Goal: Information Seeking & Learning: Learn about a topic

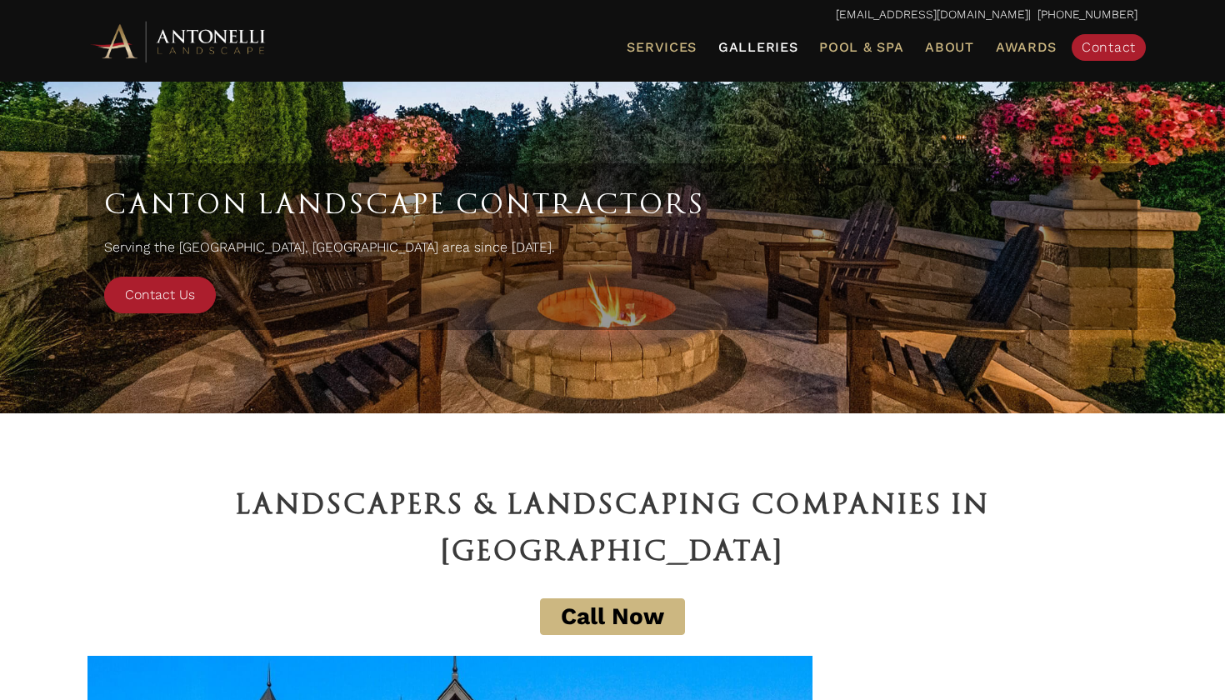
click at [775, 44] on span "Galleries" at bounding box center [757, 47] width 79 height 16
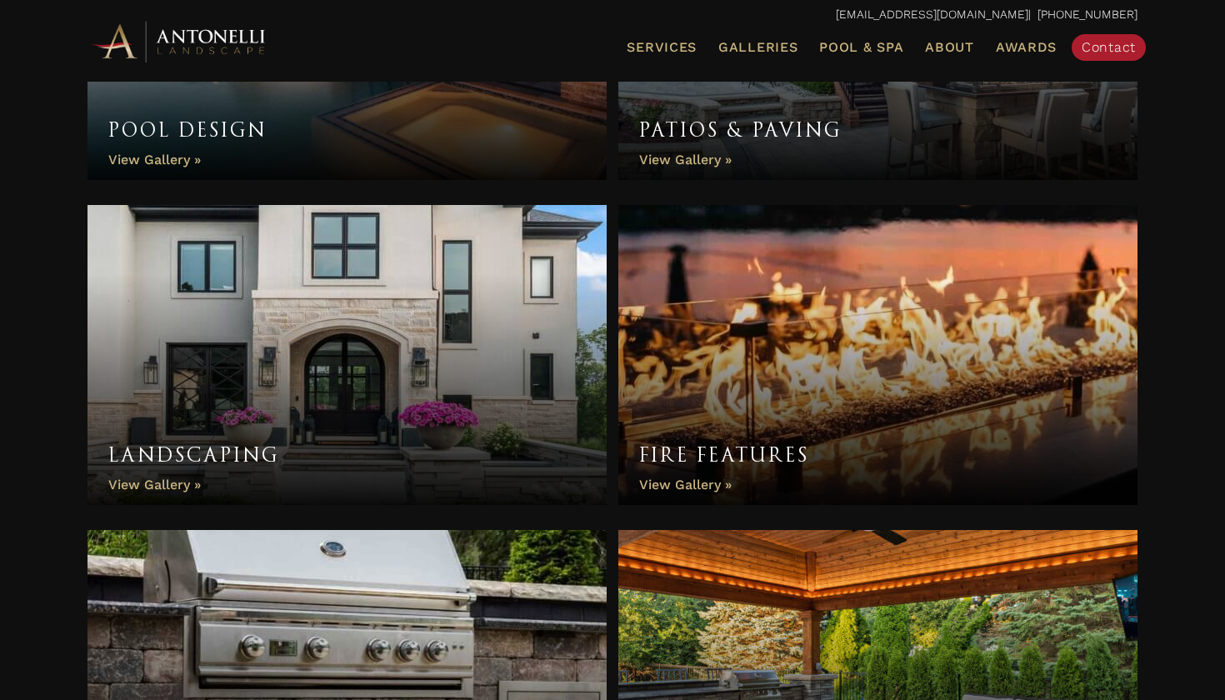
scroll to position [771, 0]
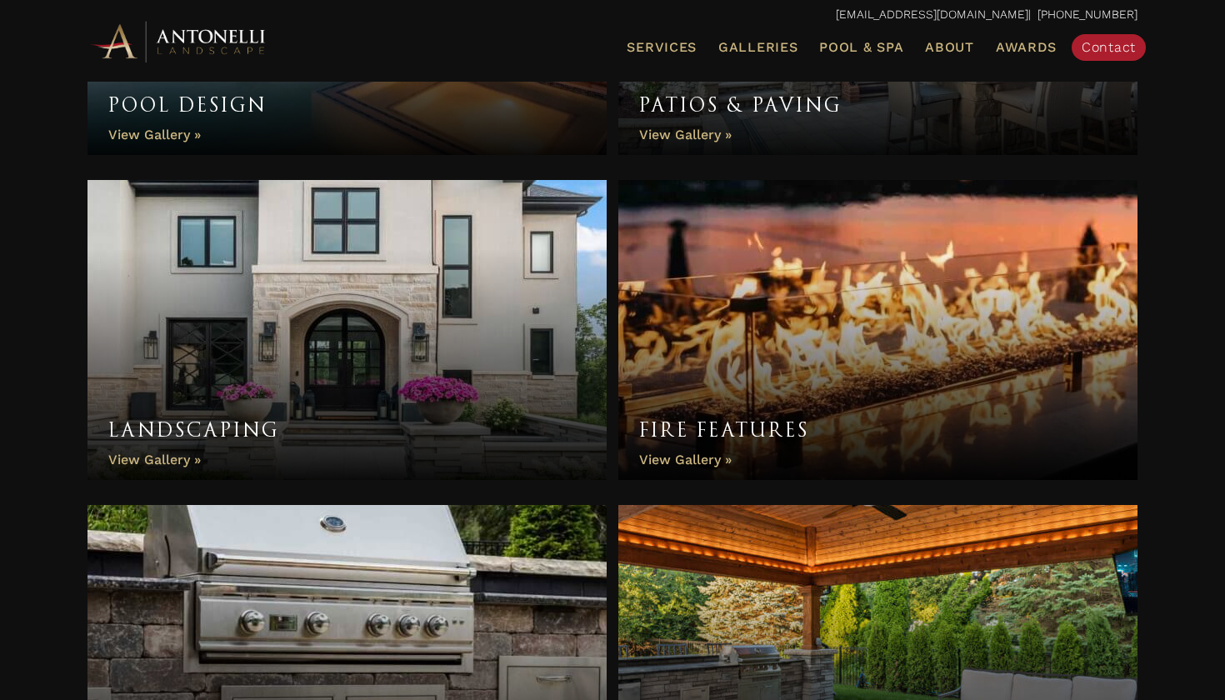
click at [156, 459] on link "Landscaping" at bounding box center [346, 330] width 519 height 300
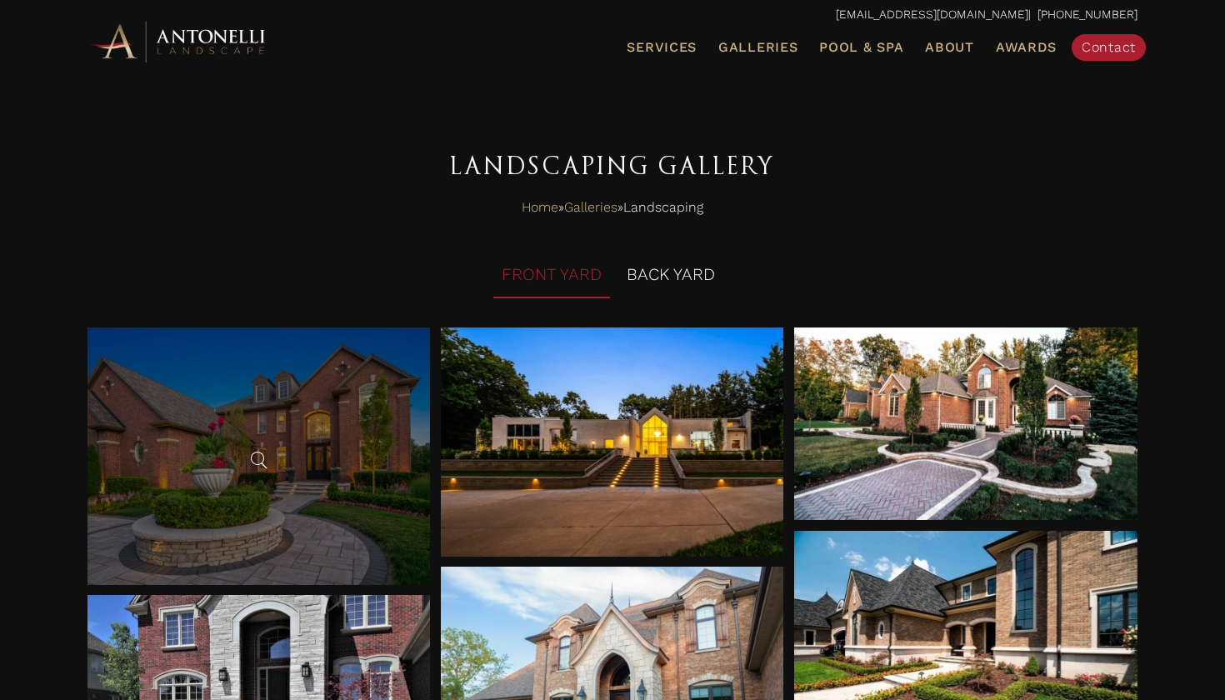
click at [280, 455] on div at bounding box center [258, 455] width 343 height 257
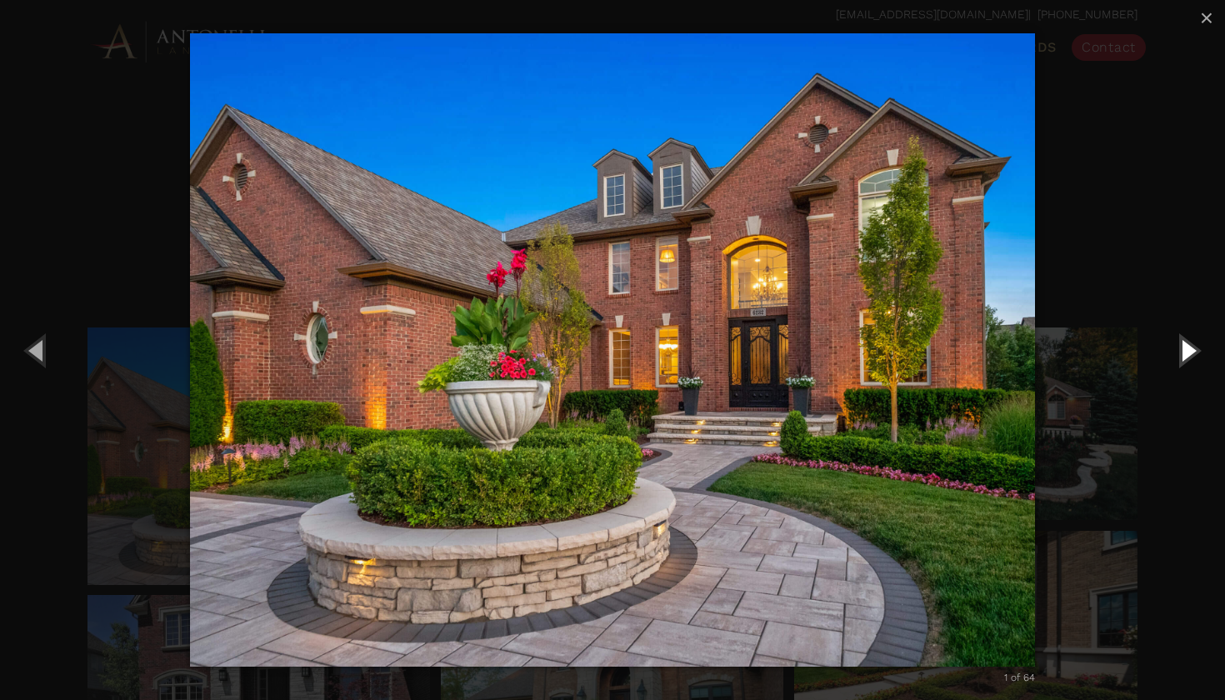
click at [1189, 346] on button "Next (Right arrow key)" at bounding box center [1187, 350] width 75 height 92
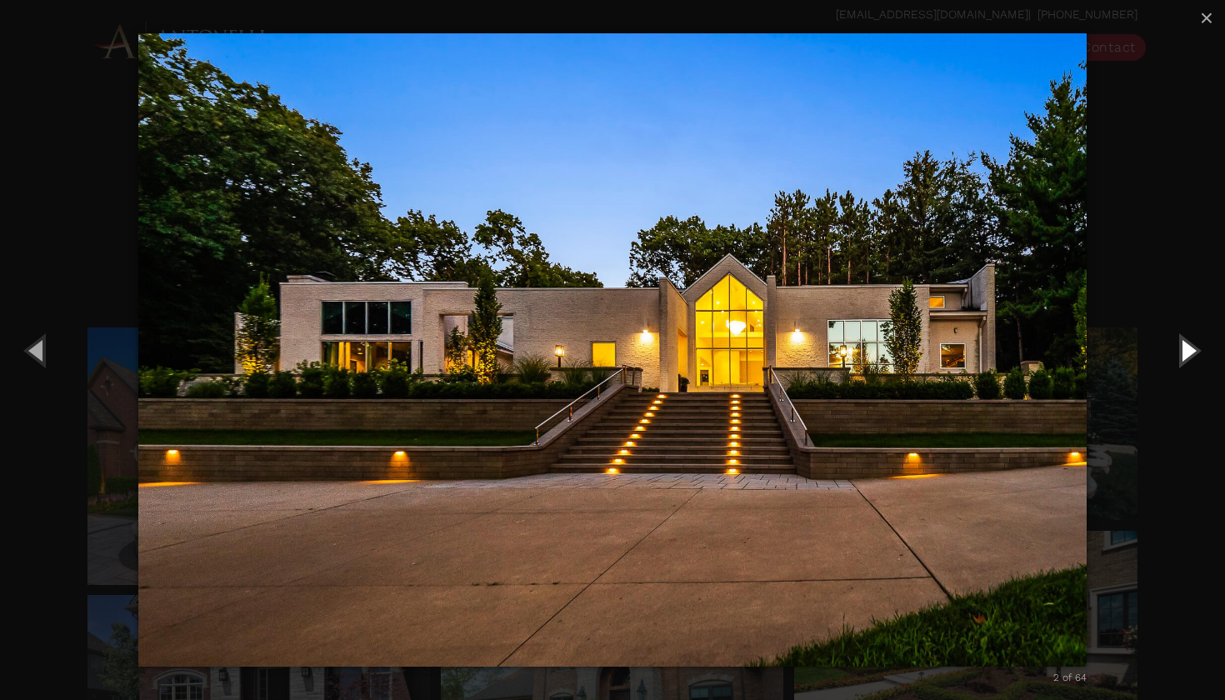
click at [1189, 346] on button "Next (Right arrow key)" at bounding box center [1187, 350] width 75 height 92
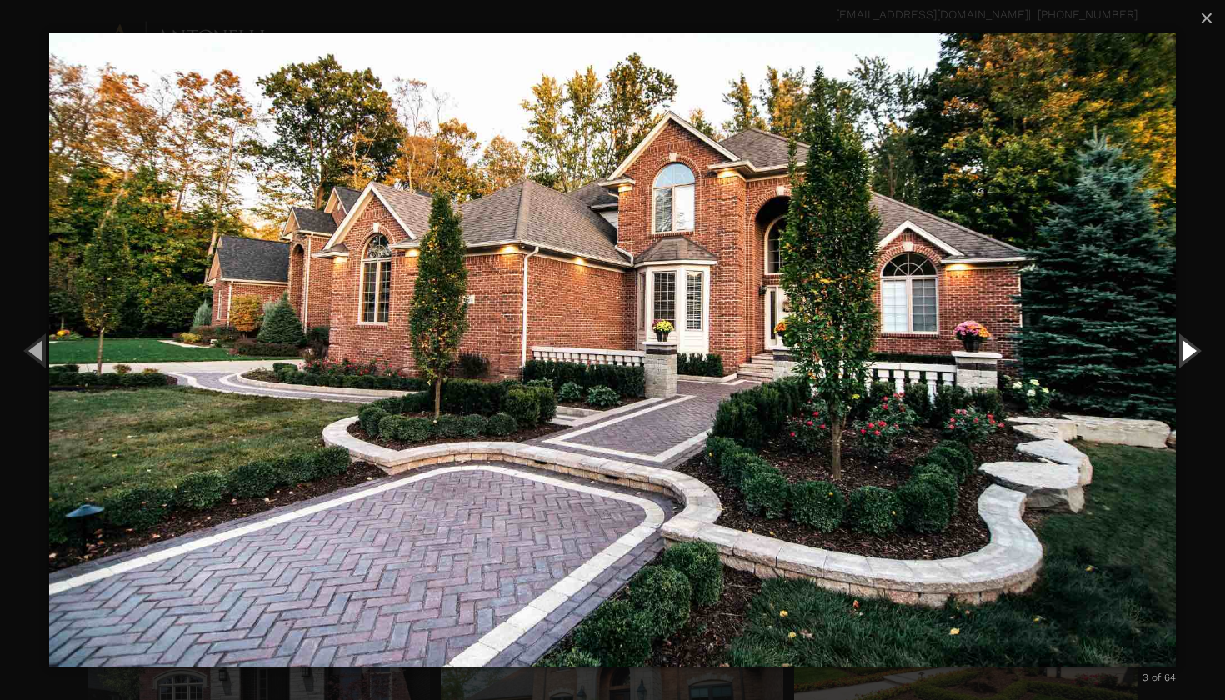
click at [1189, 346] on button "Next (Right arrow key)" at bounding box center [1187, 350] width 75 height 92
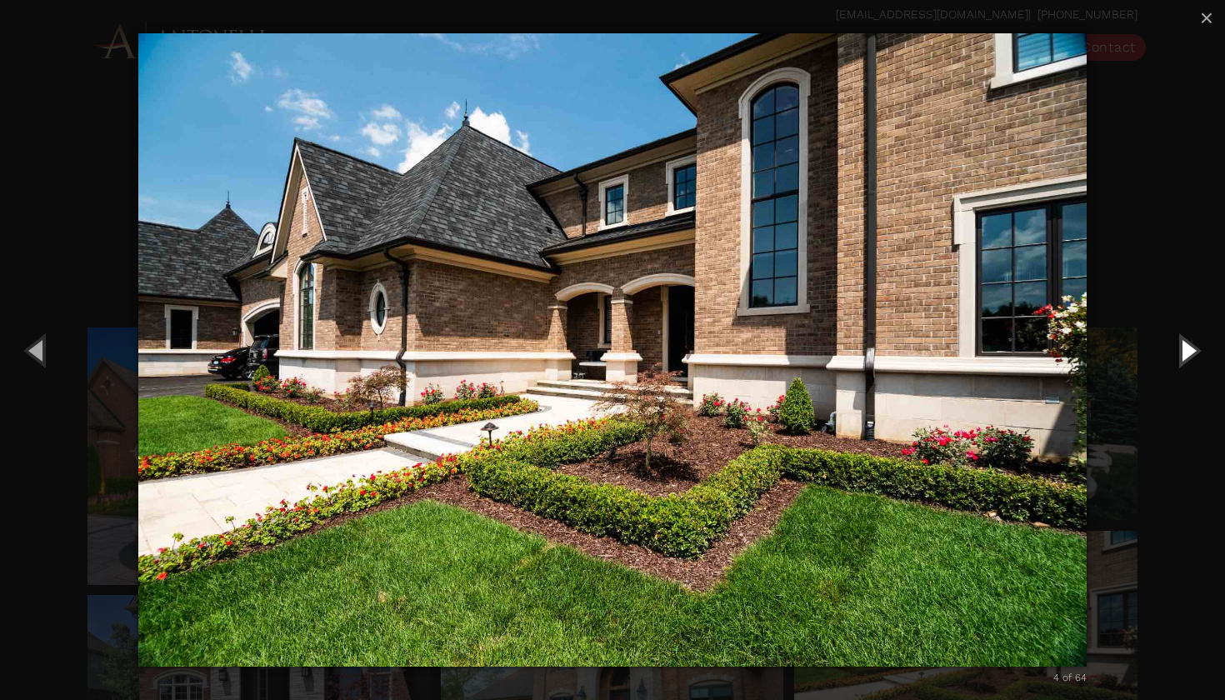
click at [1189, 346] on button "Next (Right arrow key)" at bounding box center [1187, 350] width 75 height 92
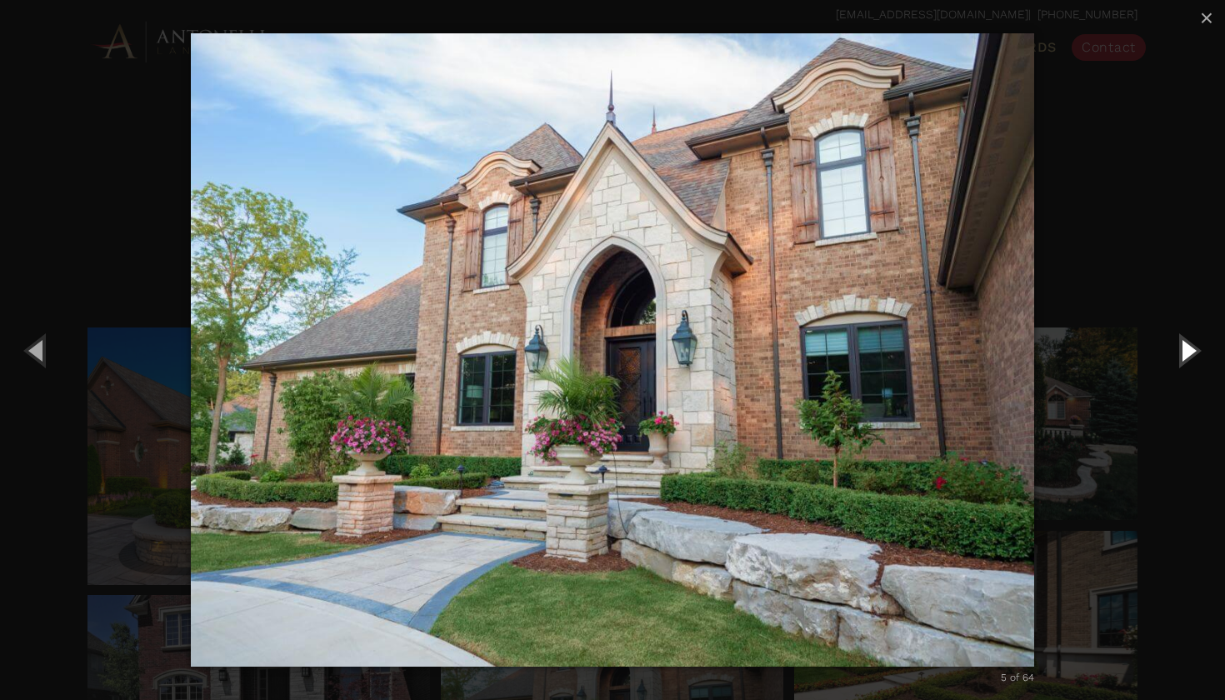
click at [1189, 346] on button "Next (Right arrow key)" at bounding box center [1187, 350] width 75 height 92
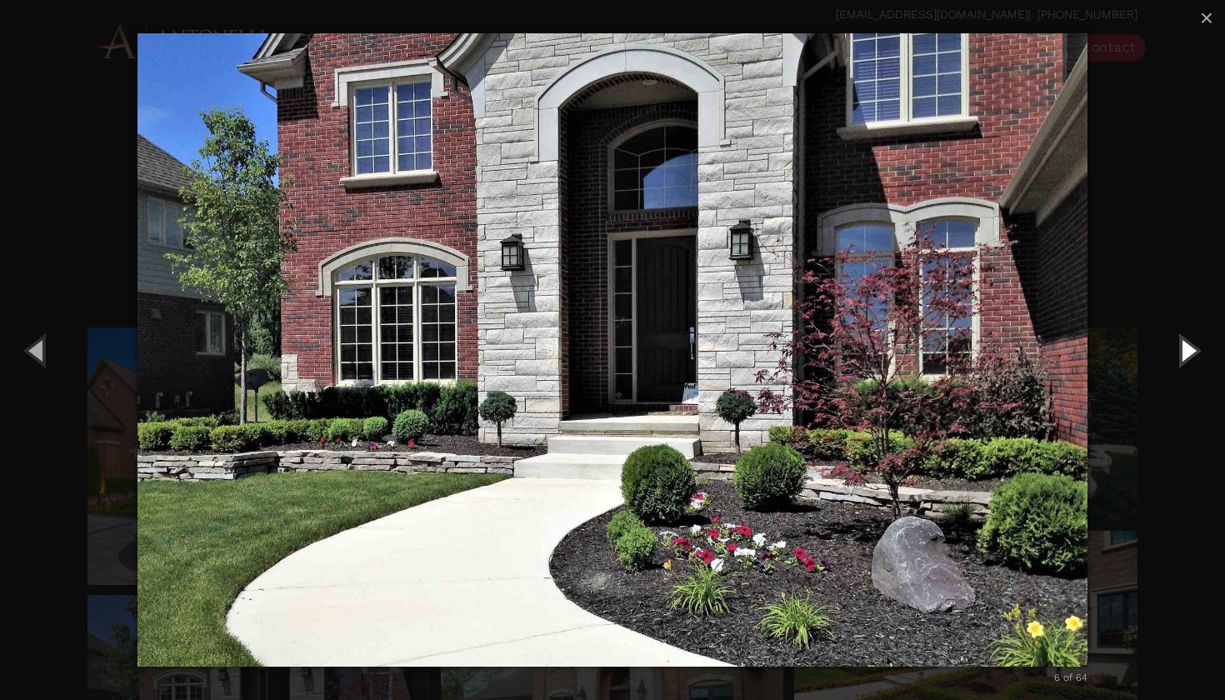
click at [1189, 346] on button "Next (Right arrow key)" at bounding box center [1187, 350] width 75 height 92
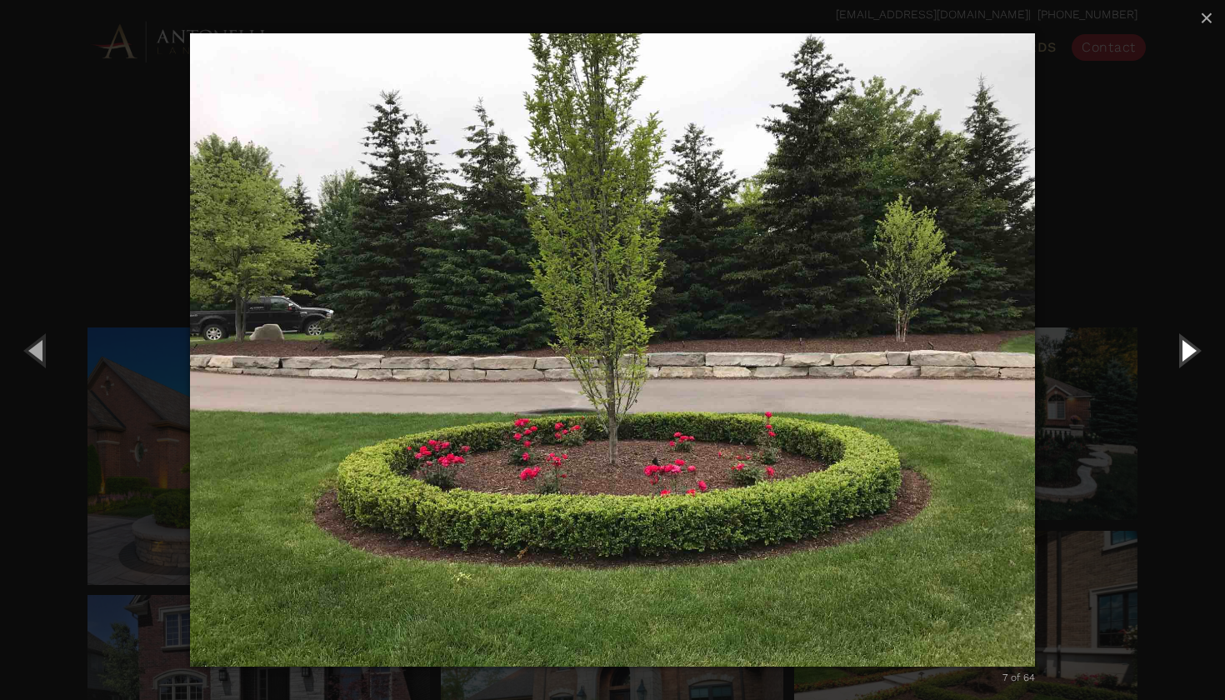
click at [1189, 346] on button "Next (Right arrow key)" at bounding box center [1187, 350] width 75 height 92
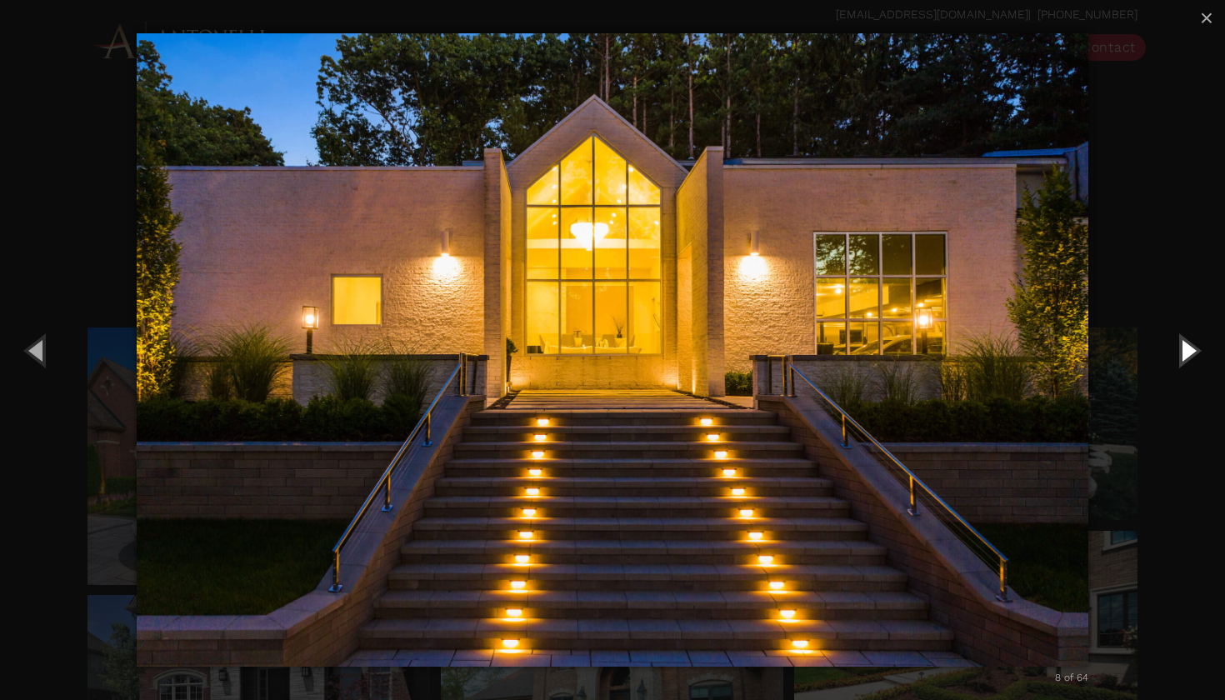
click at [1189, 346] on button "Next (Right arrow key)" at bounding box center [1187, 350] width 75 height 92
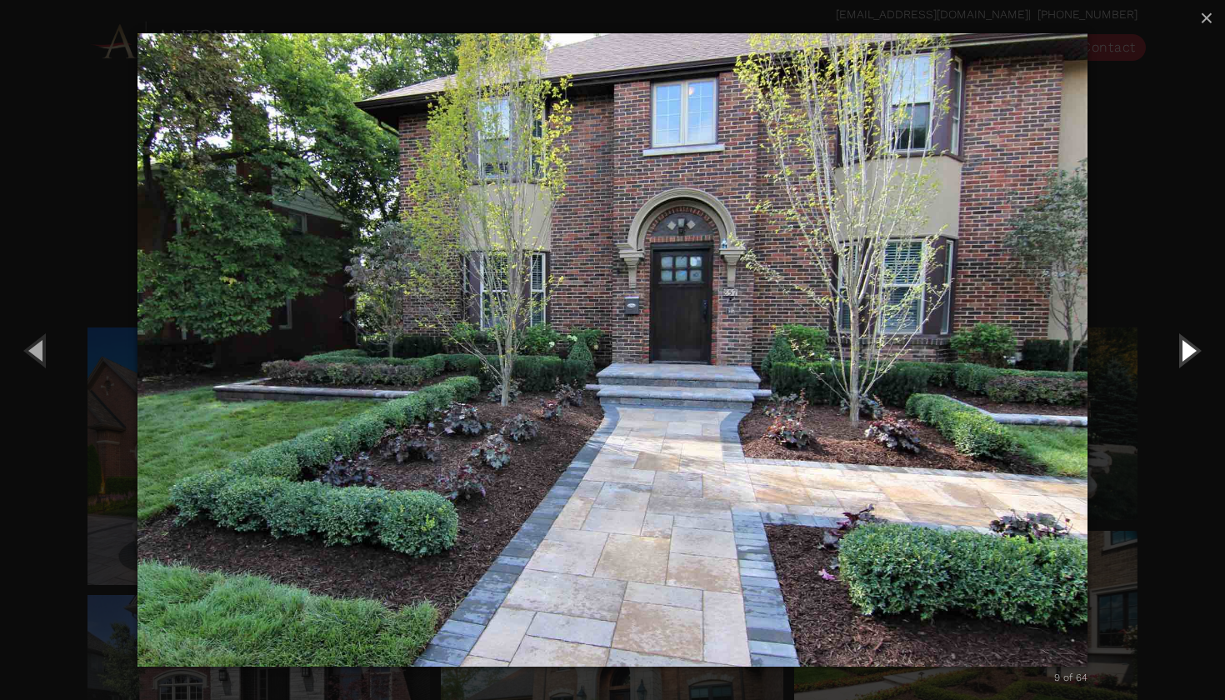
click at [1189, 346] on button "Next (Right arrow key)" at bounding box center [1187, 350] width 75 height 92
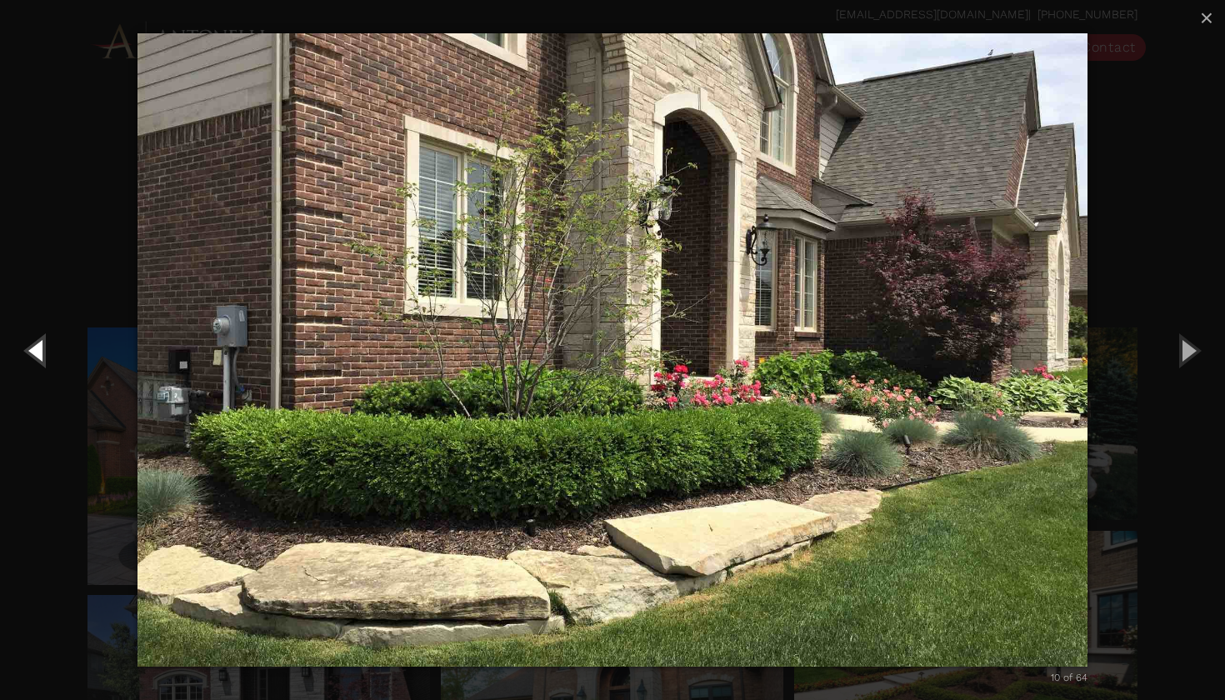
click at [40, 360] on button "Previous (Left arrow key)" at bounding box center [37, 350] width 75 height 92
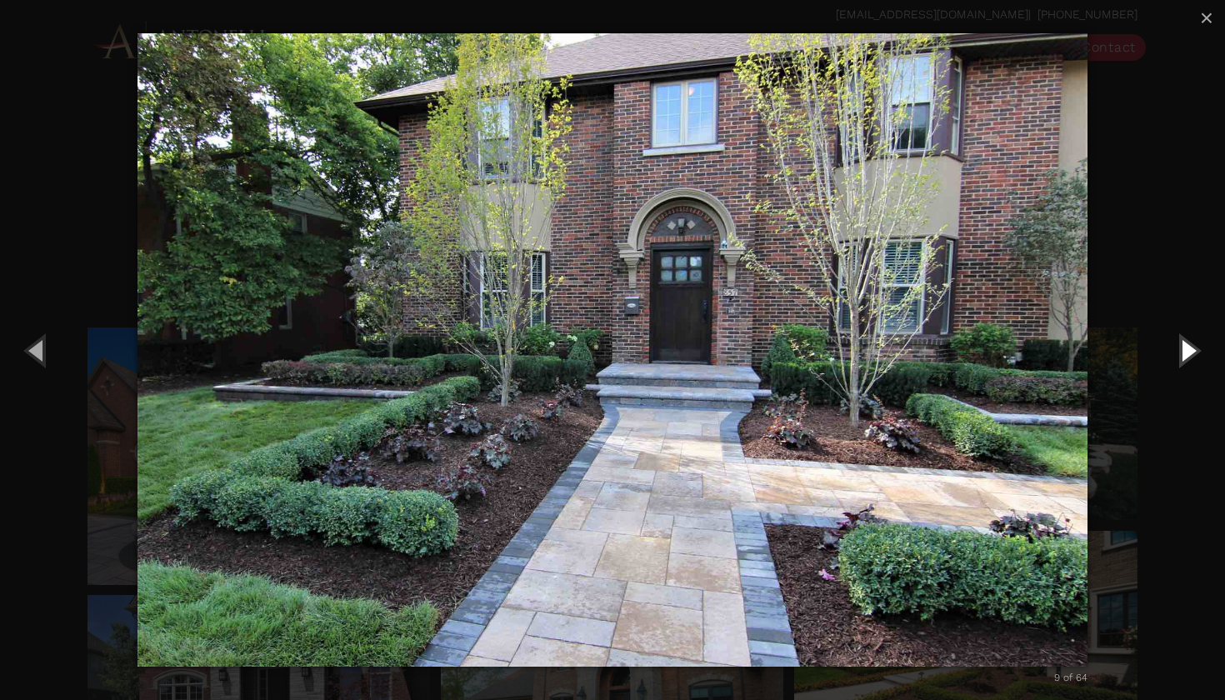
click at [1187, 352] on button "Next (Right arrow key)" at bounding box center [1187, 350] width 75 height 92
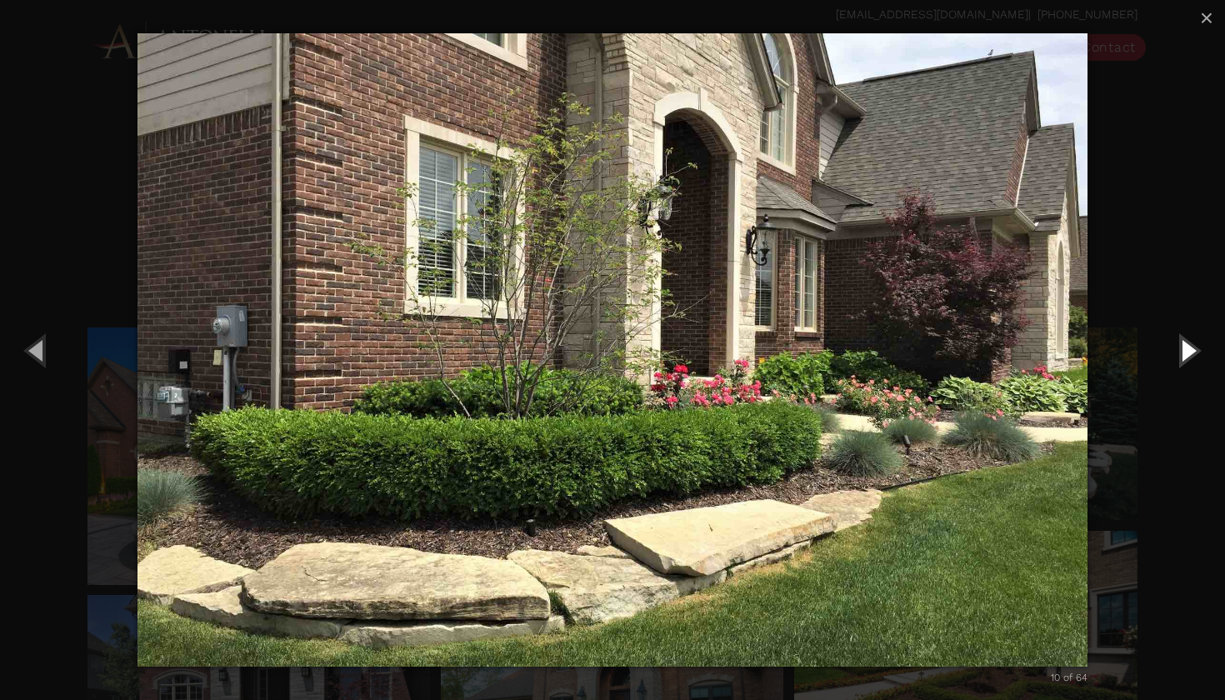
click at [1187, 352] on button "Next (Right arrow key)" at bounding box center [1187, 350] width 75 height 92
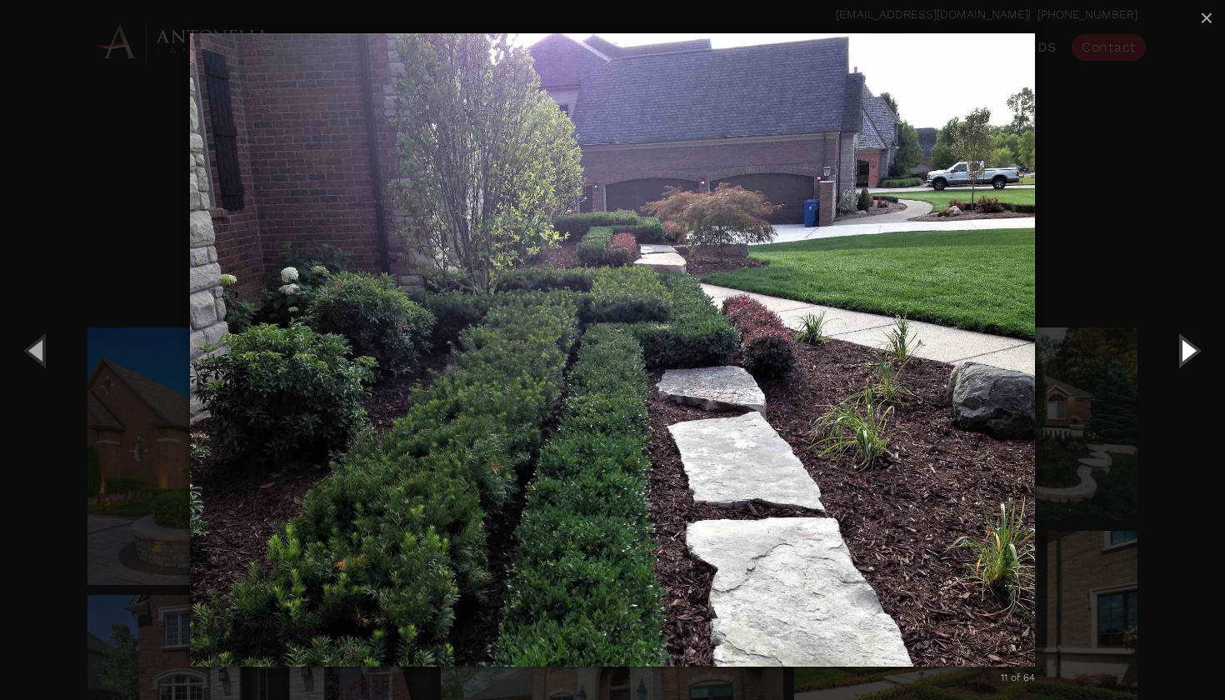
click at [1189, 352] on button "Next (Right arrow key)" at bounding box center [1187, 350] width 75 height 92
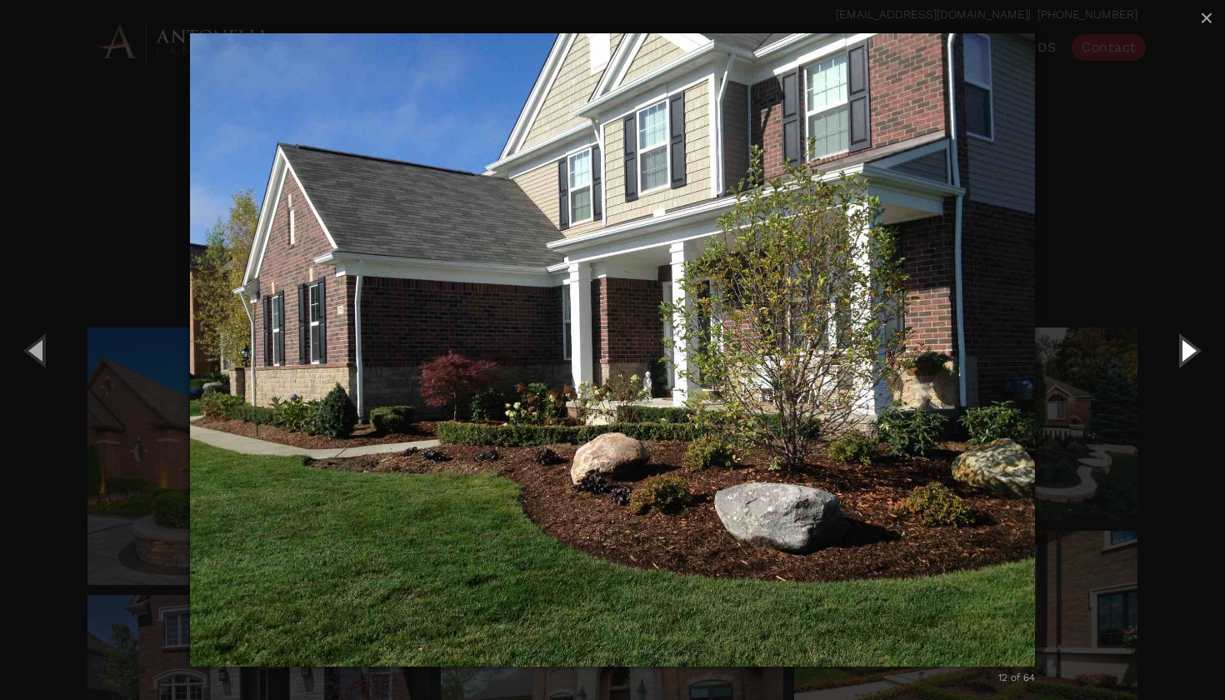
click at [1189, 352] on button "Next (Right arrow key)" at bounding box center [1187, 350] width 75 height 92
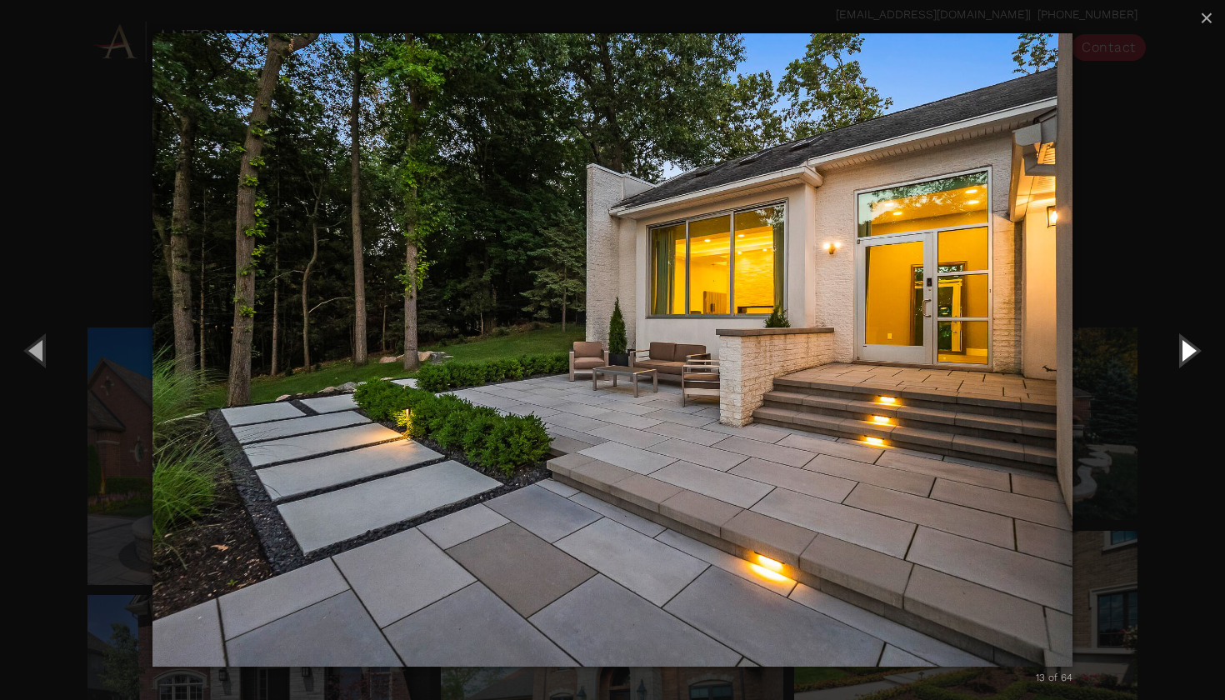
click at [1189, 352] on button "Next (Right arrow key)" at bounding box center [1187, 350] width 75 height 92
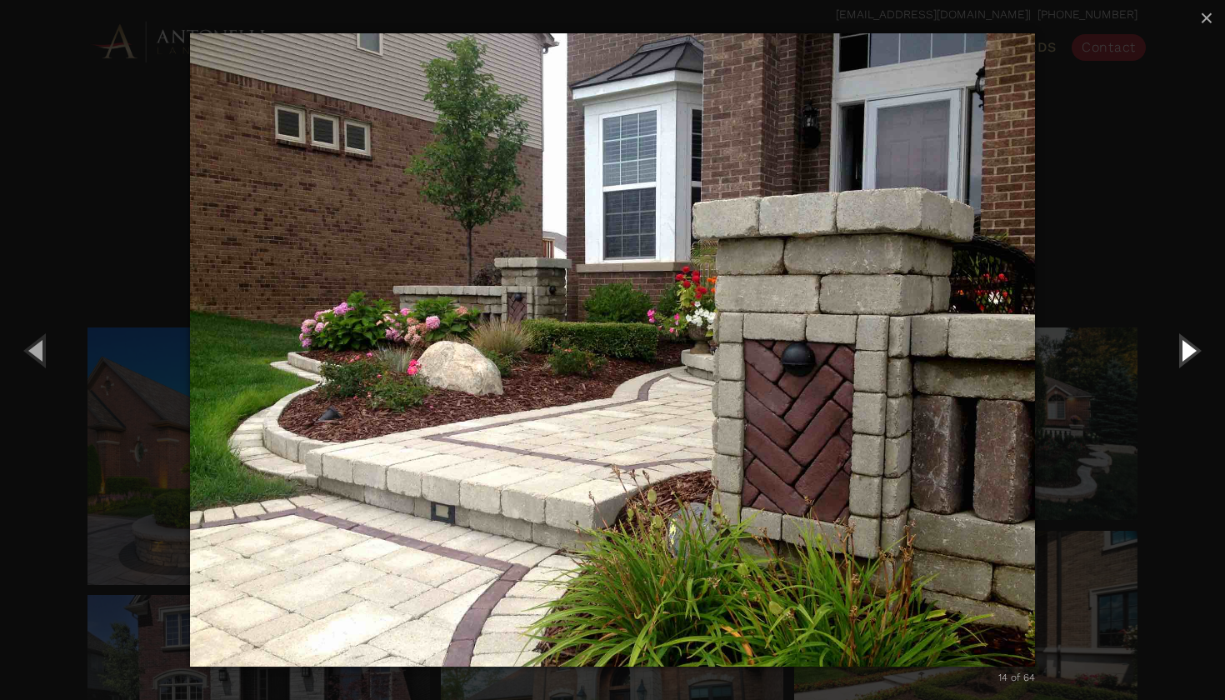
click at [1189, 352] on button "Next (Right arrow key)" at bounding box center [1187, 350] width 75 height 92
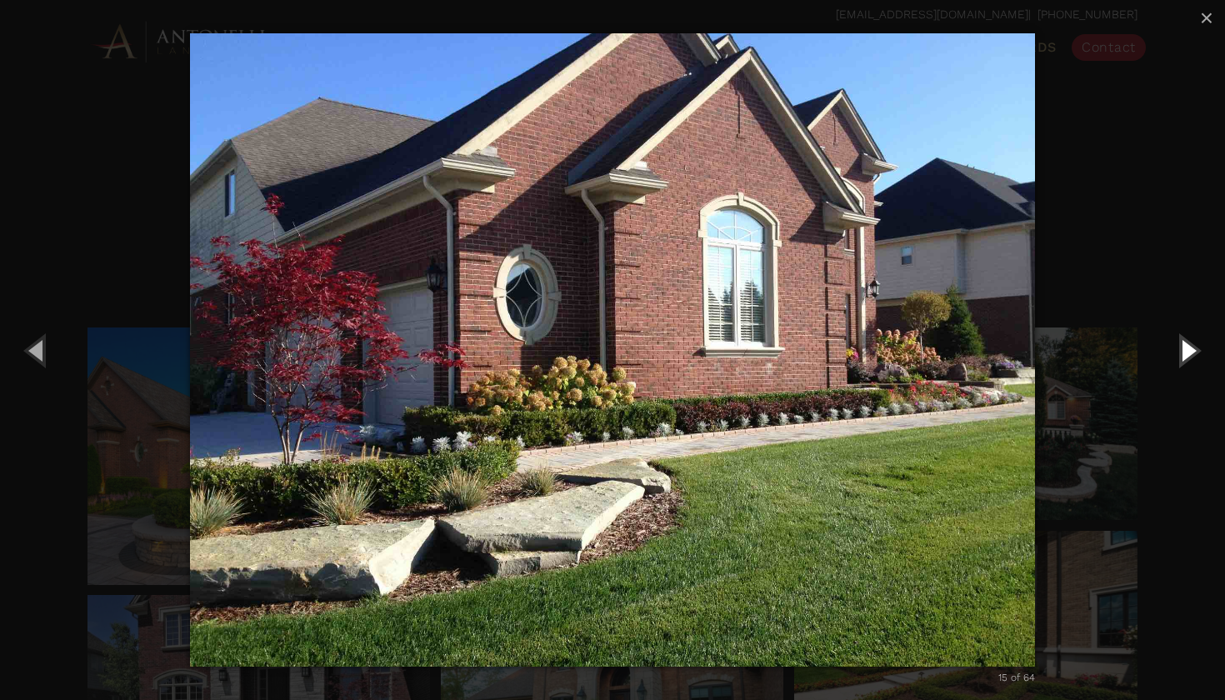
click at [1189, 352] on button "Next (Right arrow key)" at bounding box center [1187, 350] width 75 height 92
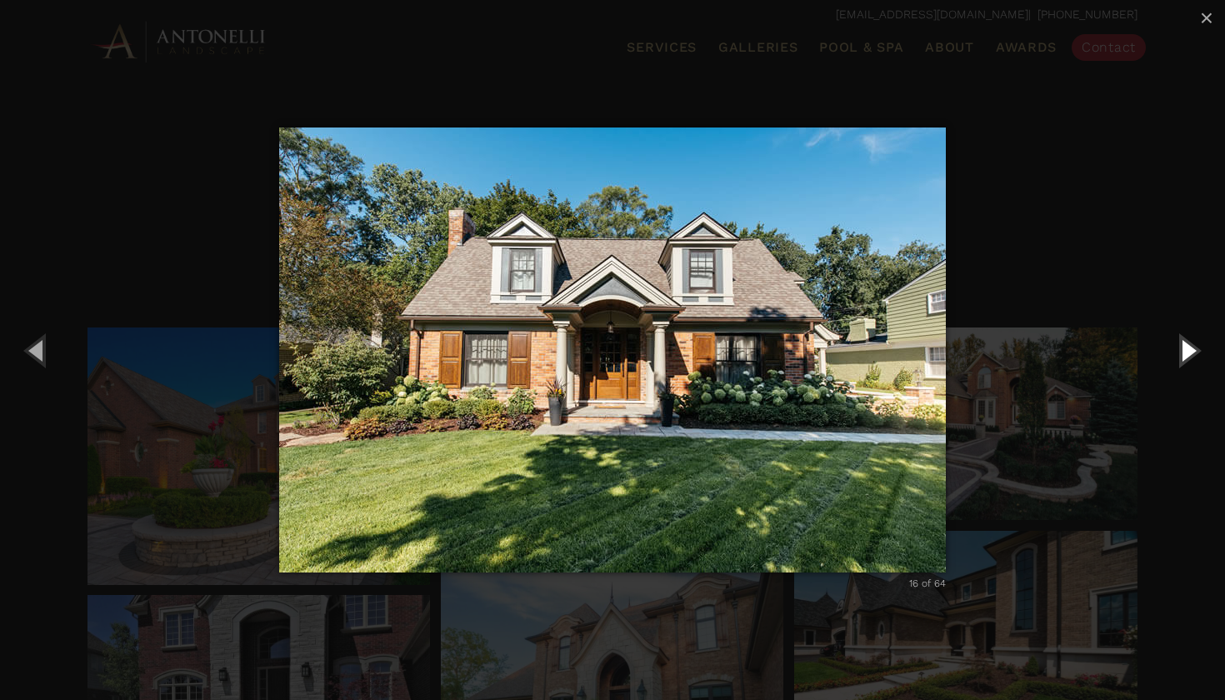
click at [1189, 352] on button "Next (Right arrow key)" at bounding box center [1187, 350] width 75 height 92
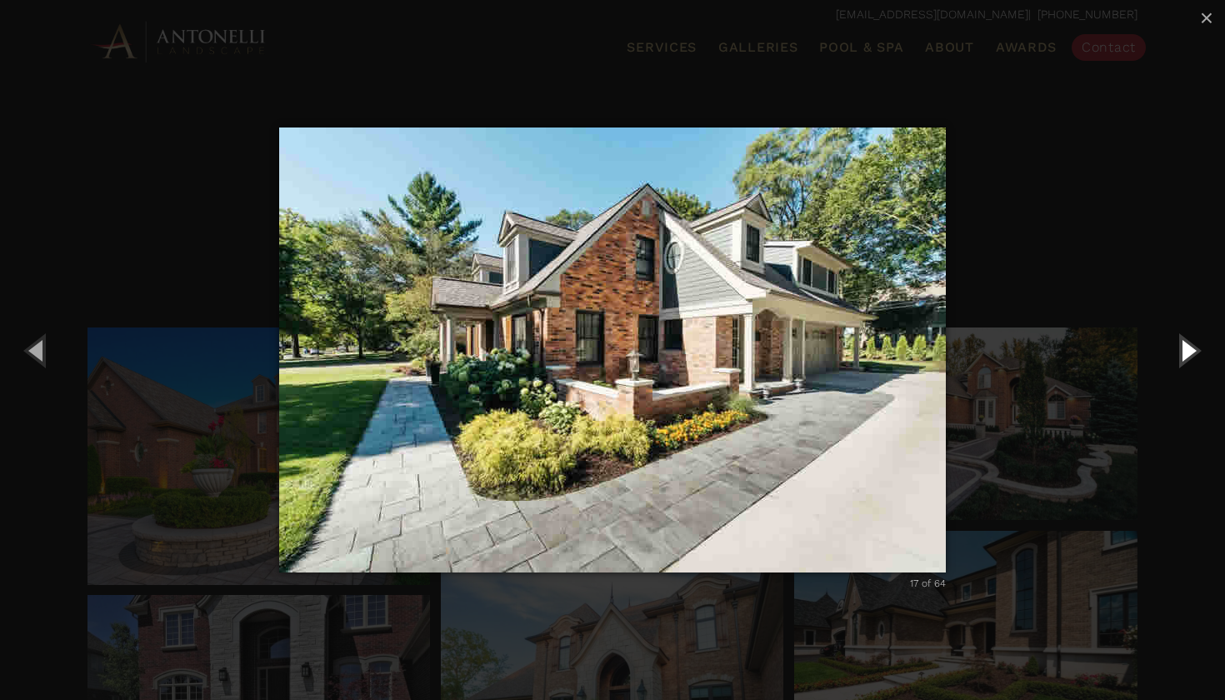
click at [1189, 352] on button "Next (Right arrow key)" at bounding box center [1187, 350] width 75 height 92
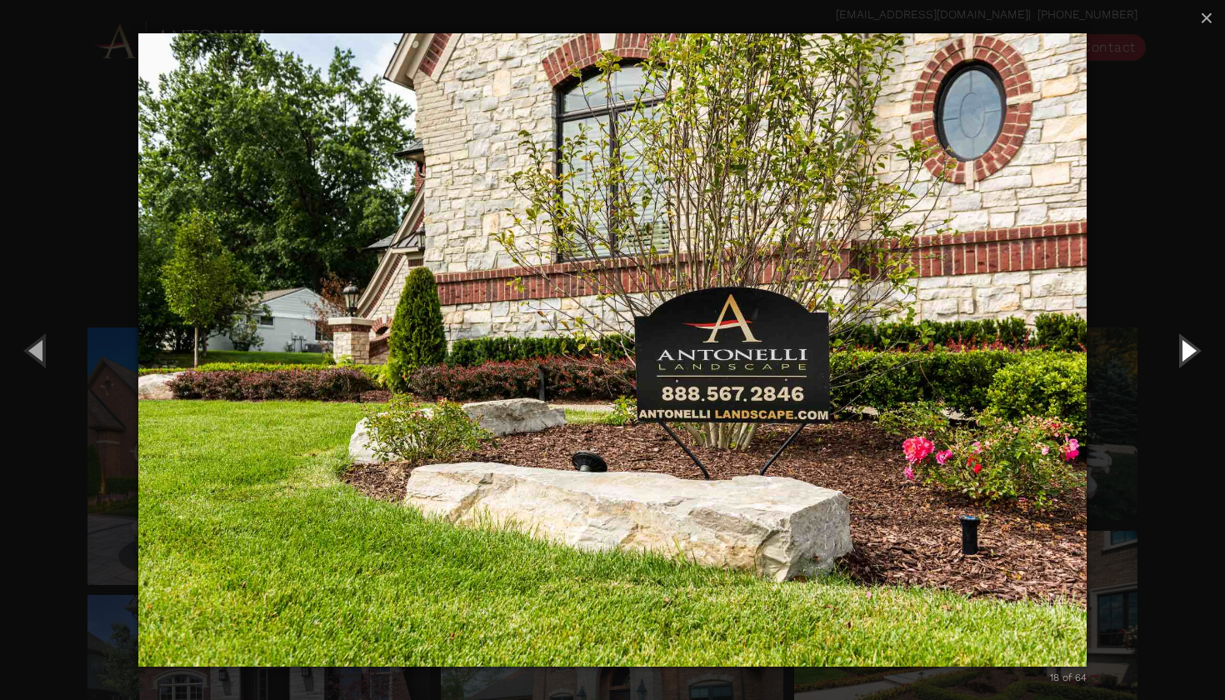
click at [1189, 352] on button "Next (Right arrow key)" at bounding box center [1187, 350] width 75 height 92
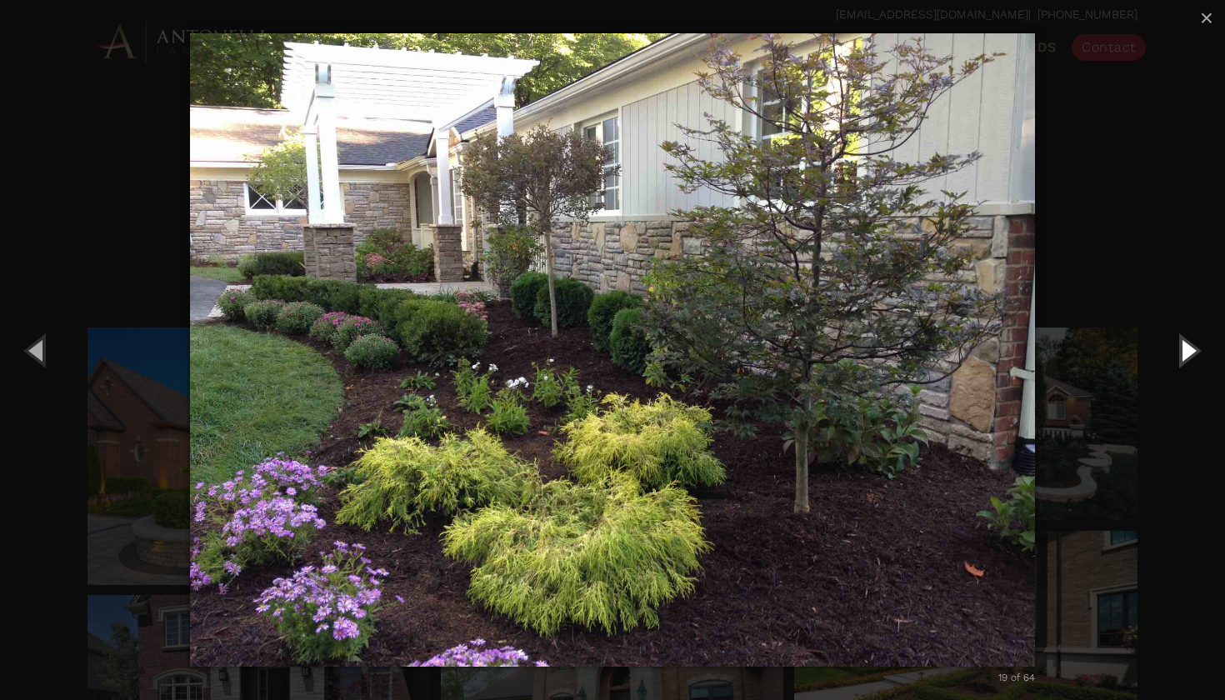
click at [1189, 352] on button "Next (Right arrow key)" at bounding box center [1187, 350] width 75 height 92
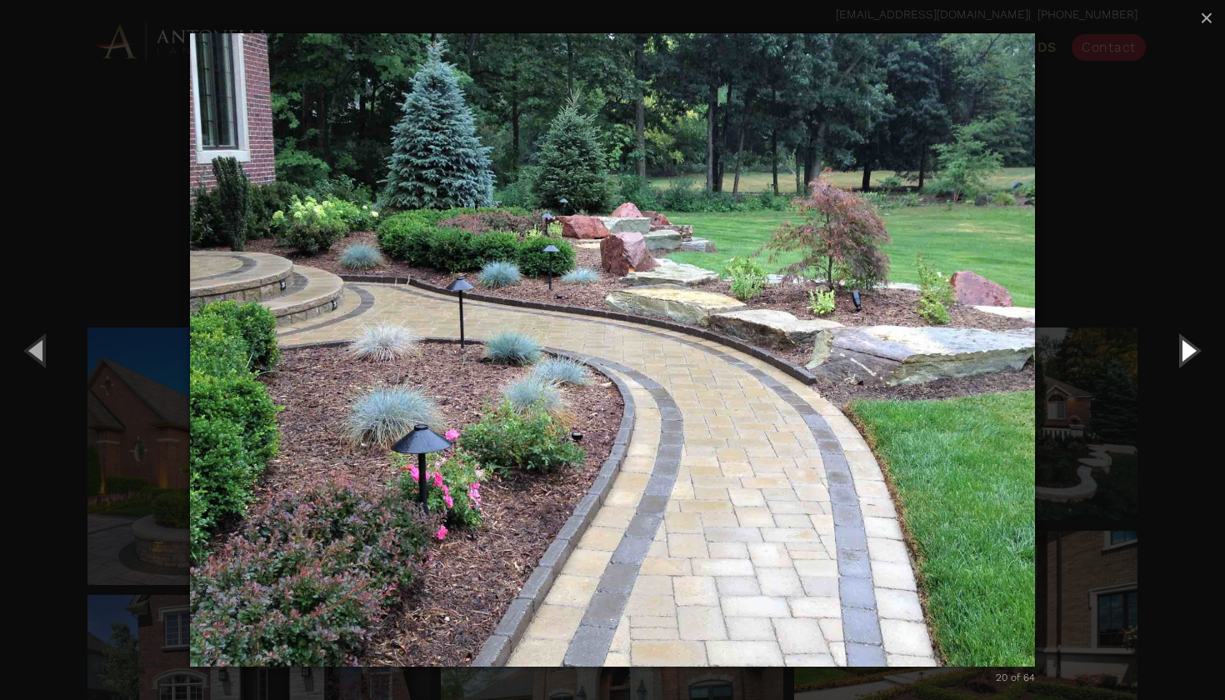
click at [1189, 352] on button "Next (Right arrow key)" at bounding box center [1187, 350] width 75 height 92
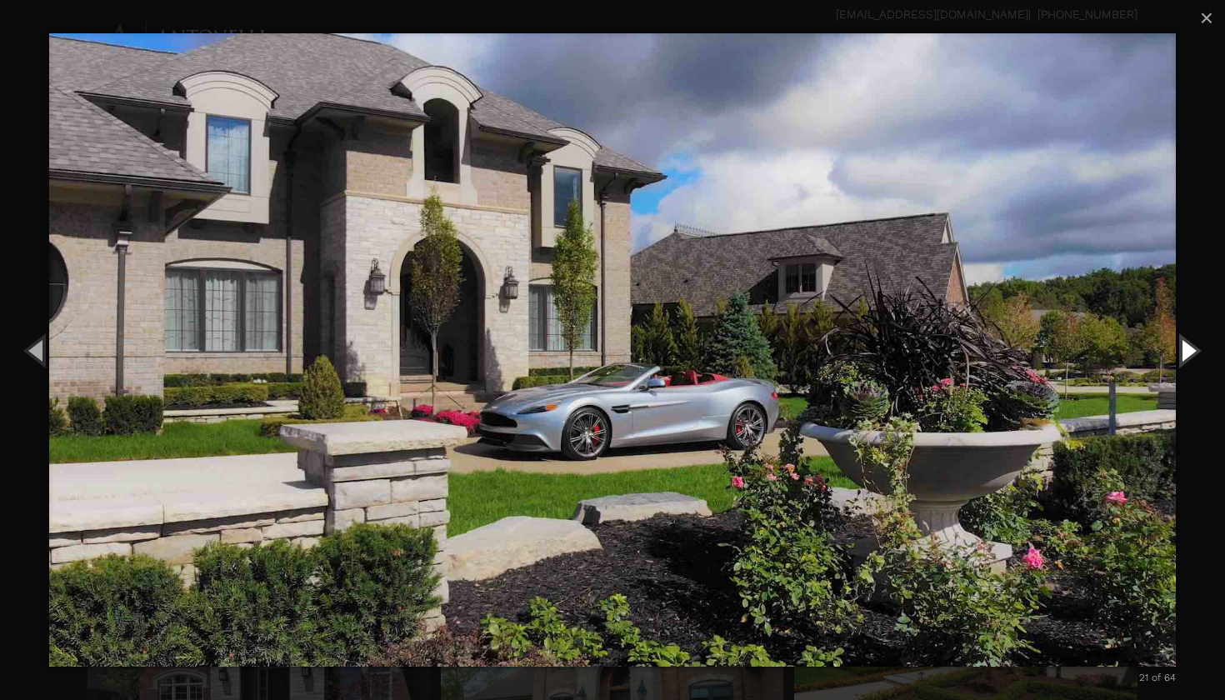
click at [1189, 352] on button "Next (Right arrow key)" at bounding box center [1187, 350] width 75 height 92
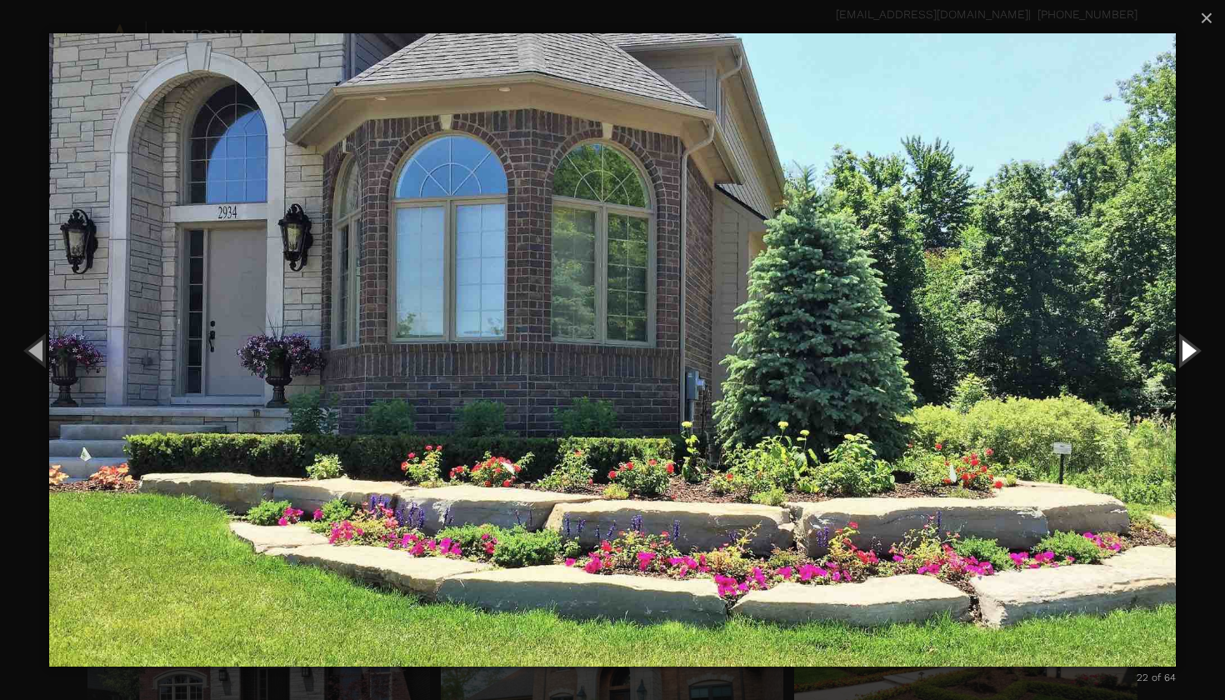
click at [1189, 352] on button "Next (Right arrow key)" at bounding box center [1187, 350] width 75 height 92
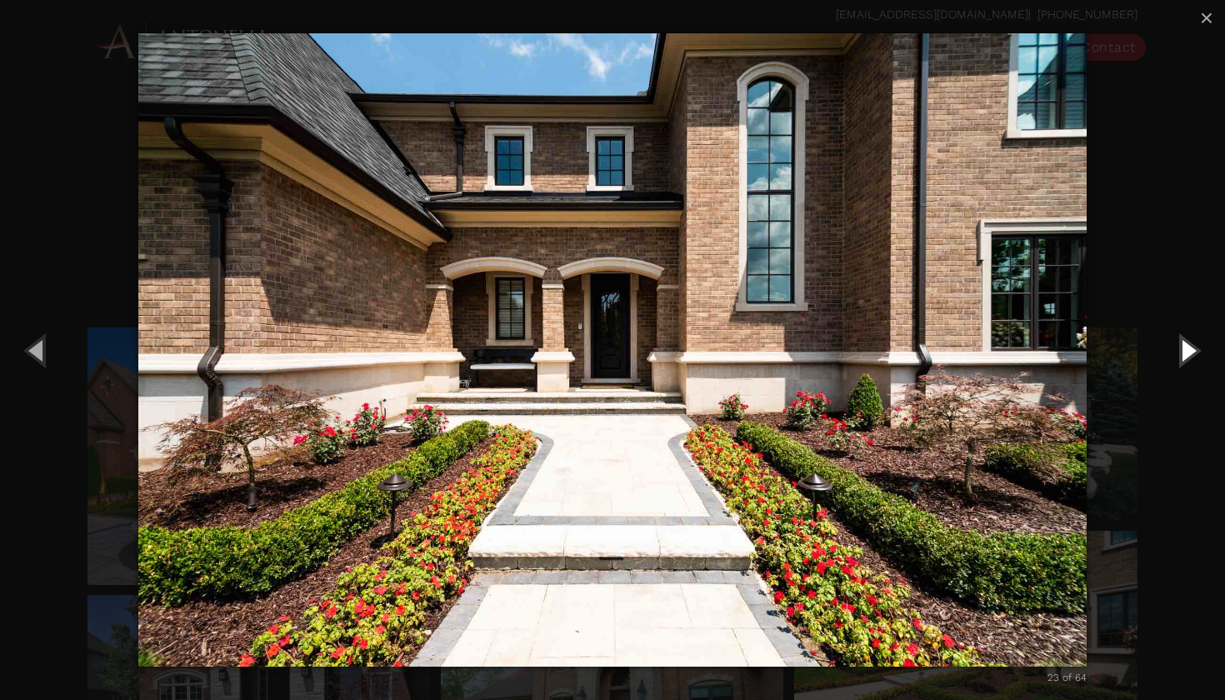
click at [1189, 352] on button "Next (Right arrow key)" at bounding box center [1187, 350] width 75 height 92
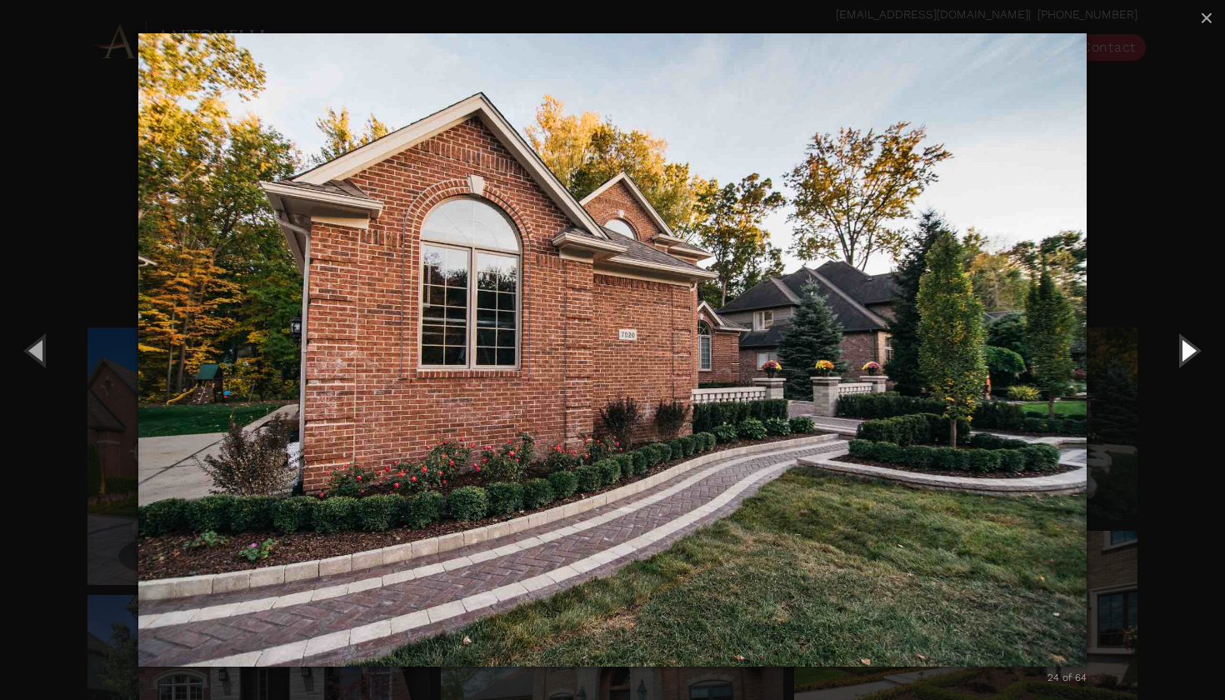
click at [1189, 352] on button "Next (Right arrow key)" at bounding box center [1187, 350] width 75 height 92
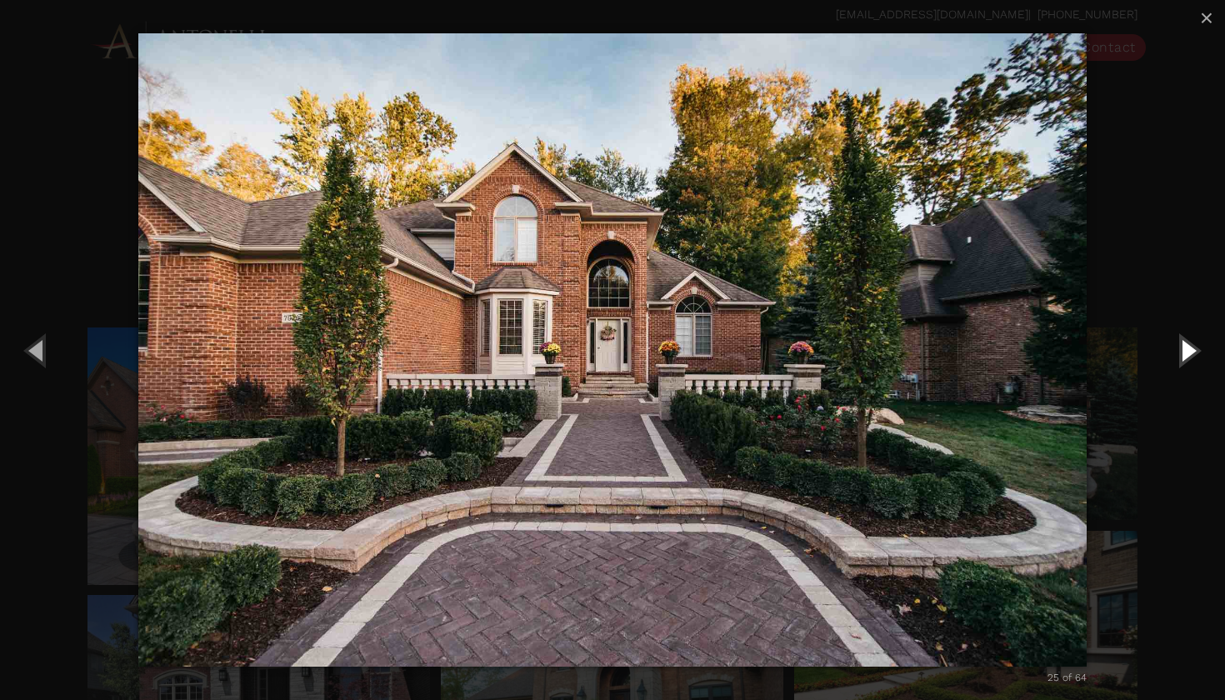
click at [1189, 352] on button "Next (Right arrow key)" at bounding box center [1187, 350] width 75 height 92
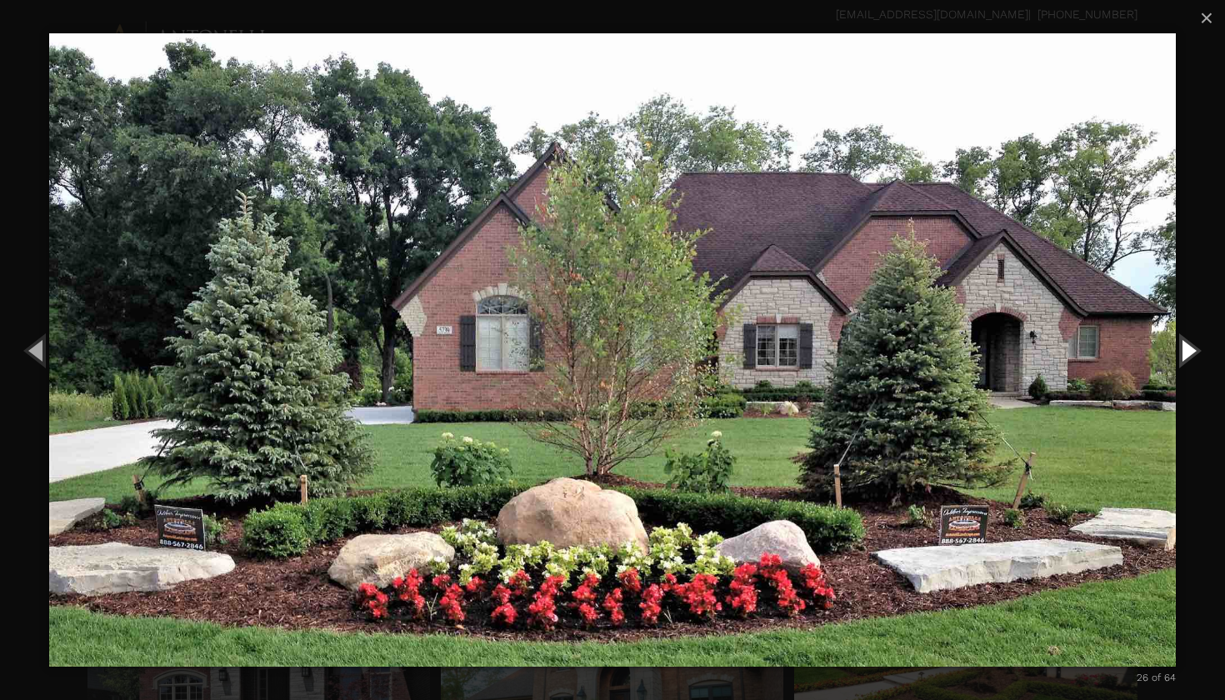
click at [1189, 352] on button "Next (Right arrow key)" at bounding box center [1187, 350] width 75 height 92
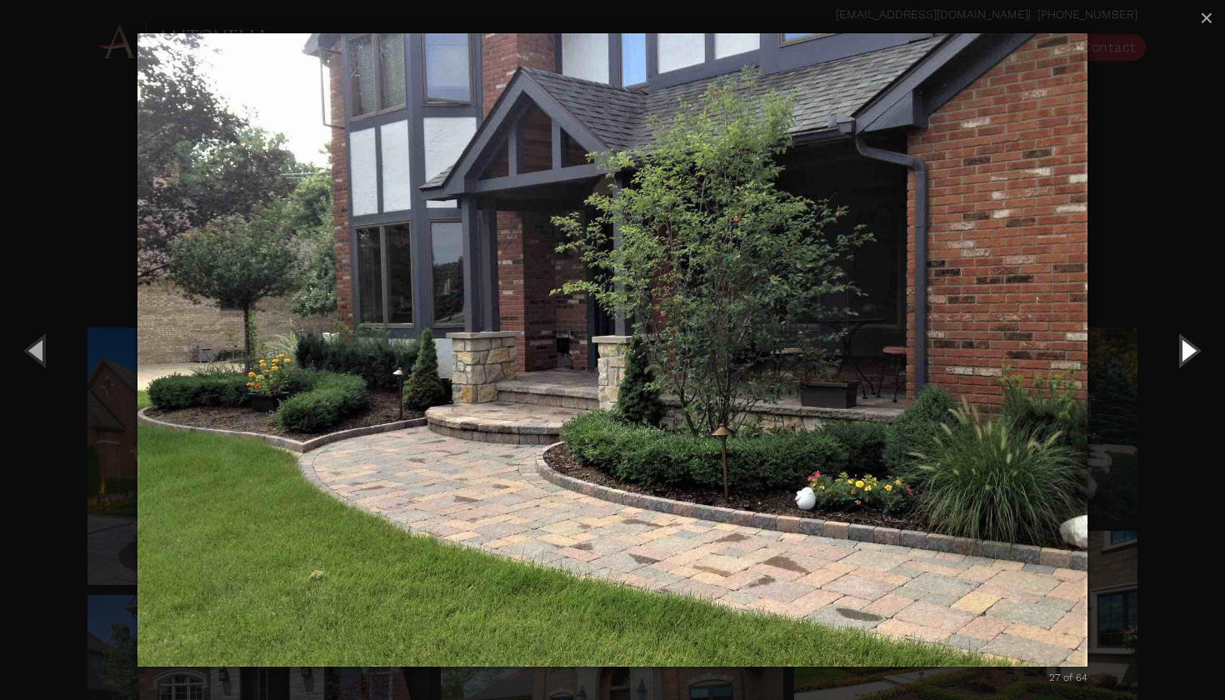
click at [1189, 352] on button "Next (Right arrow key)" at bounding box center [1187, 350] width 75 height 92
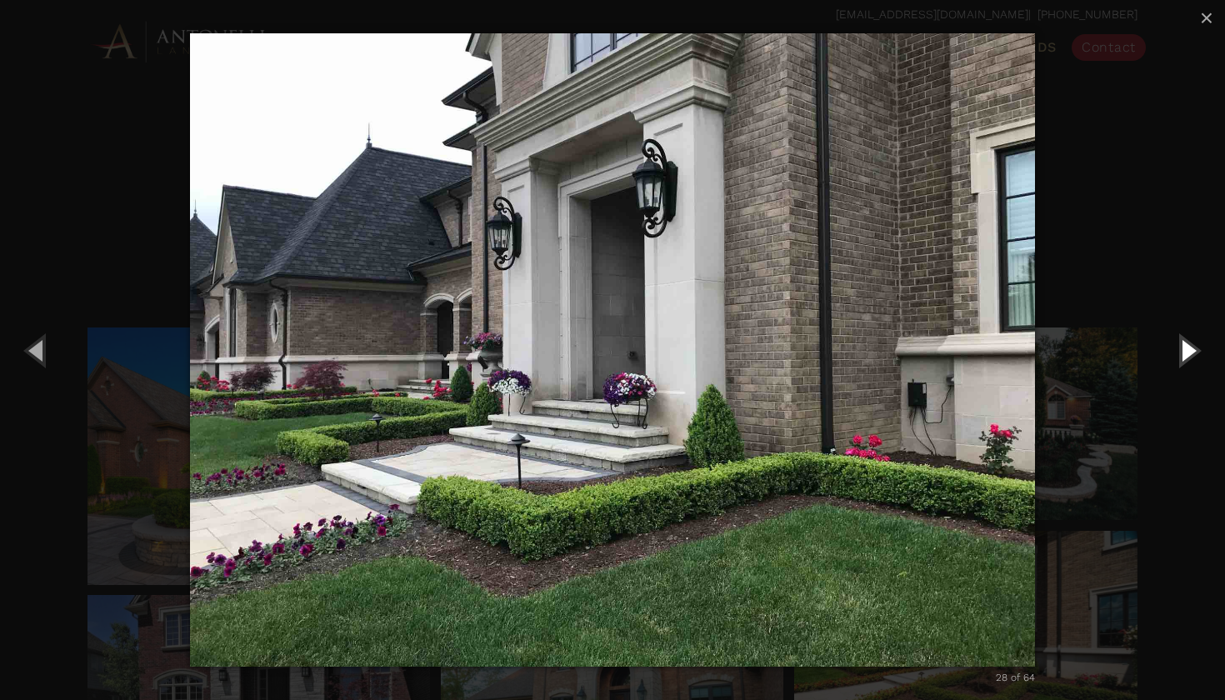
click at [1189, 352] on button "Next (Right arrow key)" at bounding box center [1187, 350] width 75 height 92
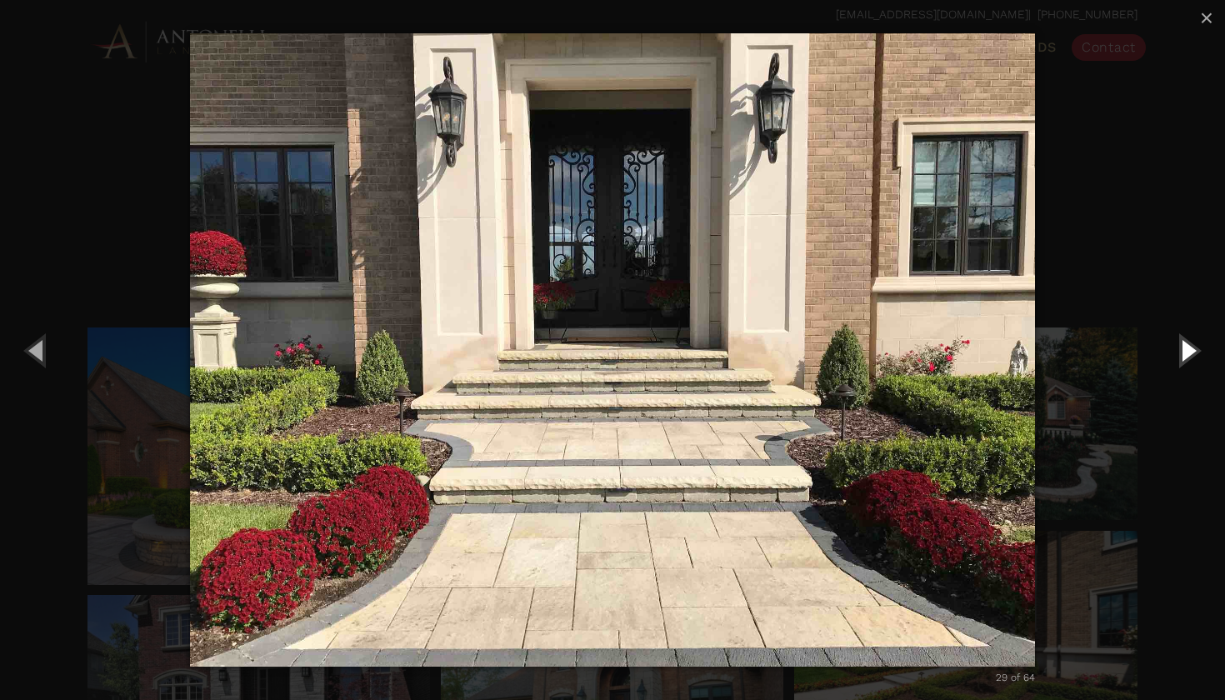
click at [1189, 352] on button "Next (Right arrow key)" at bounding box center [1187, 350] width 75 height 92
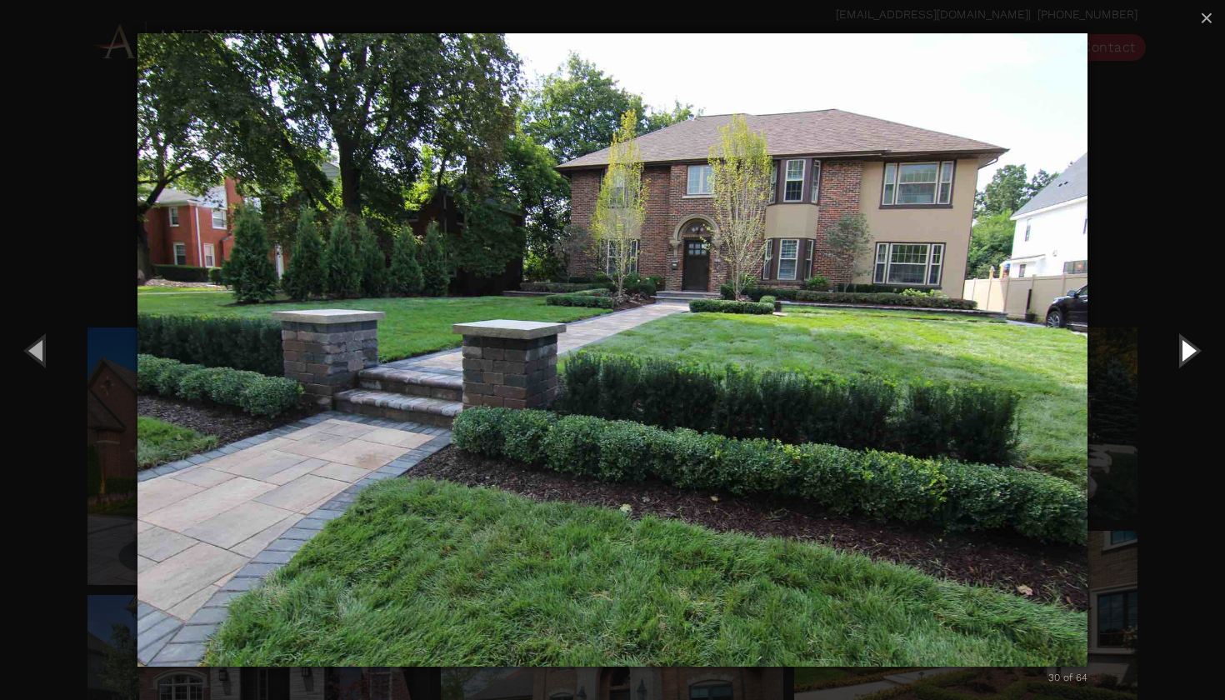
click at [1189, 352] on button "Next (Right arrow key)" at bounding box center [1187, 350] width 75 height 92
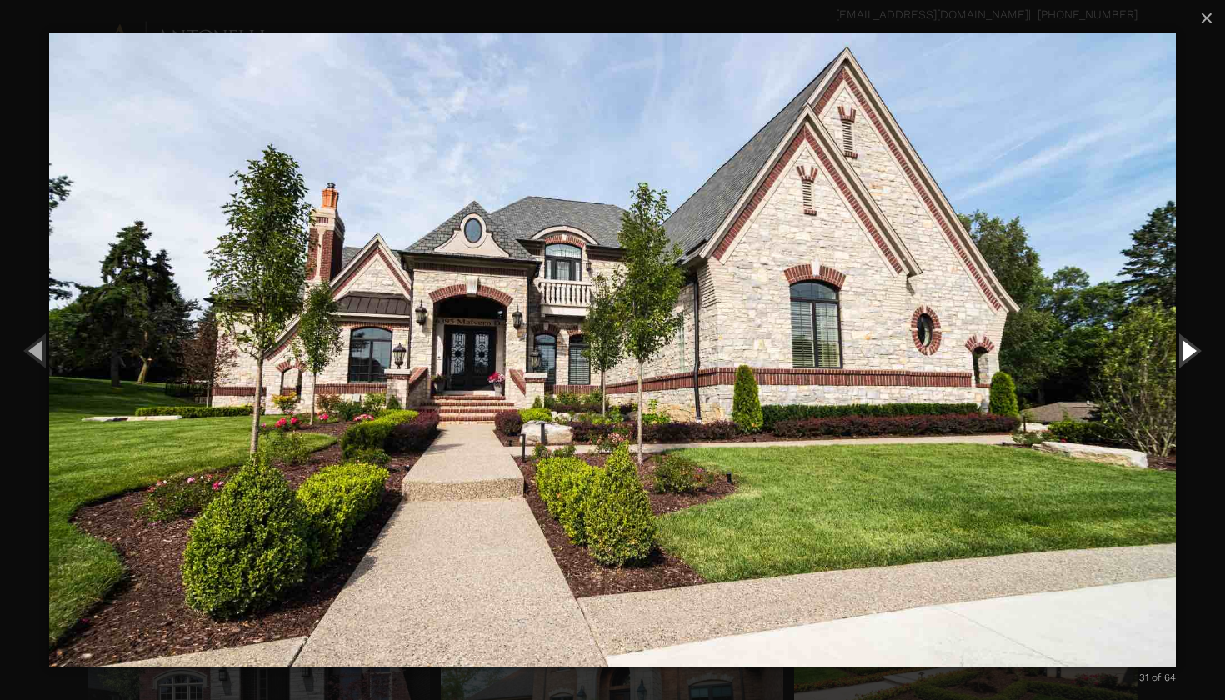
click at [1189, 352] on button "Next (Right arrow key)" at bounding box center [1187, 350] width 75 height 92
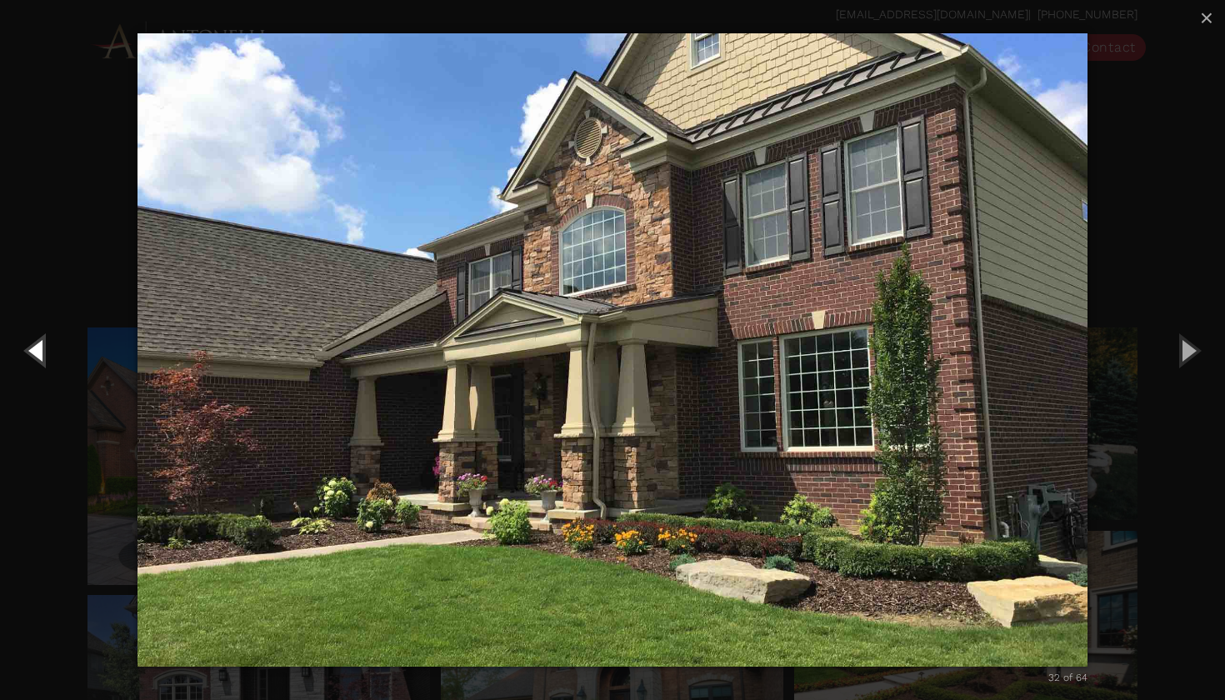
click at [42, 352] on button "Previous (Left arrow key)" at bounding box center [37, 350] width 75 height 92
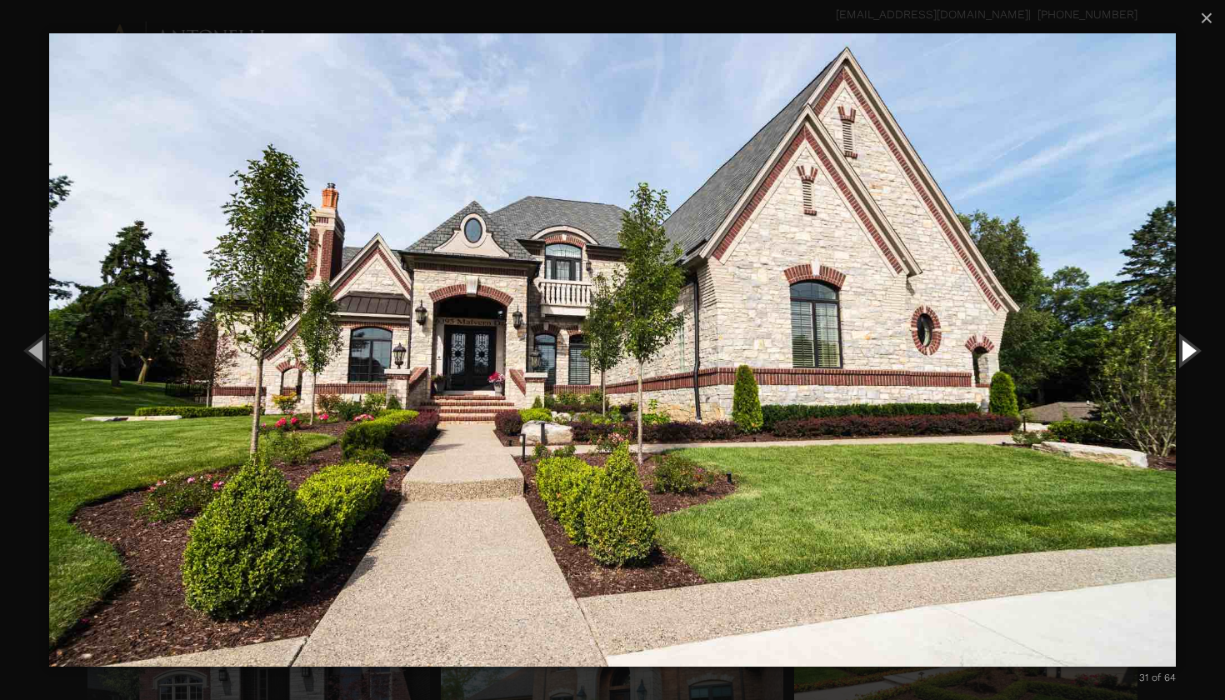
click at [1191, 352] on button "Next (Right arrow key)" at bounding box center [1187, 350] width 75 height 92
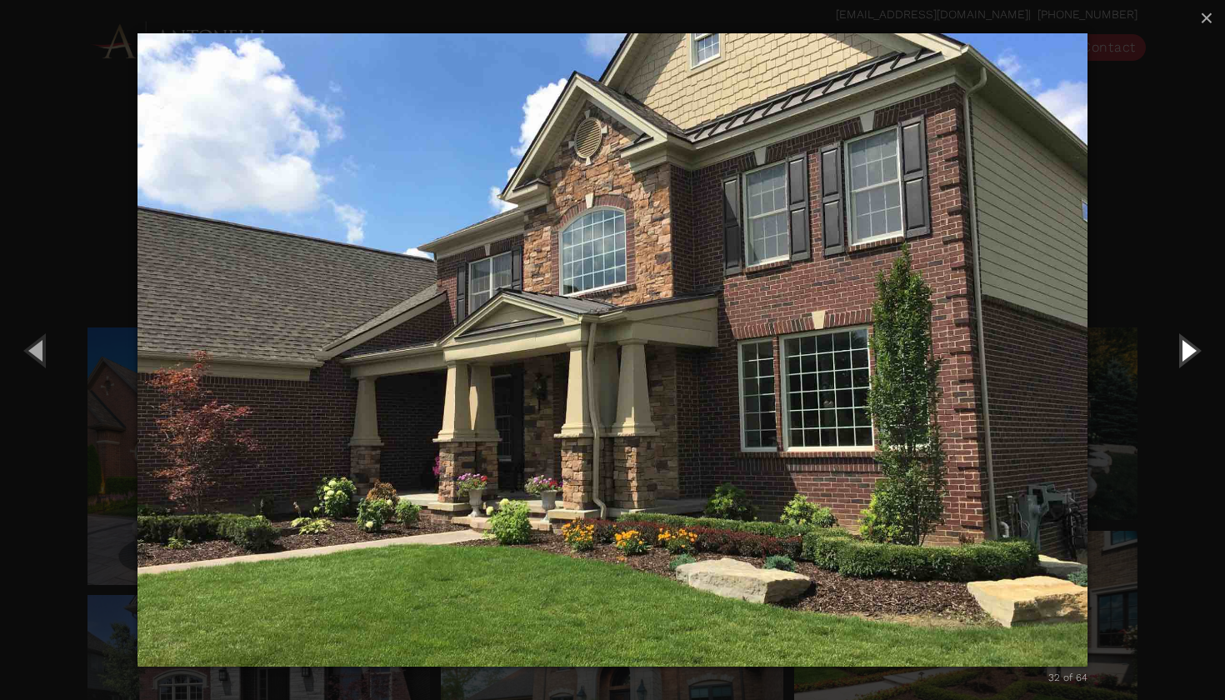
click at [1191, 352] on button "Next (Right arrow key)" at bounding box center [1187, 350] width 75 height 92
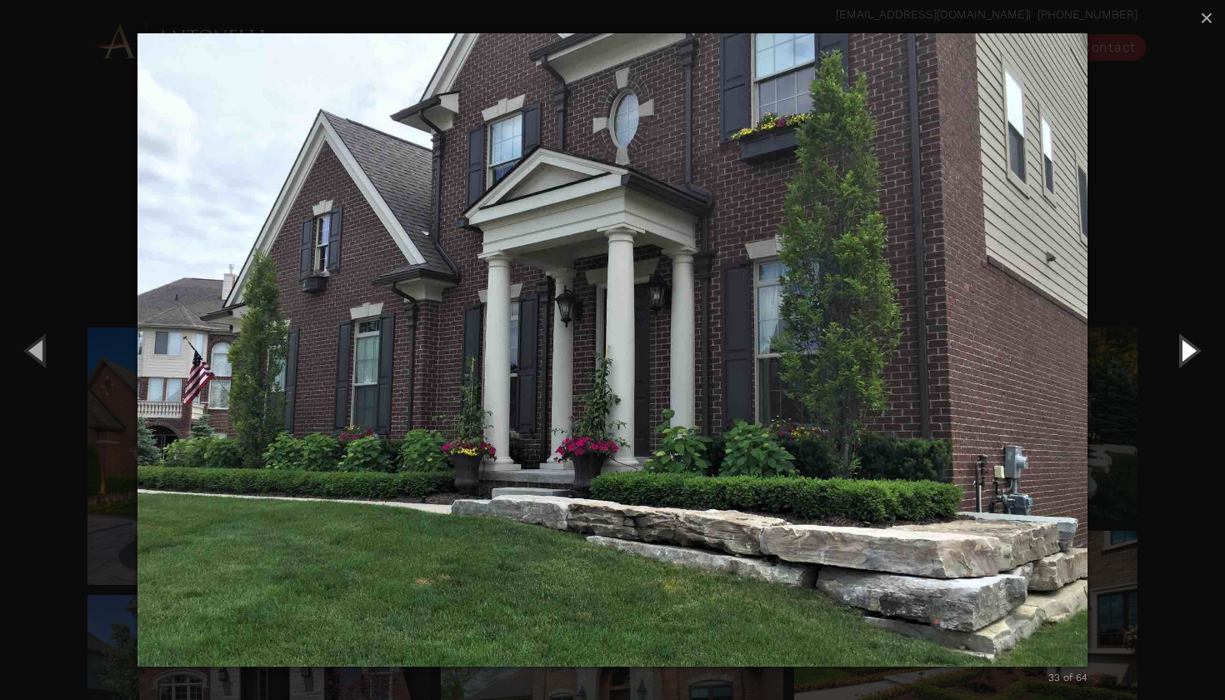
click at [1191, 352] on button "Next (Right arrow key)" at bounding box center [1187, 350] width 75 height 92
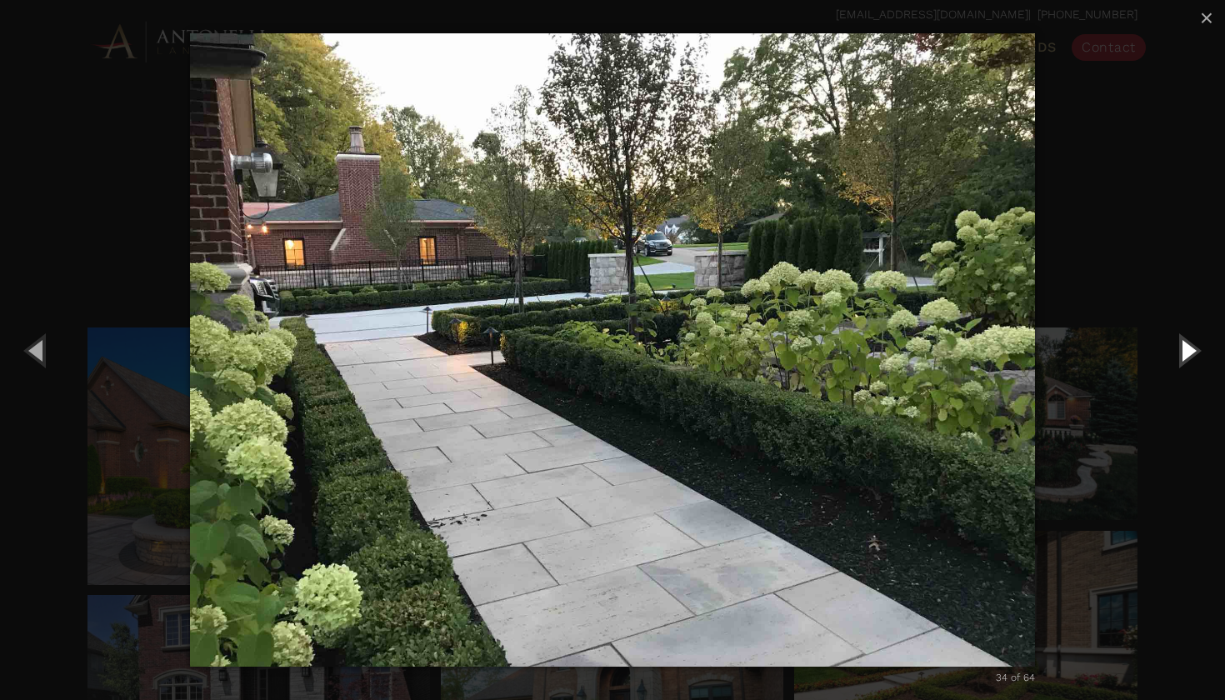
click at [1191, 352] on button "Next (Right arrow key)" at bounding box center [1187, 350] width 75 height 92
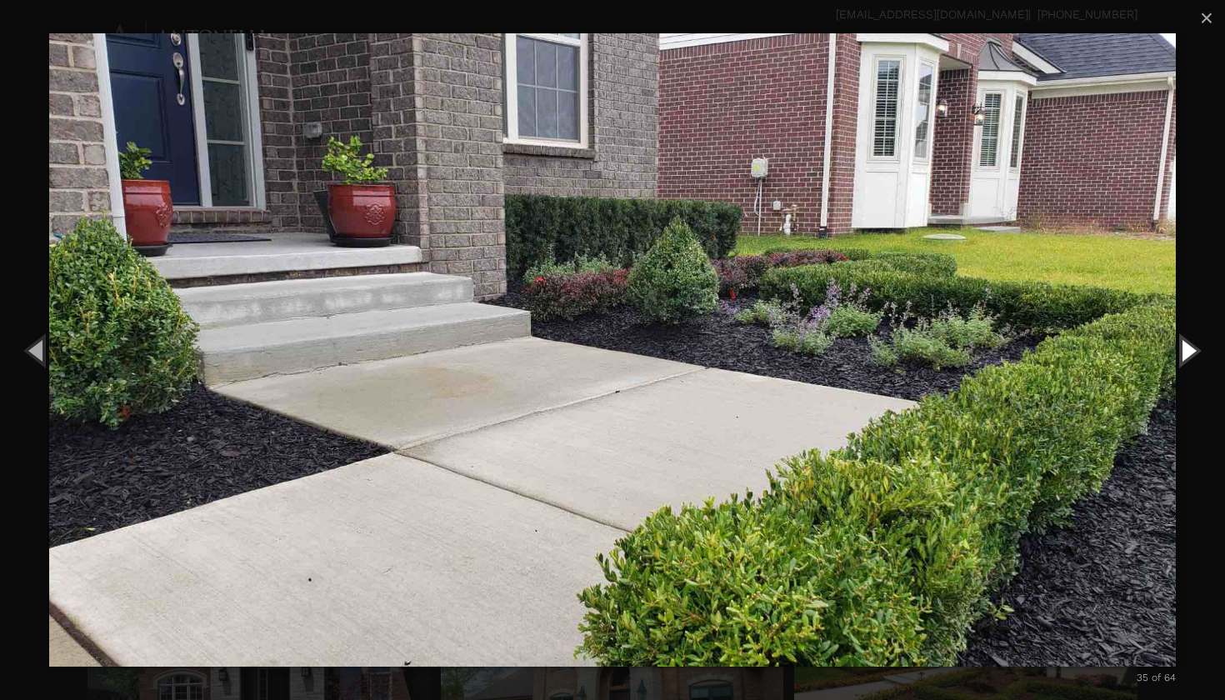
click at [1191, 352] on button "Next (Right arrow key)" at bounding box center [1187, 350] width 75 height 92
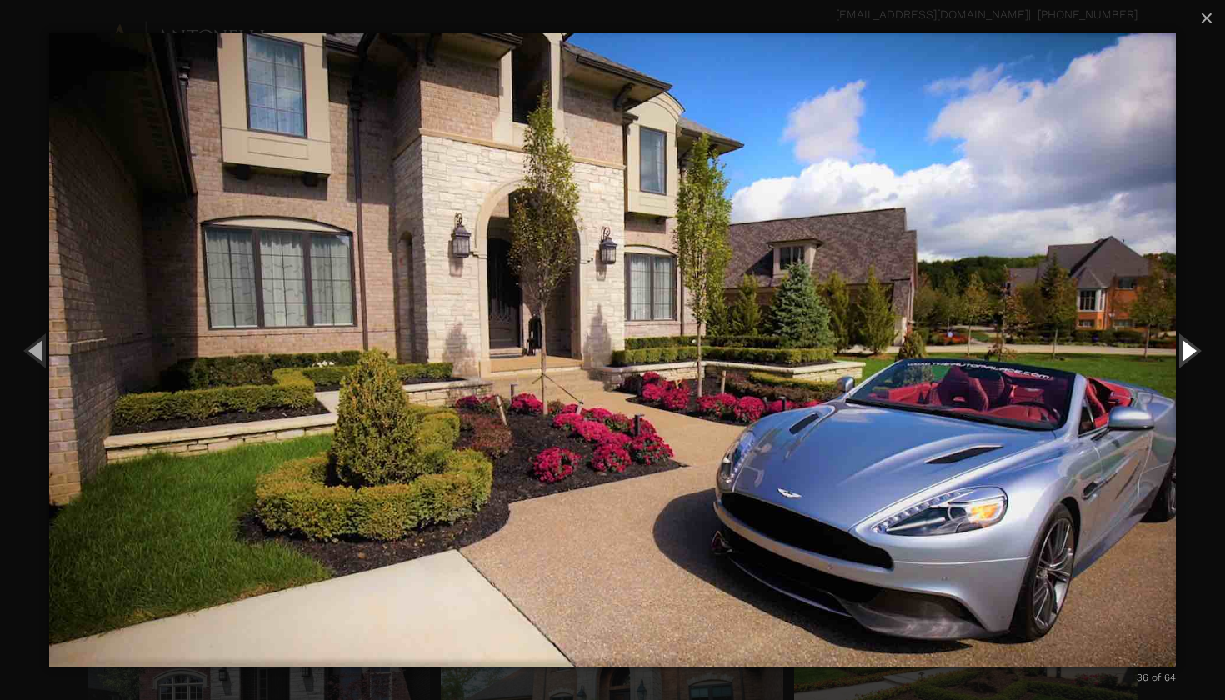
click at [1191, 352] on button "Next (Right arrow key)" at bounding box center [1187, 350] width 75 height 92
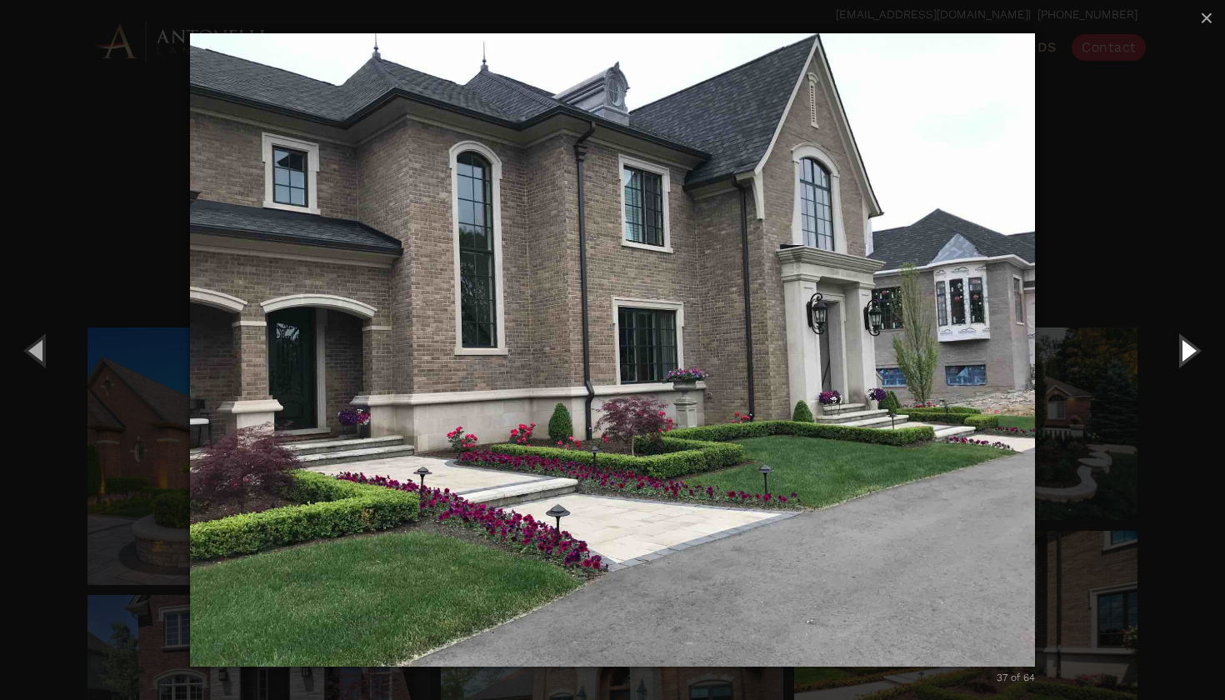
click at [1191, 352] on button "Next (Right arrow key)" at bounding box center [1187, 350] width 75 height 92
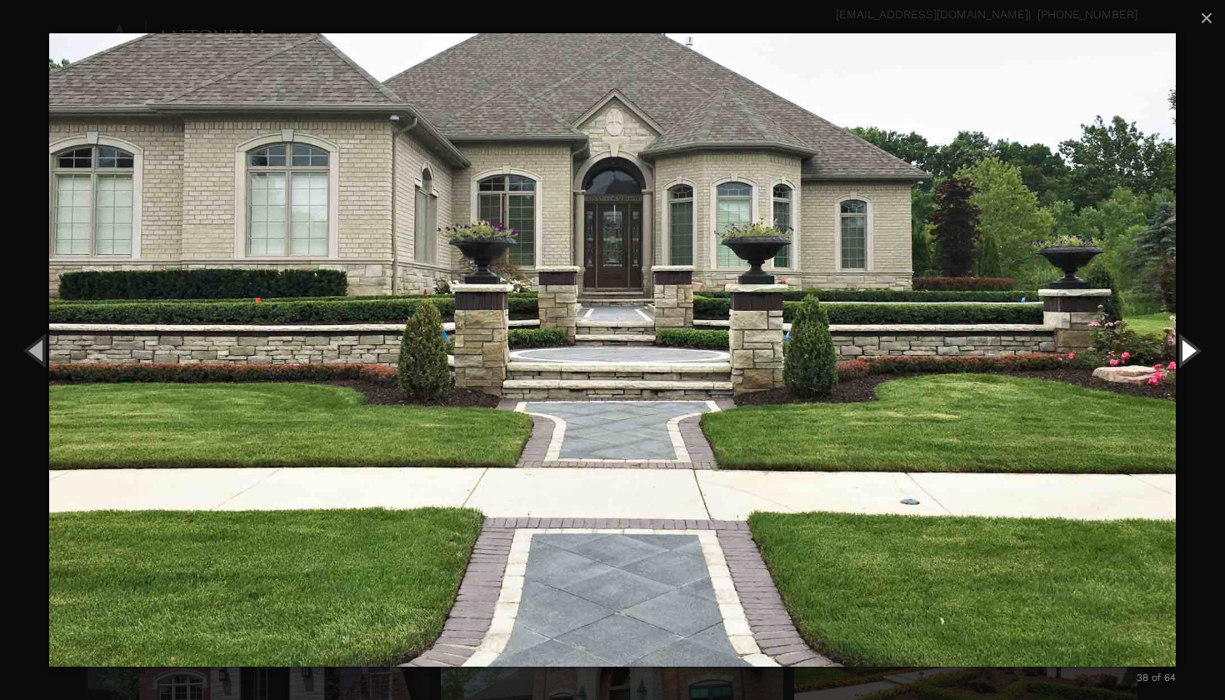
click at [1191, 352] on button "Next (Right arrow key)" at bounding box center [1187, 350] width 75 height 92
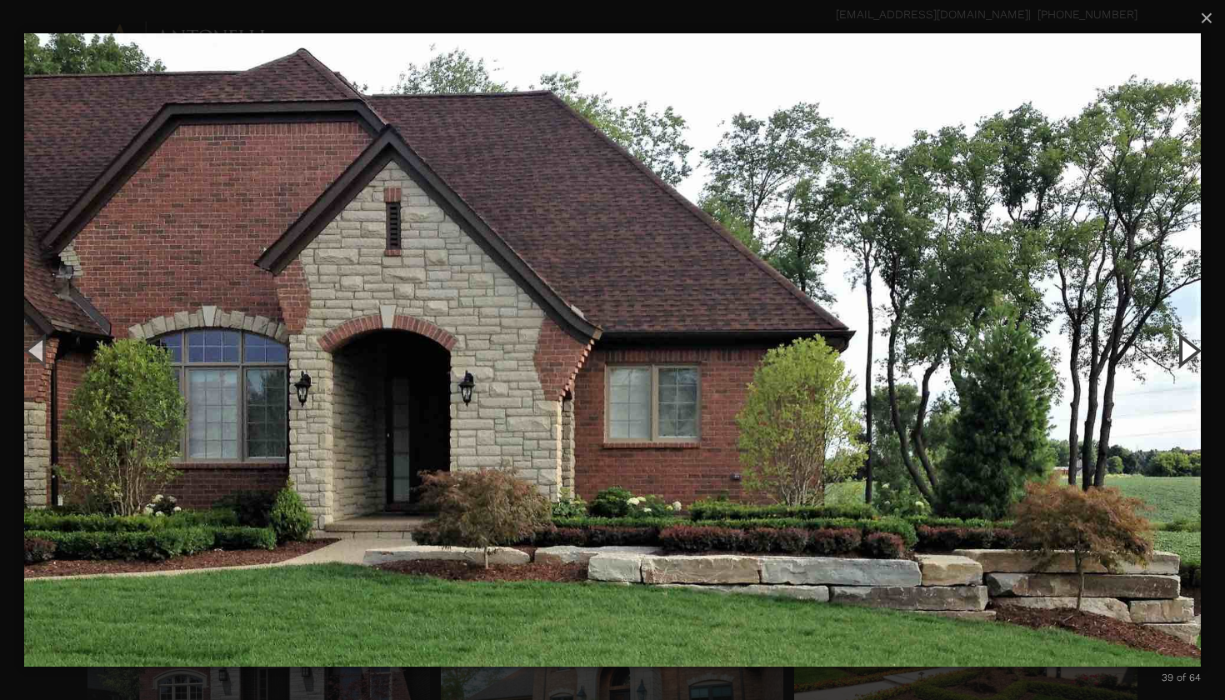
click at [1191, 352] on button "Next (Right arrow key)" at bounding box center [1187, 350] width 75 height 92
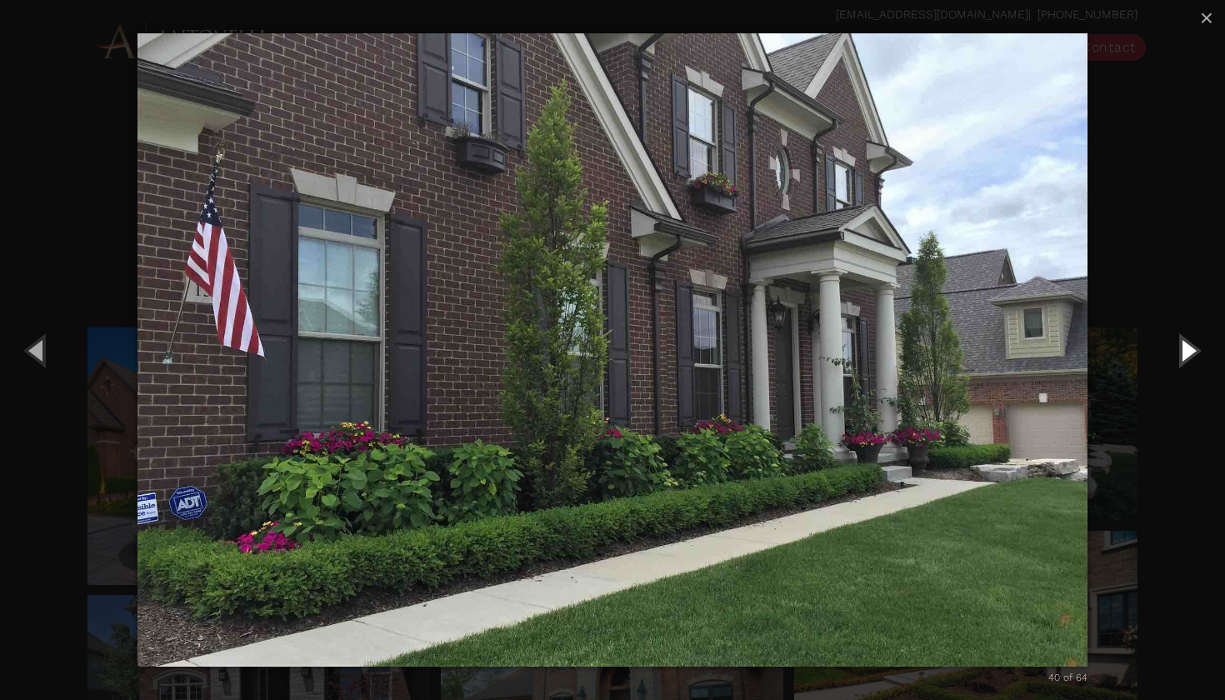
click at [1191, 352] on button "Next (Right arrow key)" at bounding box center [1187, 350] width 75 height 92
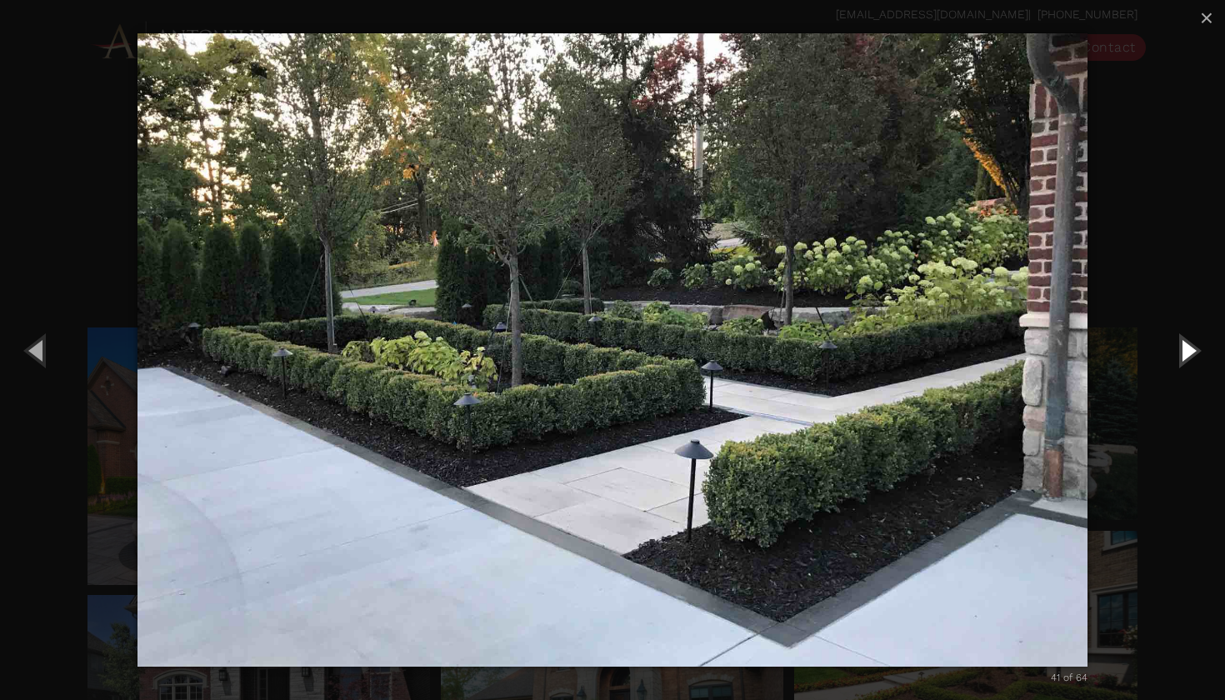
click at [1191, 352] on button "Next (Right arrow key)" at bounding box center [1187, 350] width 75 height 92
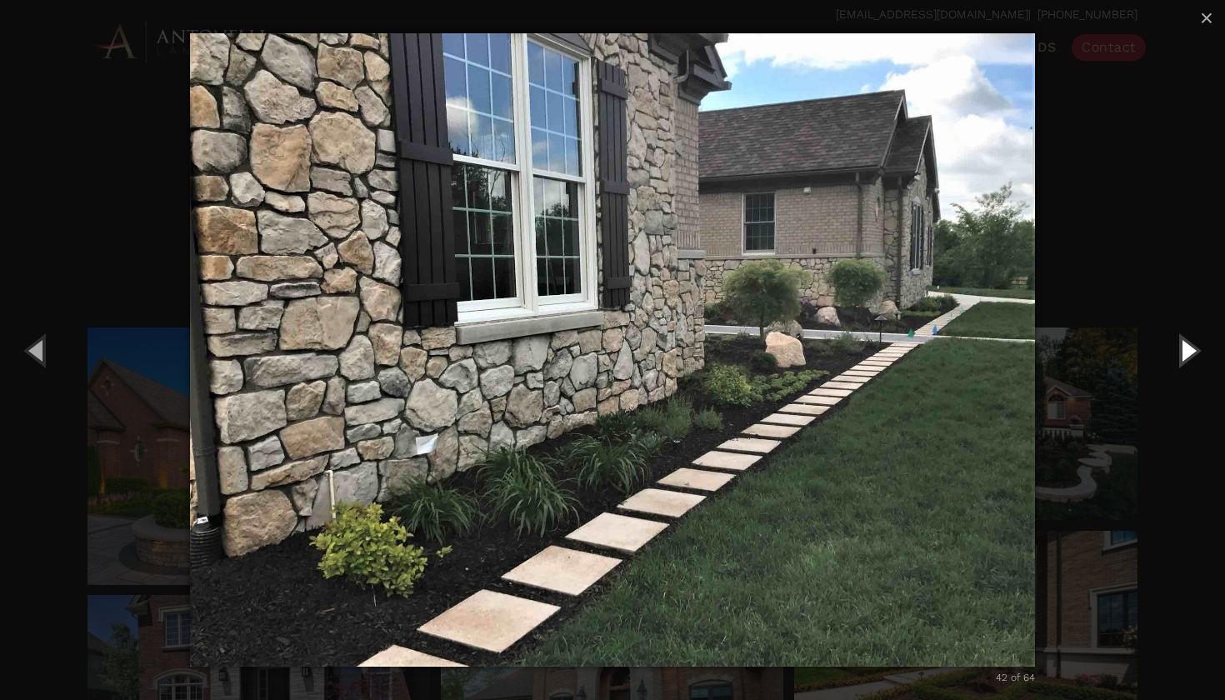
click at [1191, 352] on button "Next (Right arrow key)" at bounding box center [1187, 350] width 75 height 92
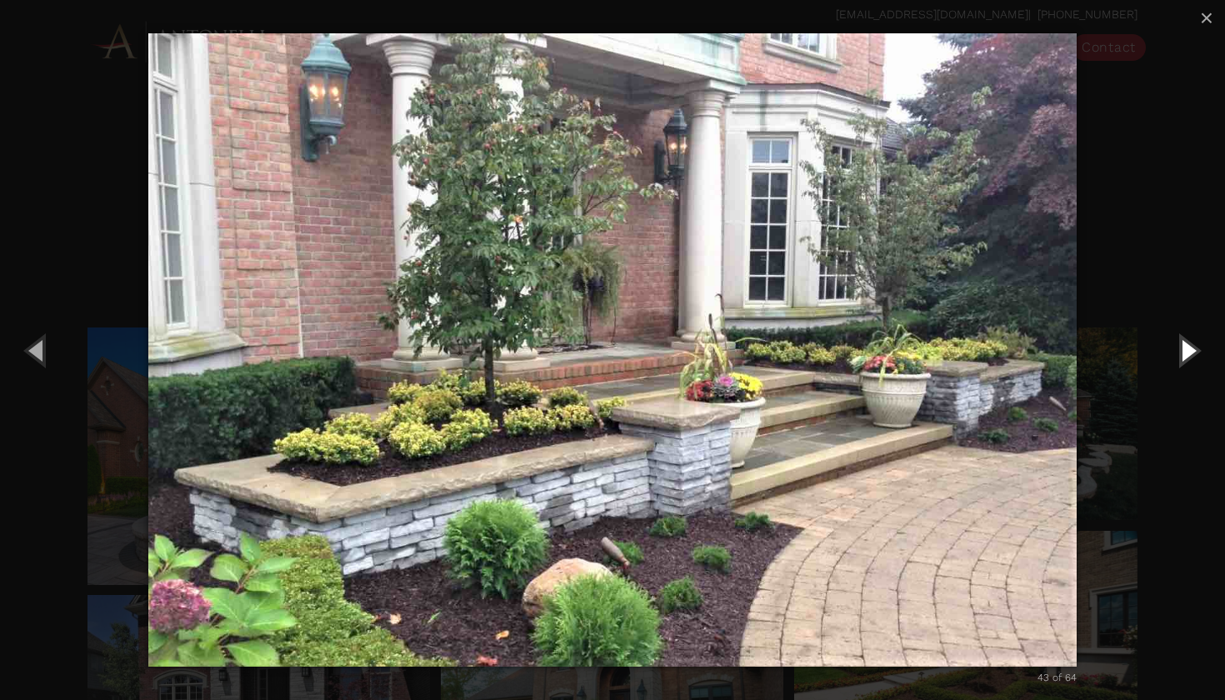
click at [1191, 352] on button "Next (Right arrow key)" at bounding box center [1187, 350] width 75 height 92
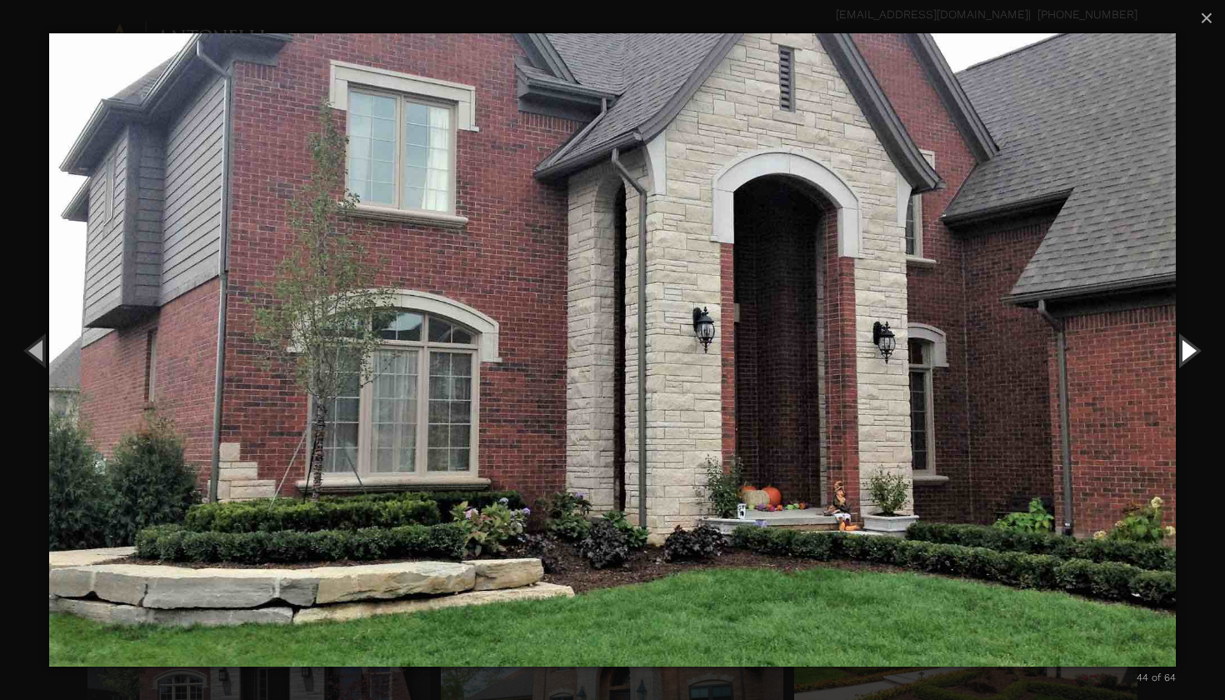
click at [1191, 352] on button "Next (Right arrow key)" at bounding box center [1187, 350] width 75 height 92
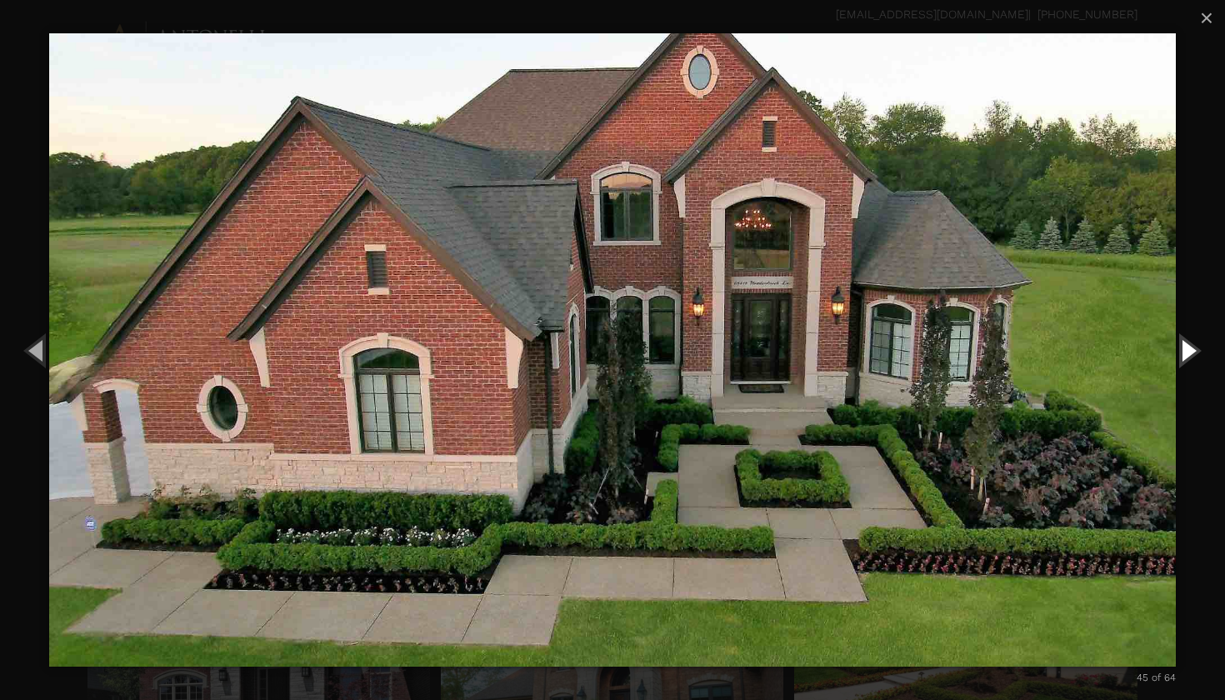
click at [1191, 352] on button "Next (Right arrow key)" at bounding box center [1187, 350] width 75 height 92
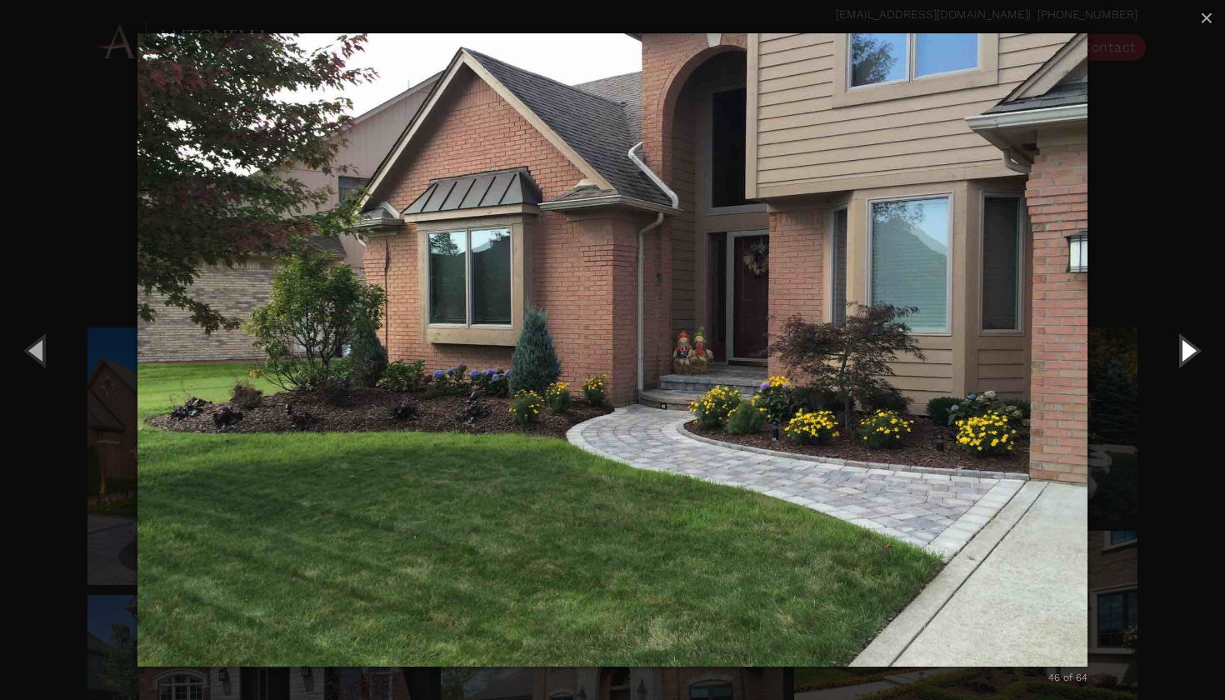
click at [1191, 352] on button "Next (Right arrow key)" at bounding box center [1187, 350] width 75 height 92
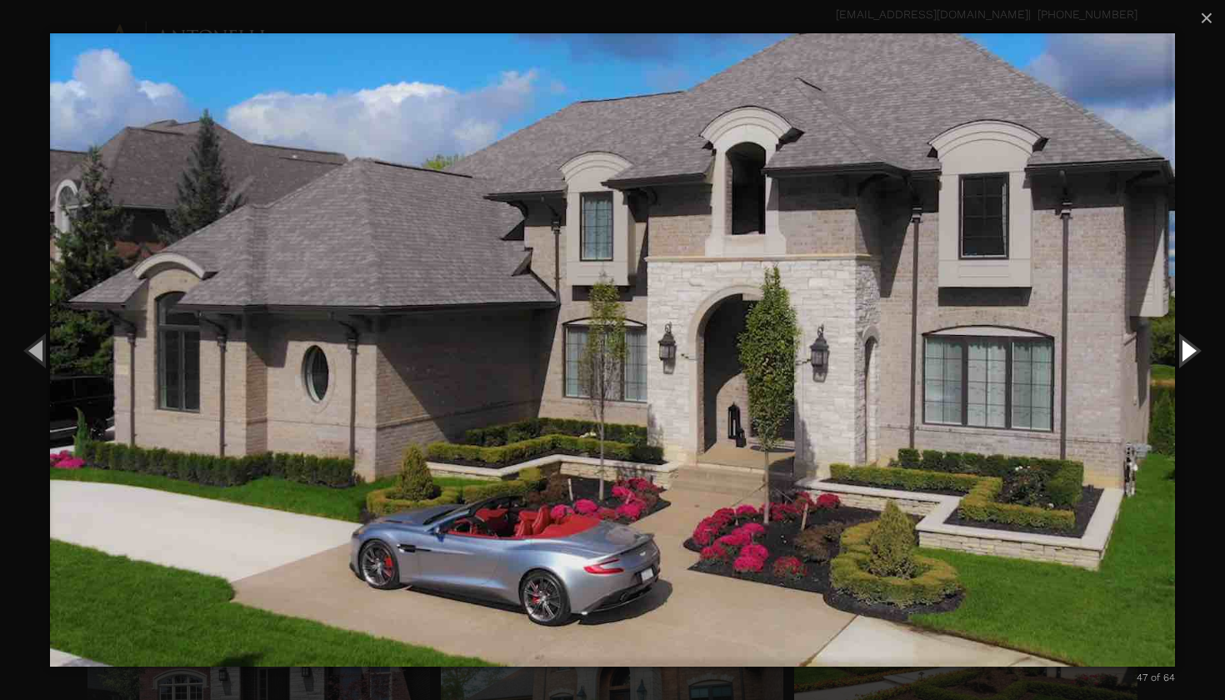
click at [1191, 352] on button "Next (Right arrow key)" at bounding box center [1187, 350] width 75 height 92
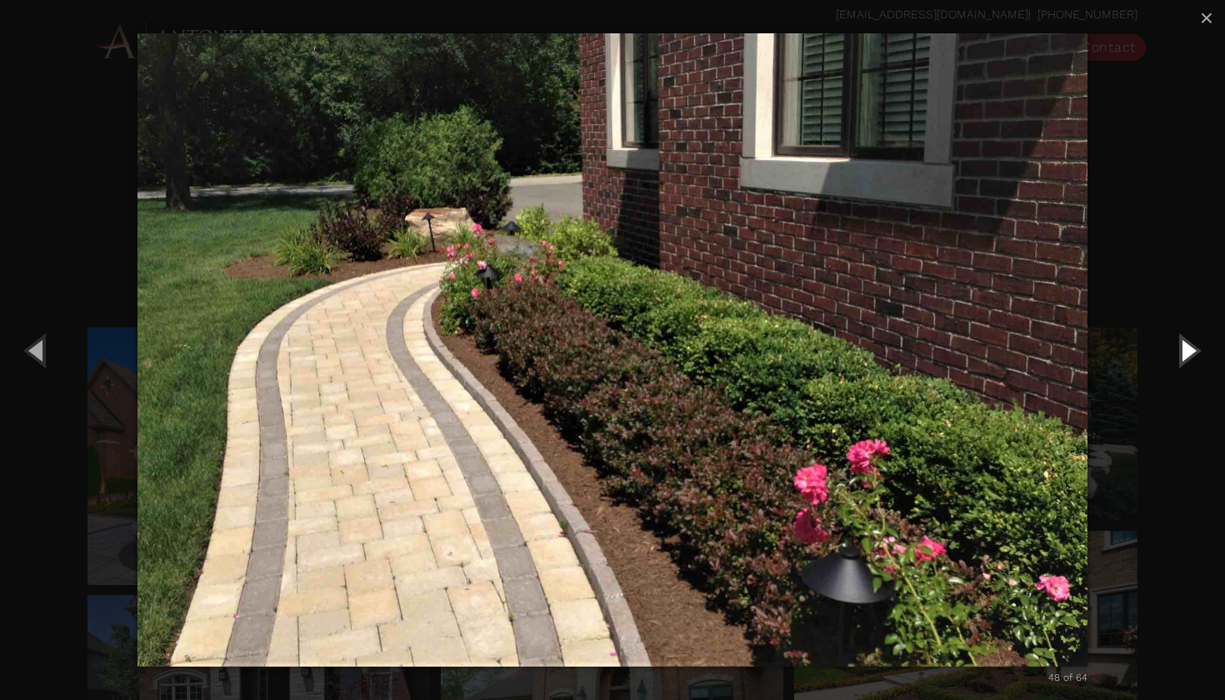
click at [1191, 352] on button "Next (Right arrow key)" at bounding box center [1187, 350] width 75 height 92
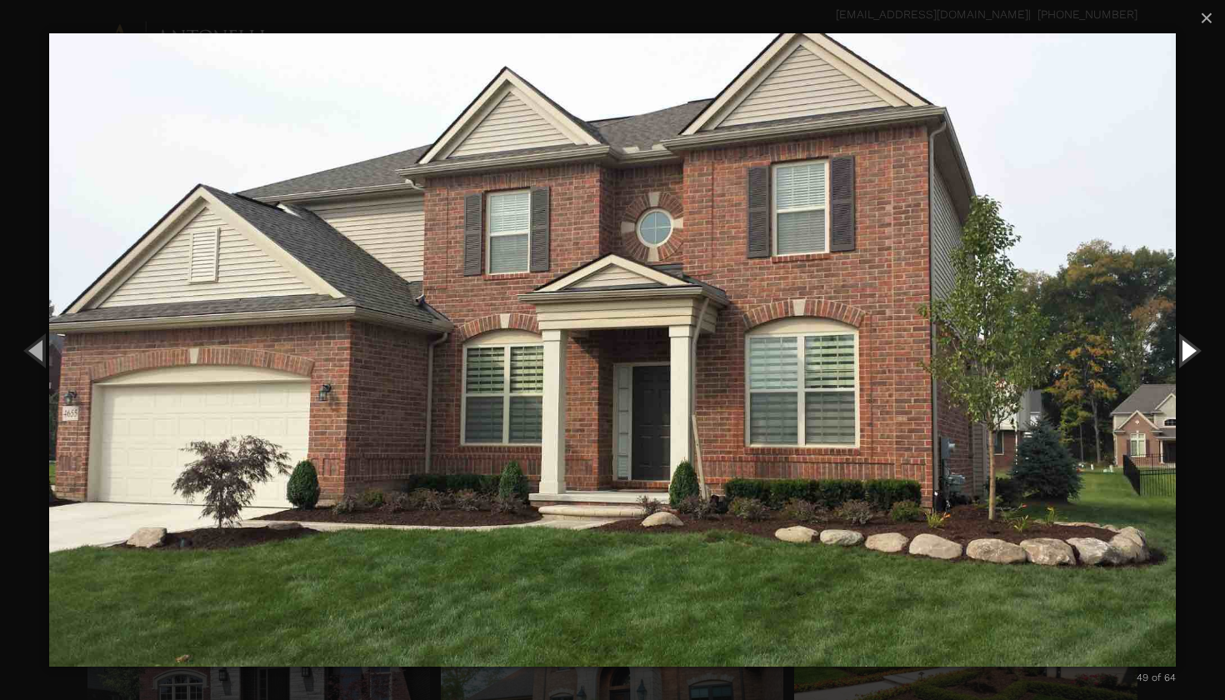
click at [1191, 352] on button "Next (Right arrow key)" at bounding box center [1187, 350] width 75 height 92
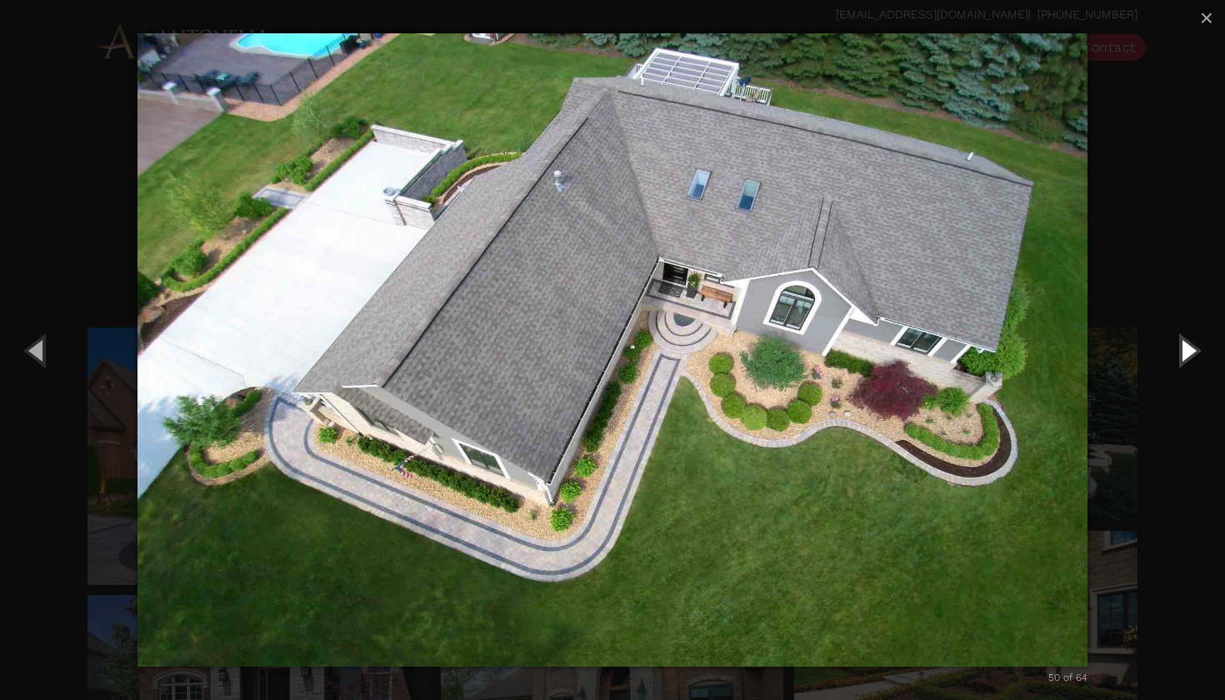
click at [1191, 352] on button "Next (Right arrow key)" at bounding box center [1187, 350] width 75 height 92
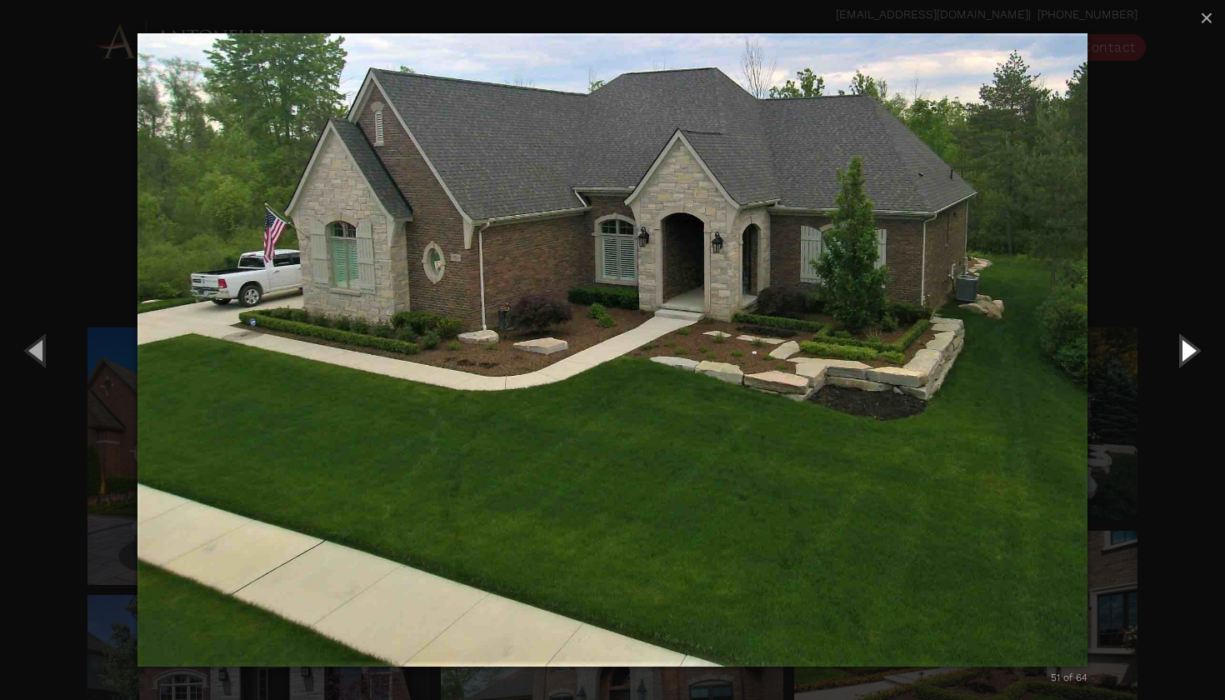
click at [1191, 352] on button "Next (Right arrow key)" at bounding box center [1187, 350] width 75 height 92
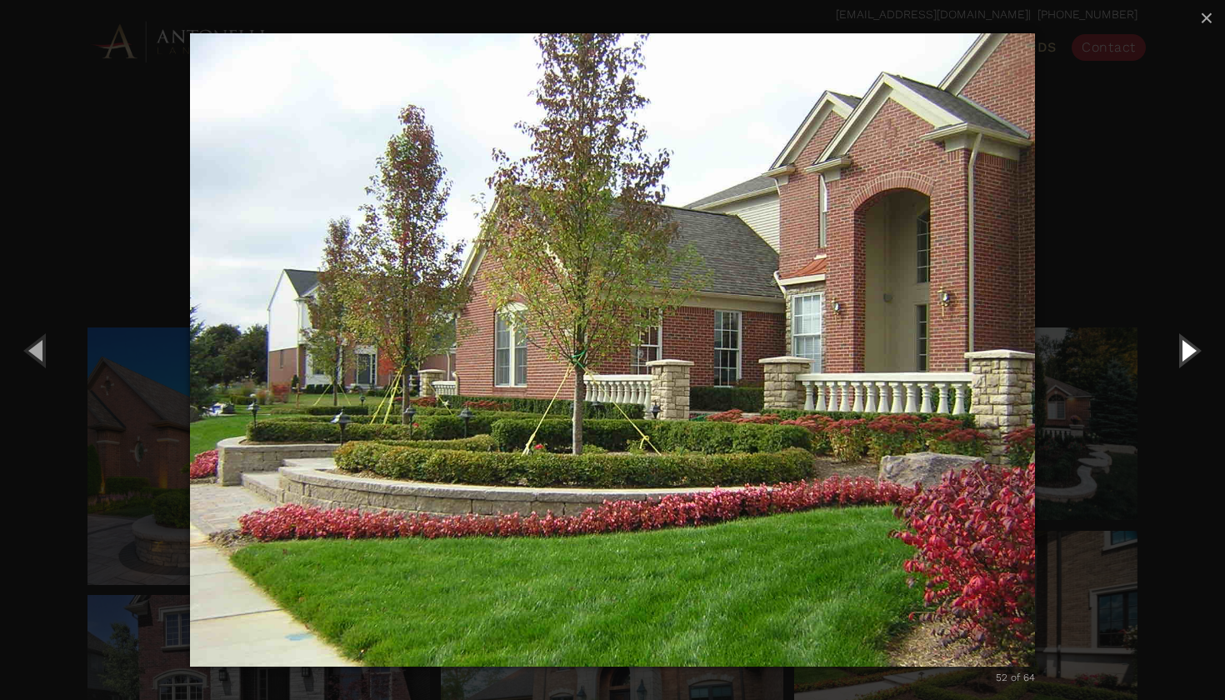
click at [1191, 352] on button "Next (Right arrow key)" at bounding box center [1187, 350] width 75 height 92
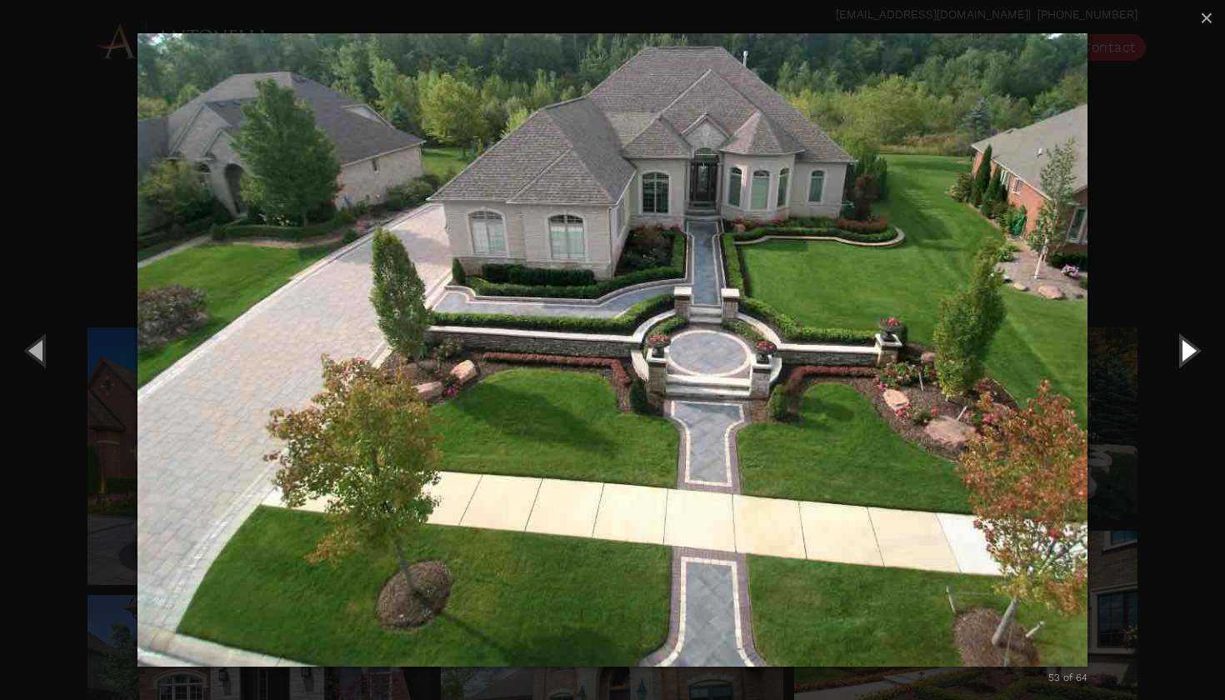
click at [1191, 352] on button "Next (Right arrow key)" at bounding box center [1187, 350] width 75 height 92
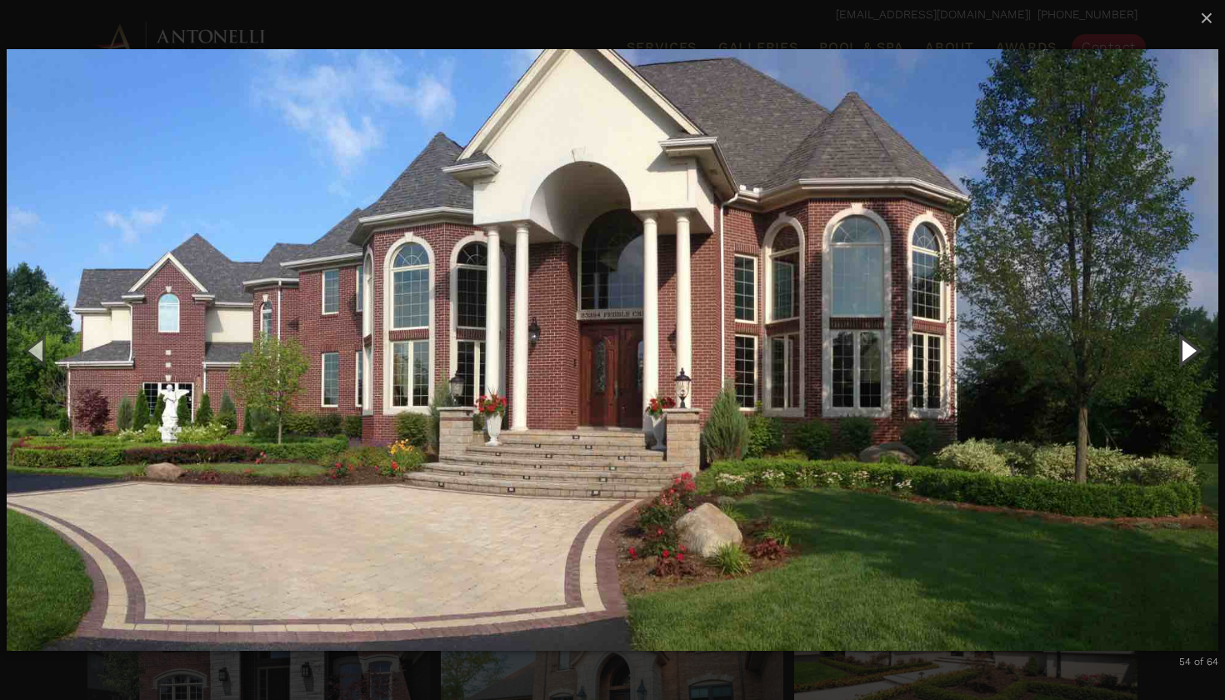
click at [1191, 352] on button "Next (Right arrow key)" at bounding box center [1187, 350] width 75 height 92
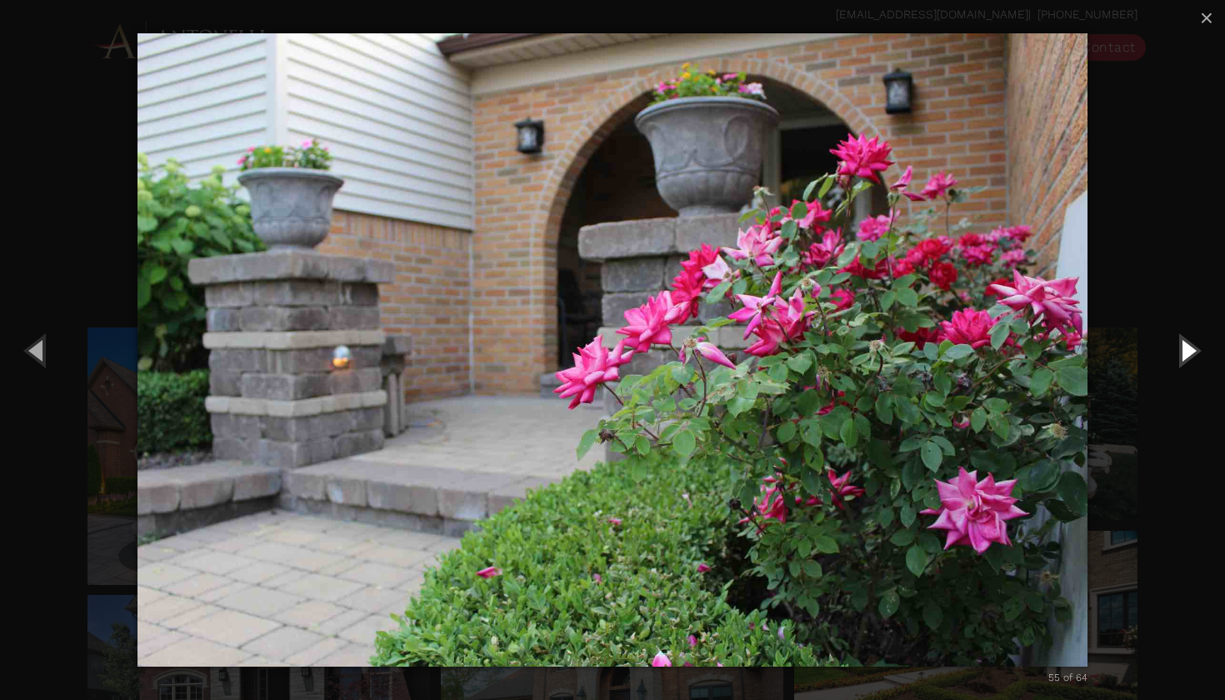
click at [1191, 352] on button "Next (Right arrow key)" at bounding box center [1187, 350] width 75 height 92
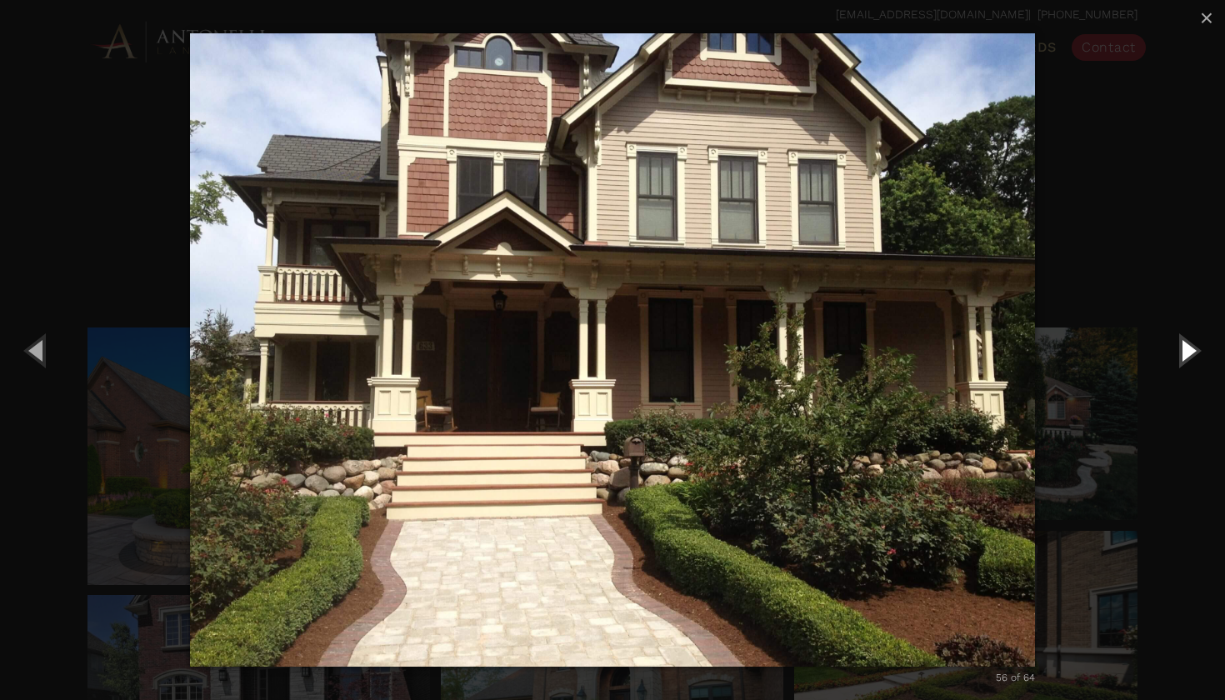
click at [1191, 352] on button "Next (Right arrow key)" at bounding box center [1187, 350] width 75 height 92
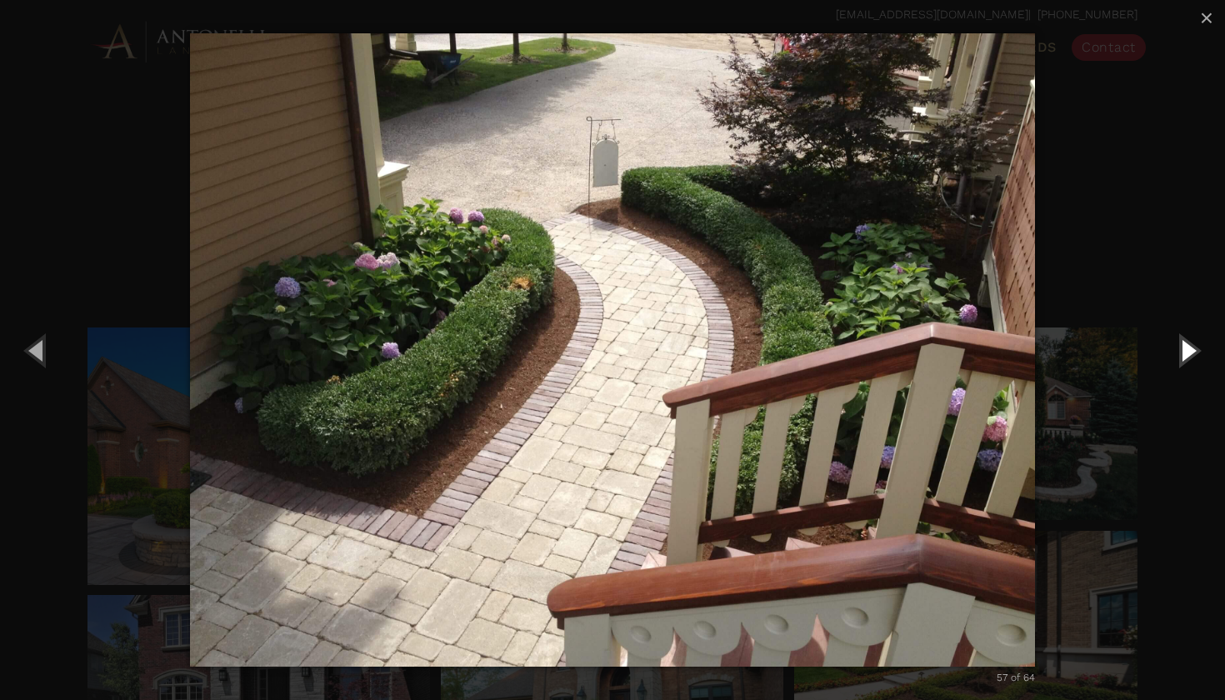
click at [1191, 352] on button "Next (Right arrow key)" at bounding box center [1187, 350] width 75 height 92
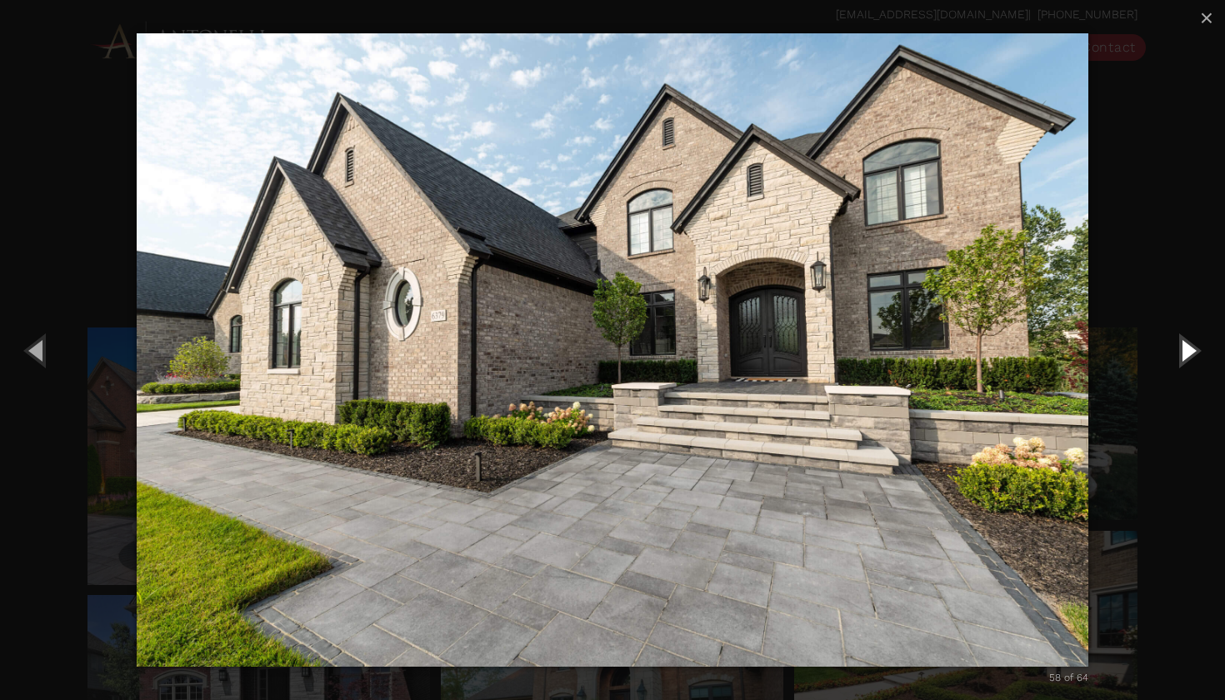
click at [1191, 352] on button "Next (Right arrow key)" at bounding box center [1187, 350] width 75 height 92
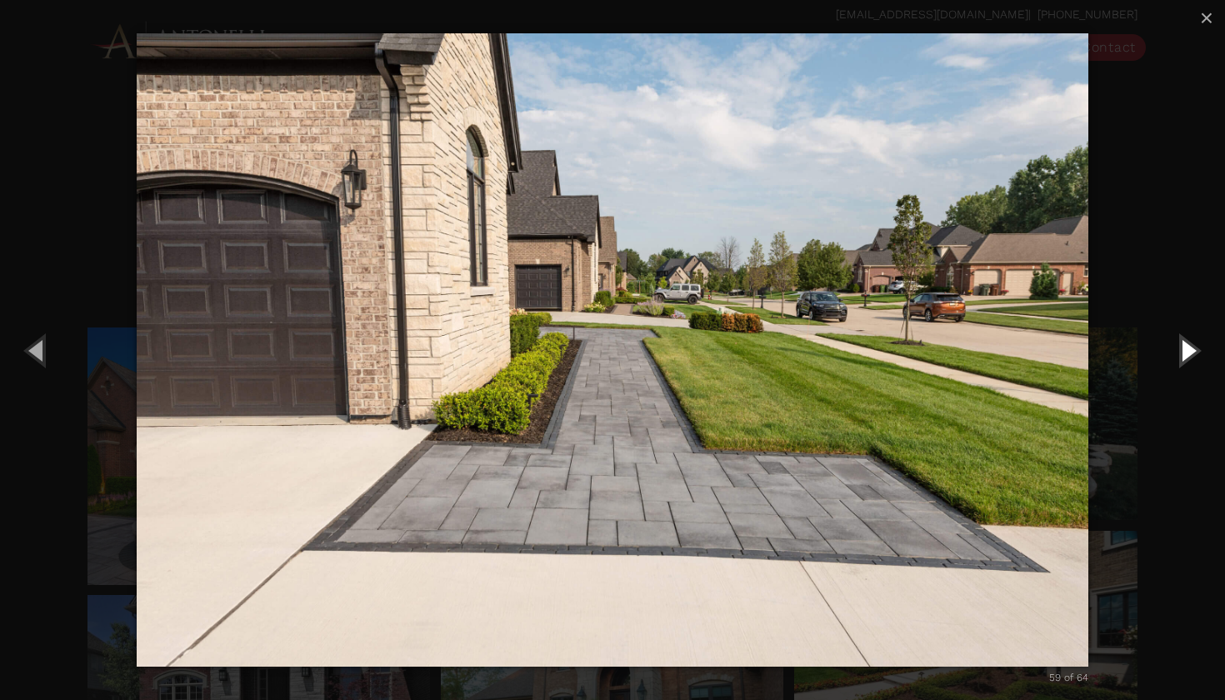
click at [1191, 352] on button "Next (Right arrow key)" at bounding box center [1187, 350] width 75 height 92
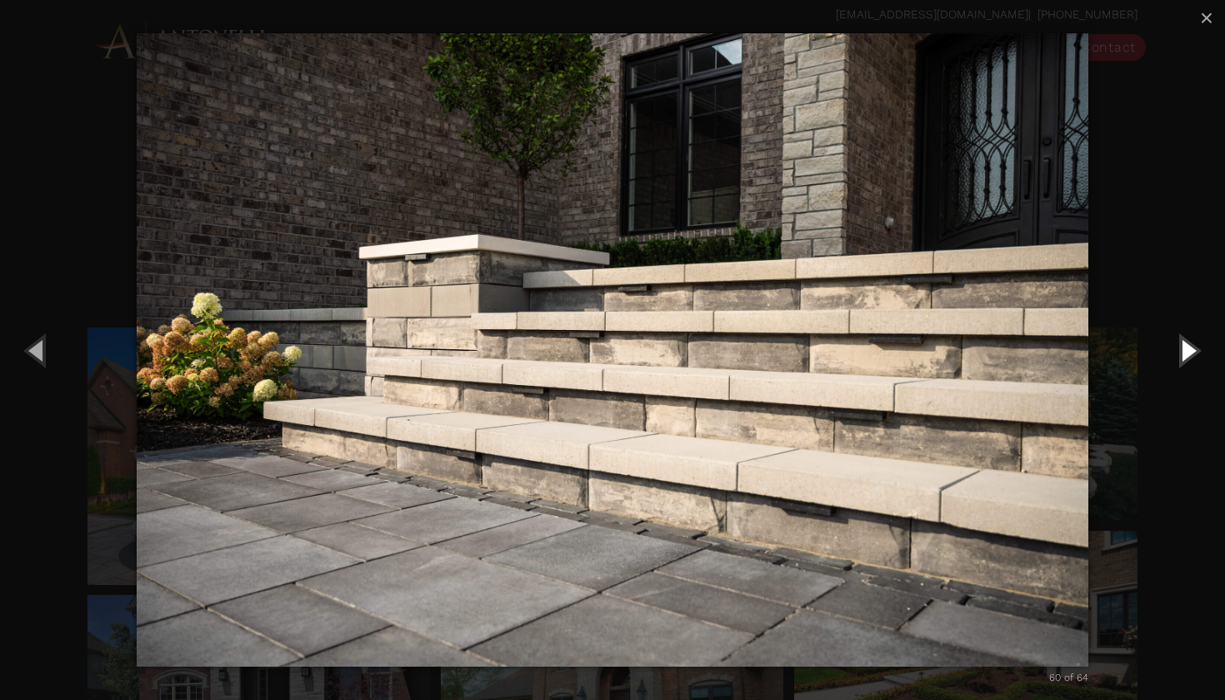
click at [1191, 352] on button "Next (Right arrow key)" at bounding box center [1187, 350] width 75 height 92
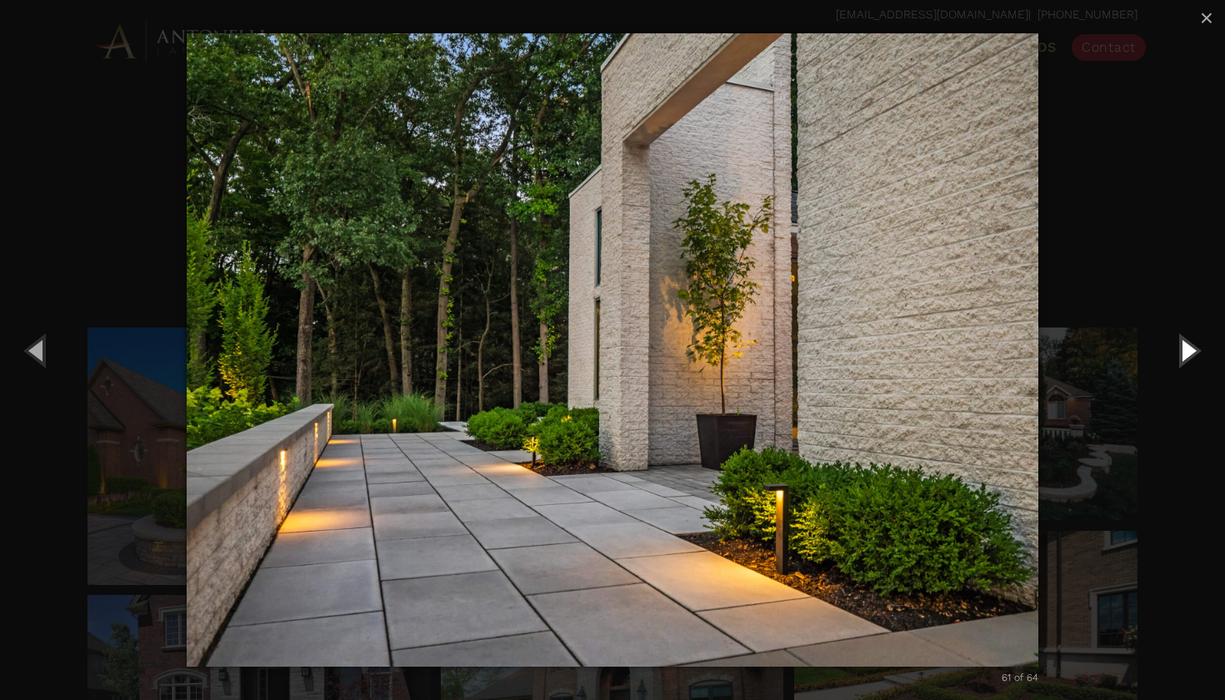
click at [1191, 352] on button "Next (Right arrow key)" at bounding box center [1187, 350] width 75 height 92
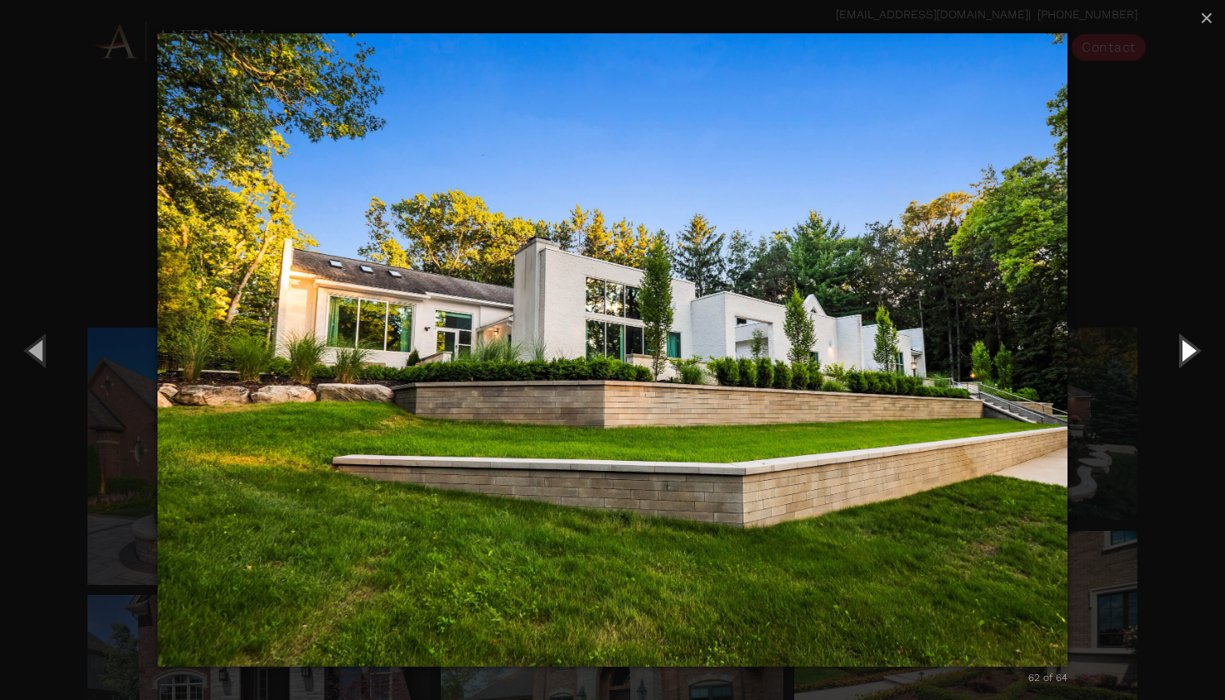
click at [1191, 352] on button "Next (Right arrow key)" at bounding box center [1187, 350] width 75 height 92
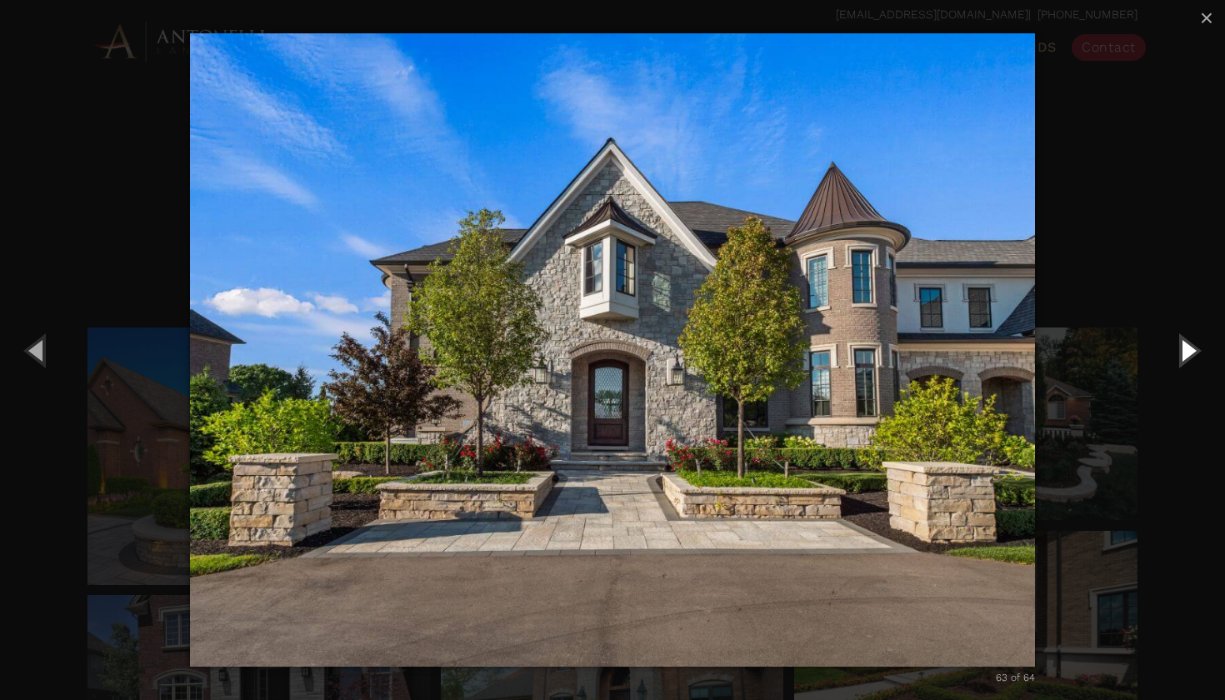
click at [1191, 352] on button "Next (Right arrow key)" at bounding box center [1187, 350] width 75 height 92
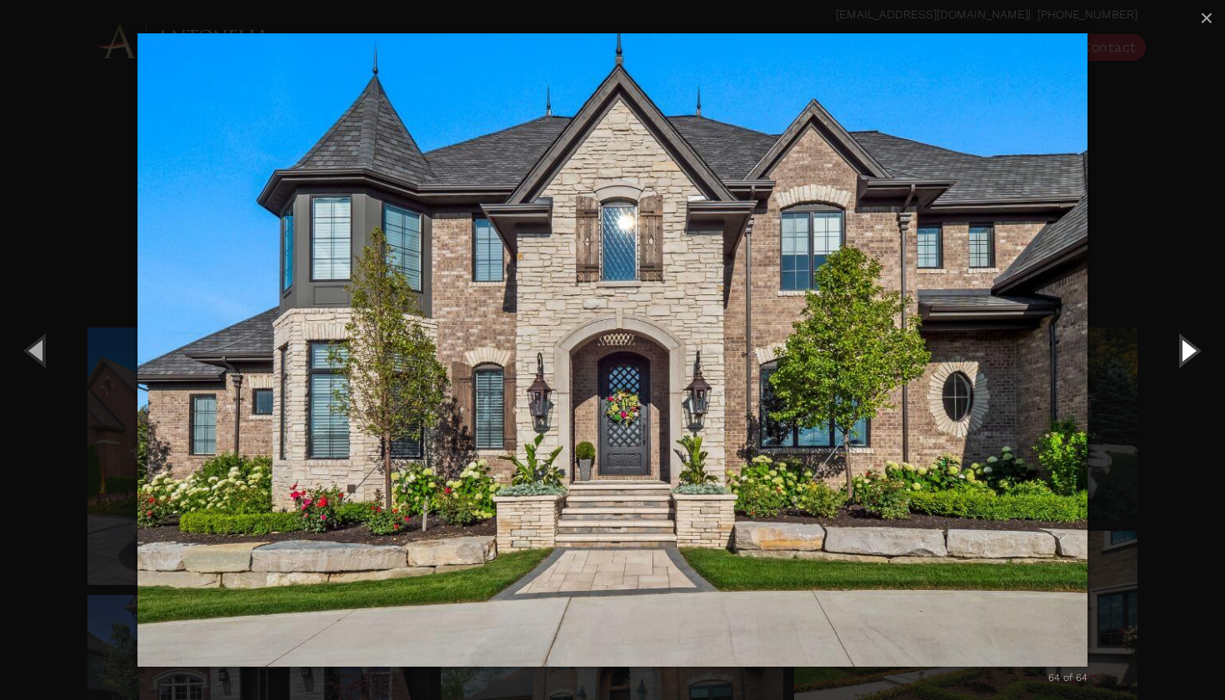
click at [1191, 352] on button "Next (Right arrow key)" at bounding box center [1187, 350] width 75 height 92
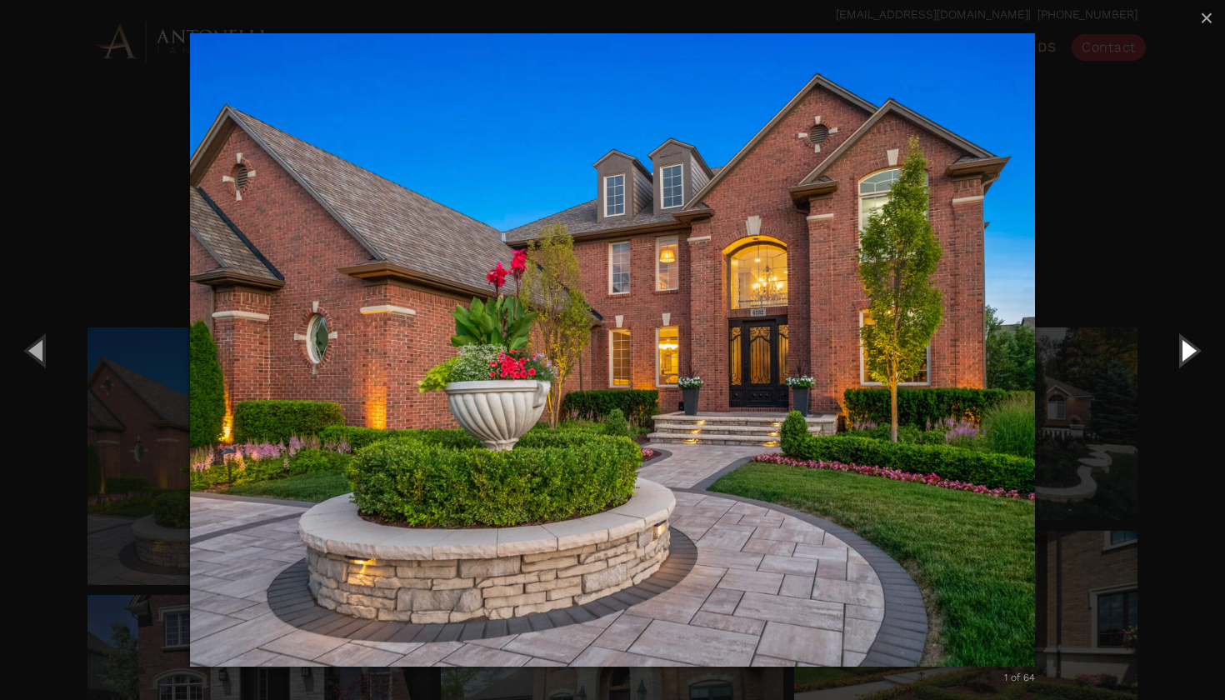
click at [1191, 352] on button "Next (Right arrow key)" at bounding box center [1187, 350] width 75 height 92
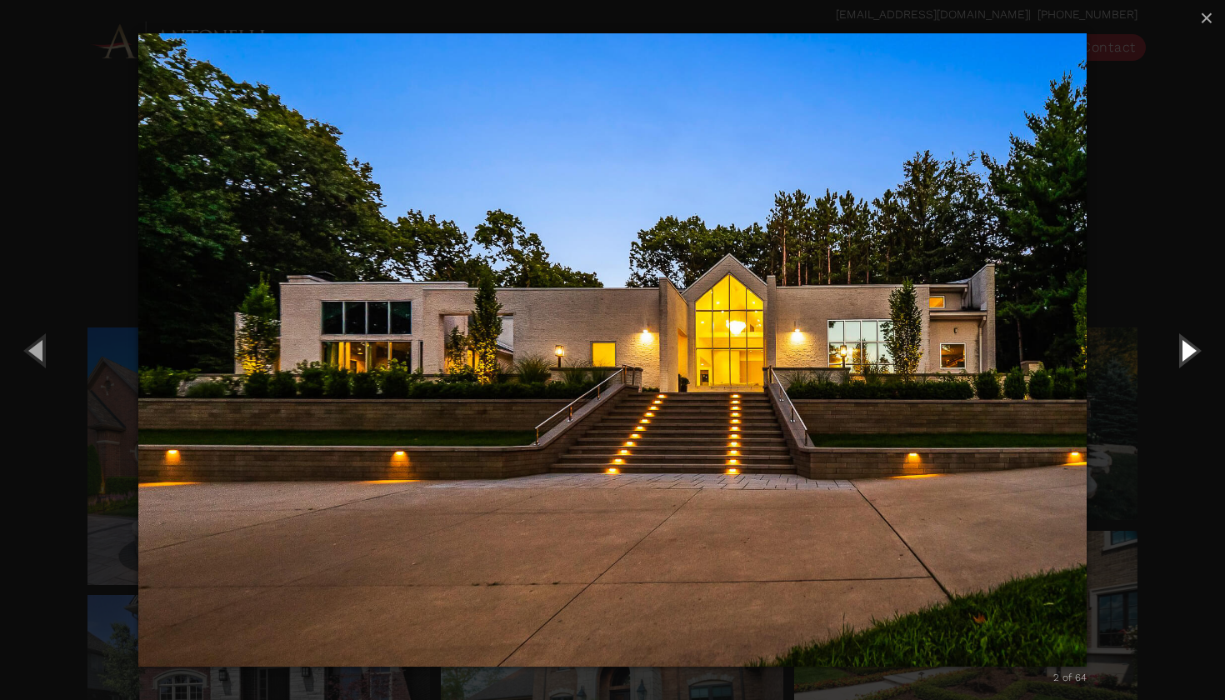
click at [1191, 352] on button "Next (Right arrow key)" at bounding box center [1187, 350] width 75 height 92
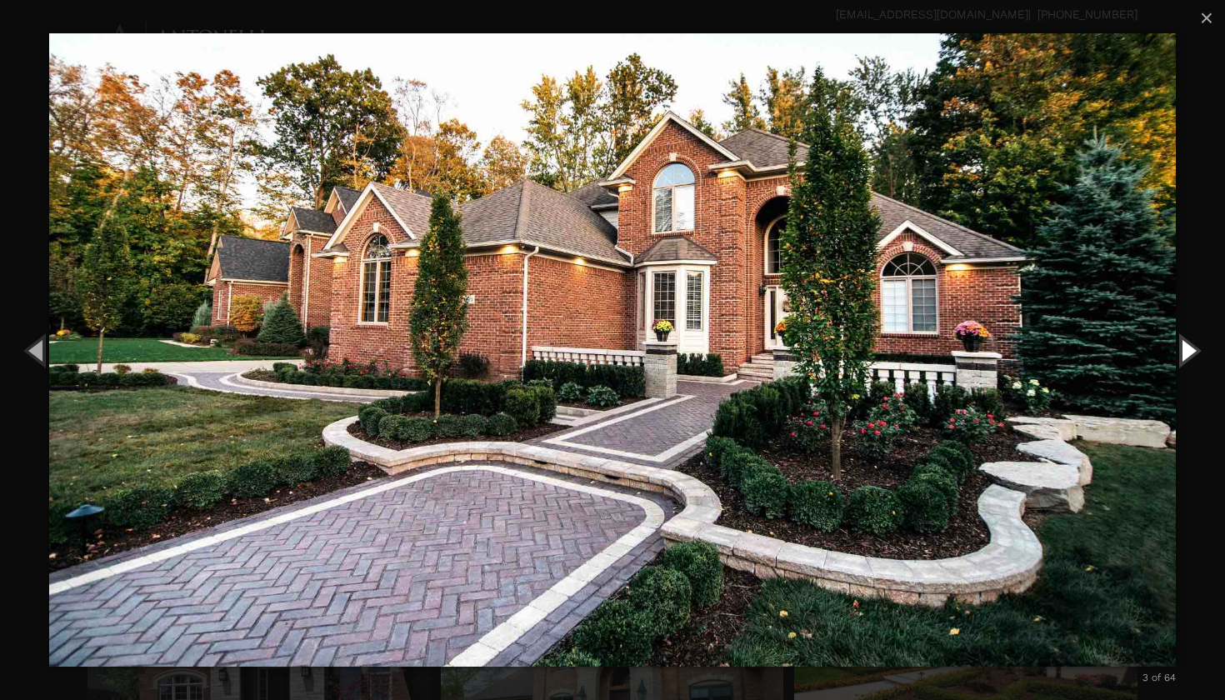
click at [1191, 352] on button "Next (Right arrow key)" at bounding box center [1187, 350] width 75 height 92
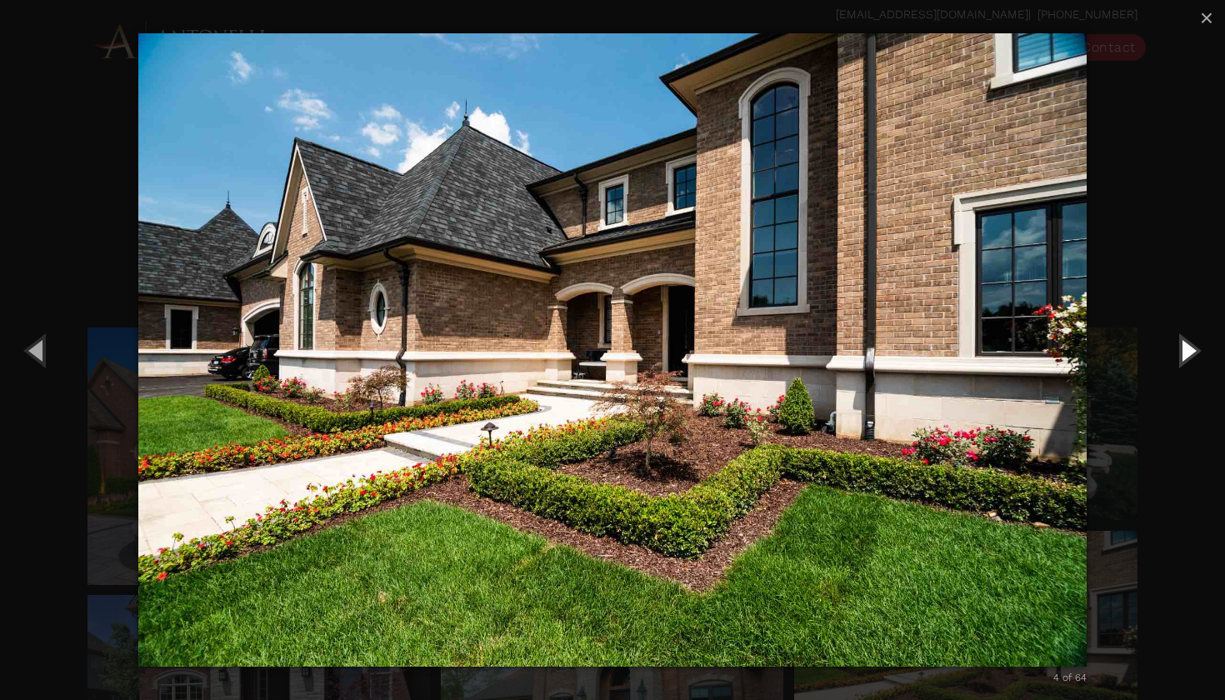
click at [1191, 352] on button "Next (Right arrow key)" at bounding box center [1187, 350] width 75 height 92
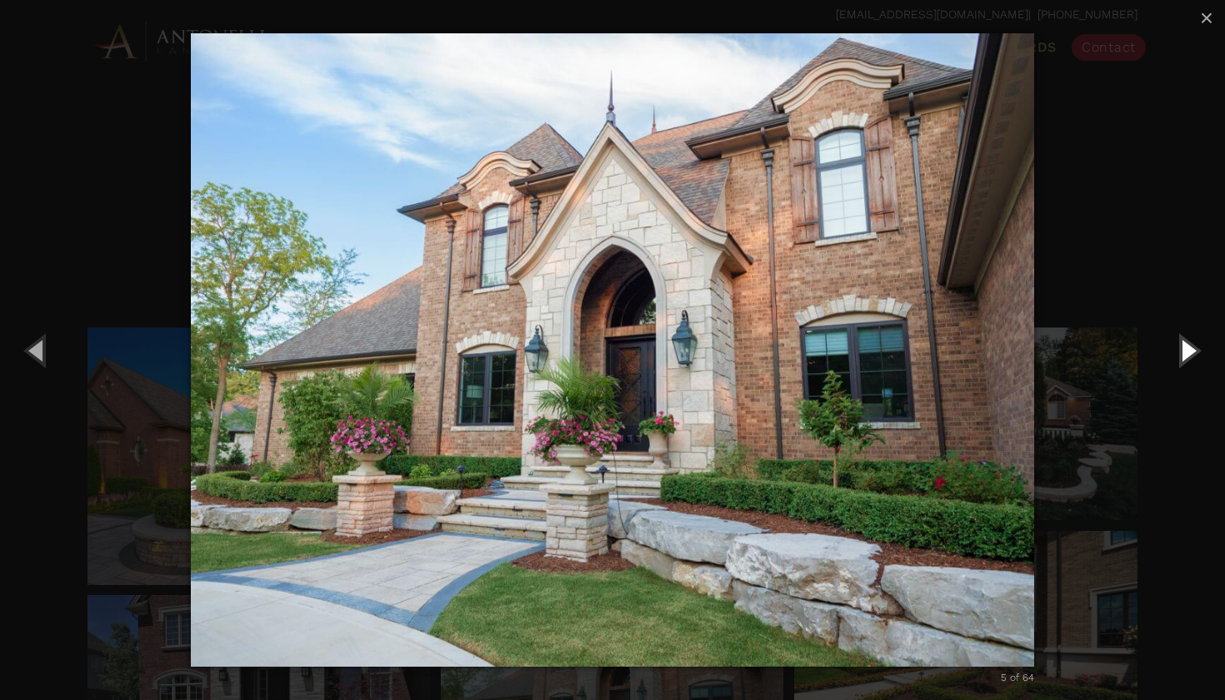
click at [1191, 352] on button "Next (Right arrow key)" at bounding box center [1187, 350] width 75 height 92
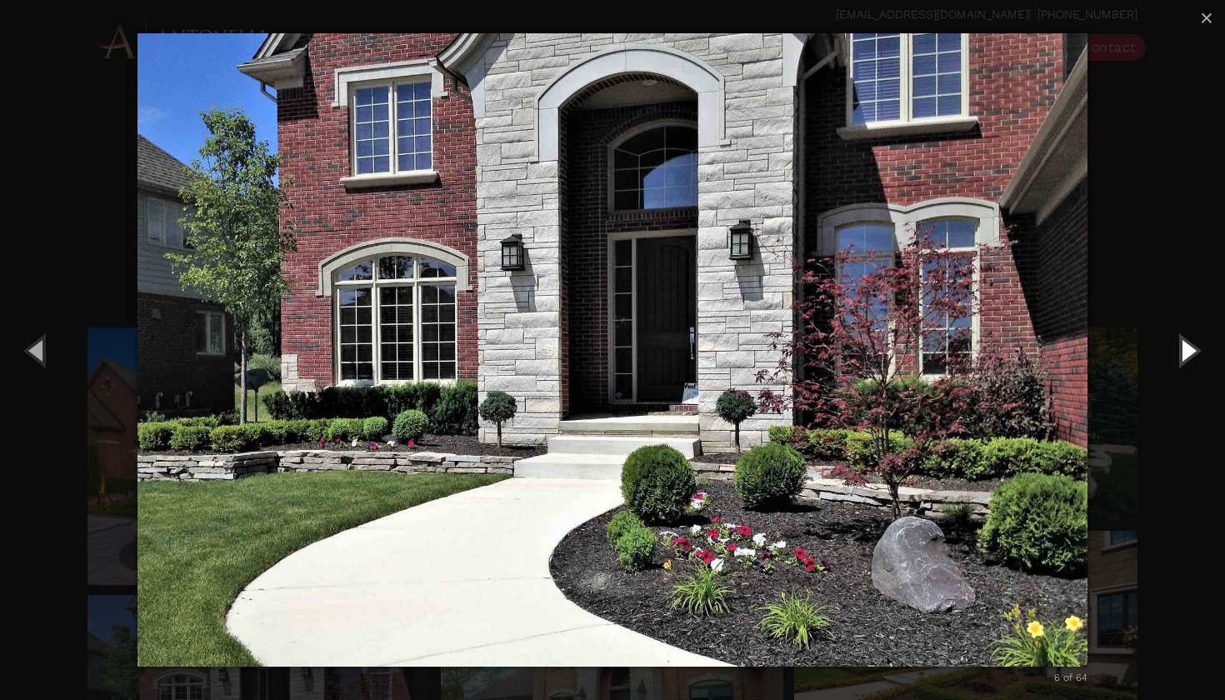
click at [1191, 352] on button "Next (Right arrow key)" at bounding box center [1187, 350] width 75 height 92
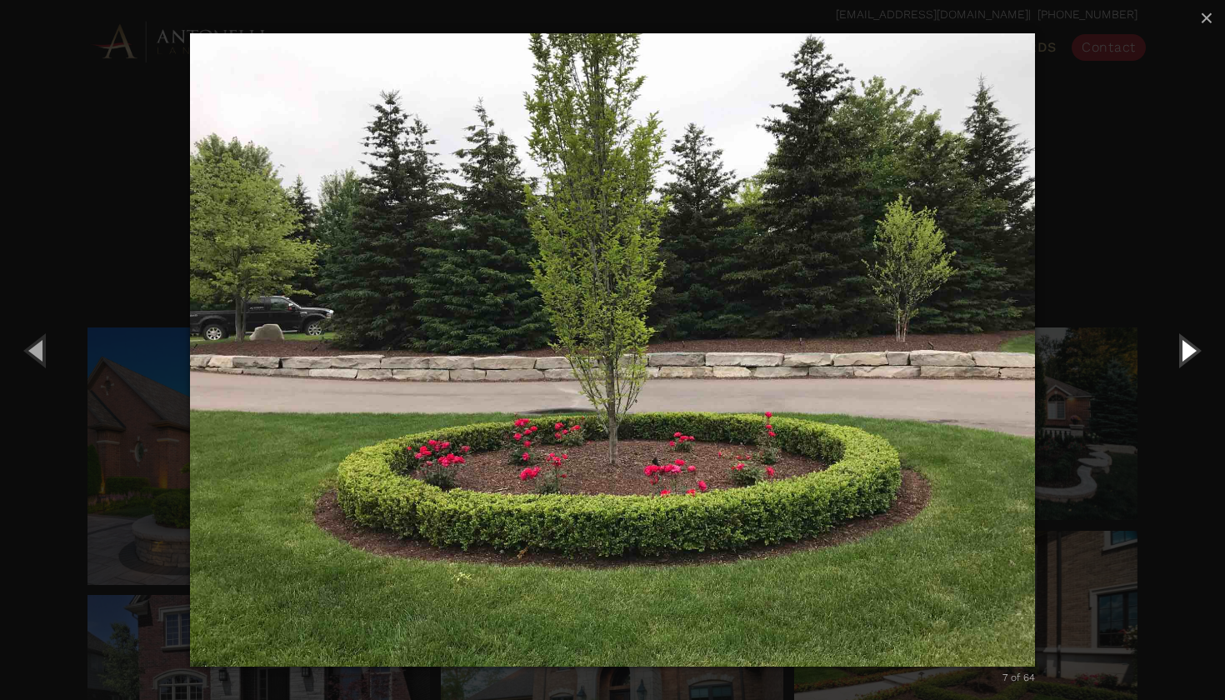
click at [1191, 352] on button "Next (Right arrow key)" at bounding box center [1187, 350] width 75 height 92
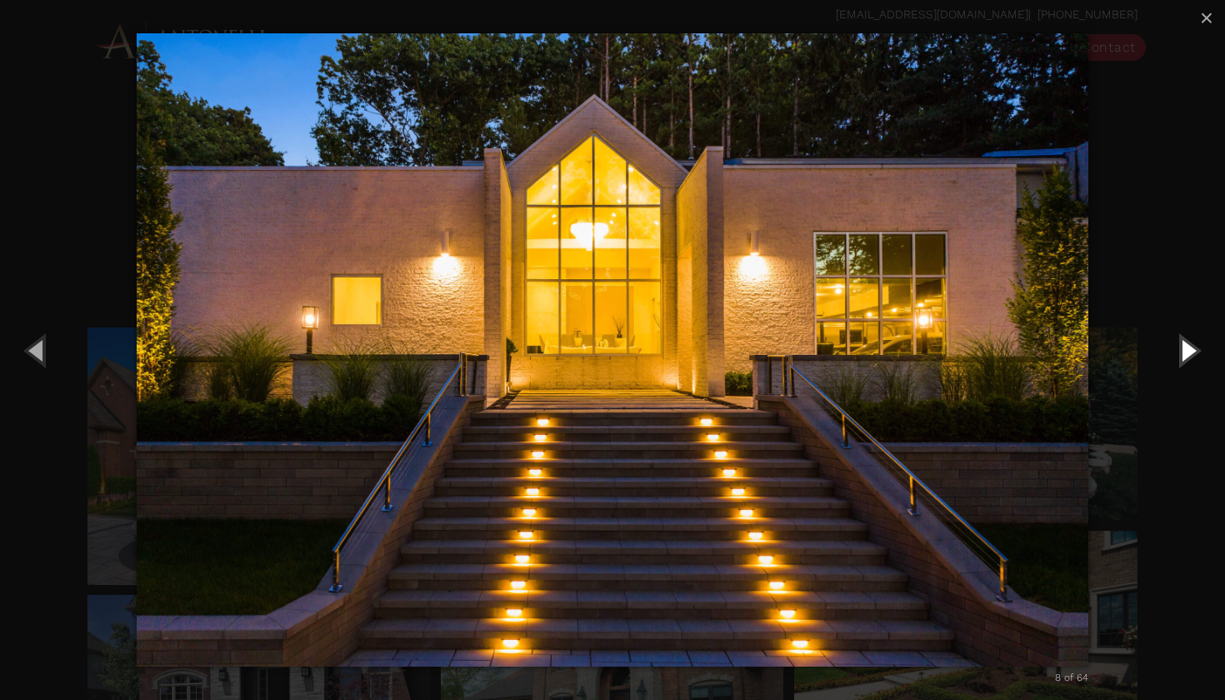
click at [1191, 352] on button "Next (Right arrow key)" at bounding box center [1187, 350] width 75 height 92
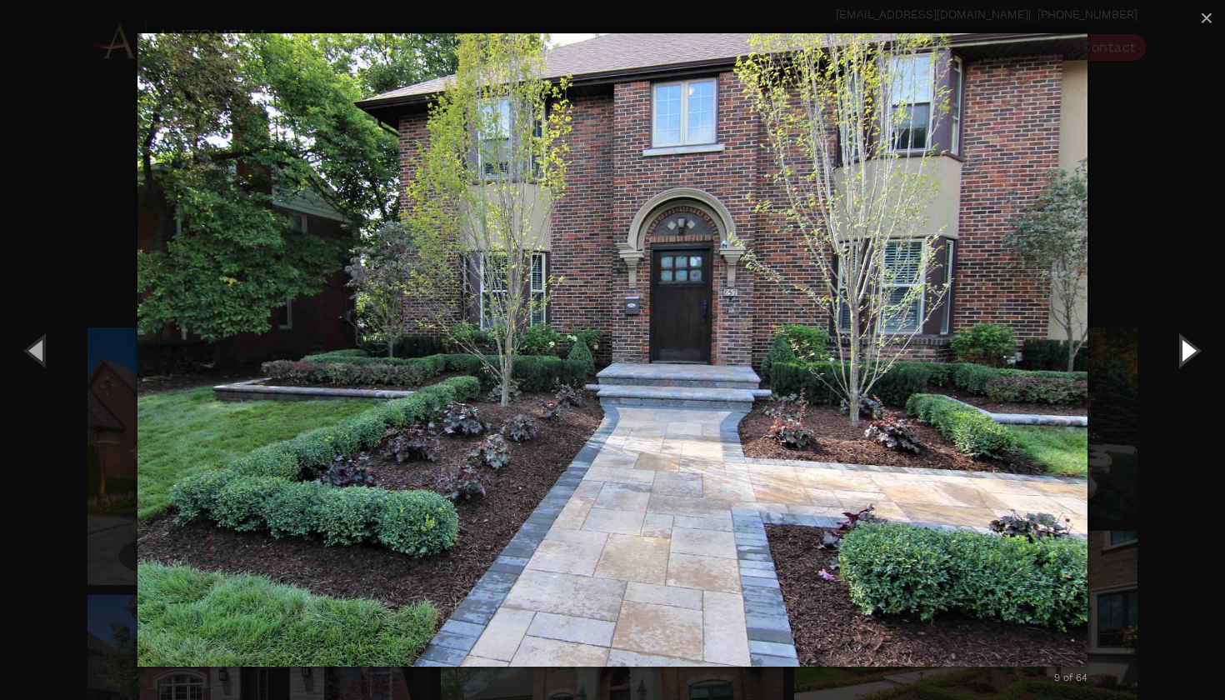
click at [1191, 352] on button "Next (Right arrow key)" at bounding box center [1187, 350] width 75 height 92
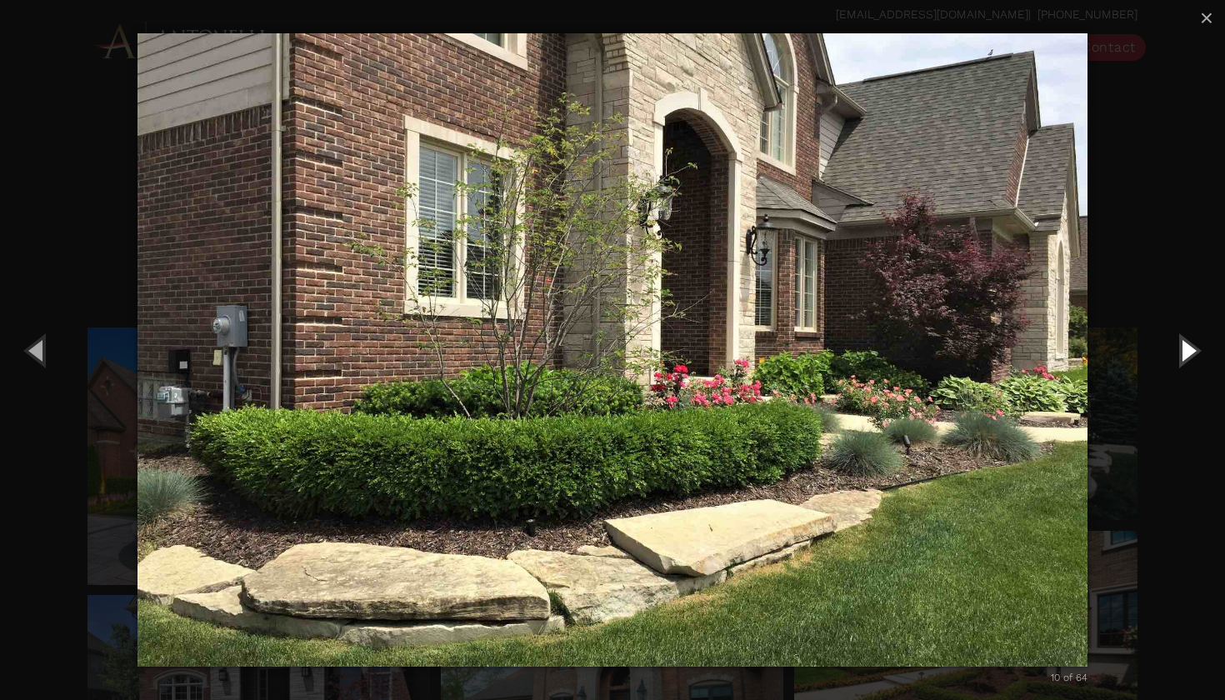
click at [1191, 354] on button "Next (Right arrow key)" at bounding box center [1187, 350] width 75 height 92
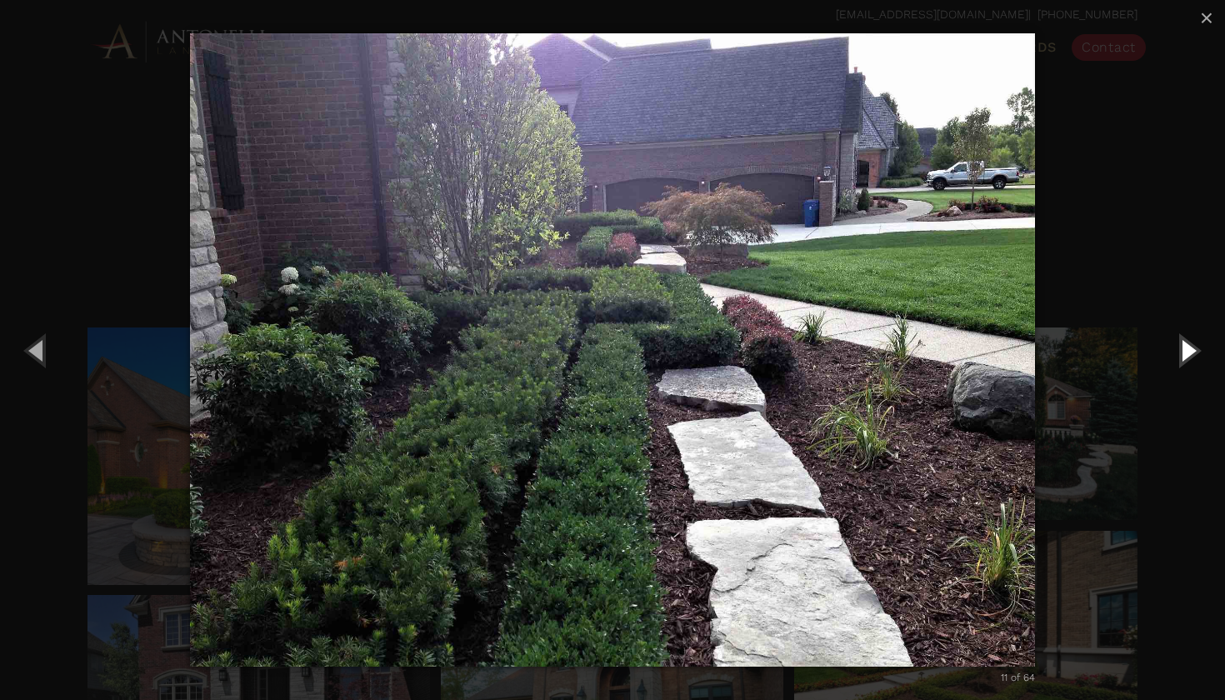
click at [1191, 354] on button "Next (Right arrow key)" at bounding box center [1187, 350] width 75 height 92
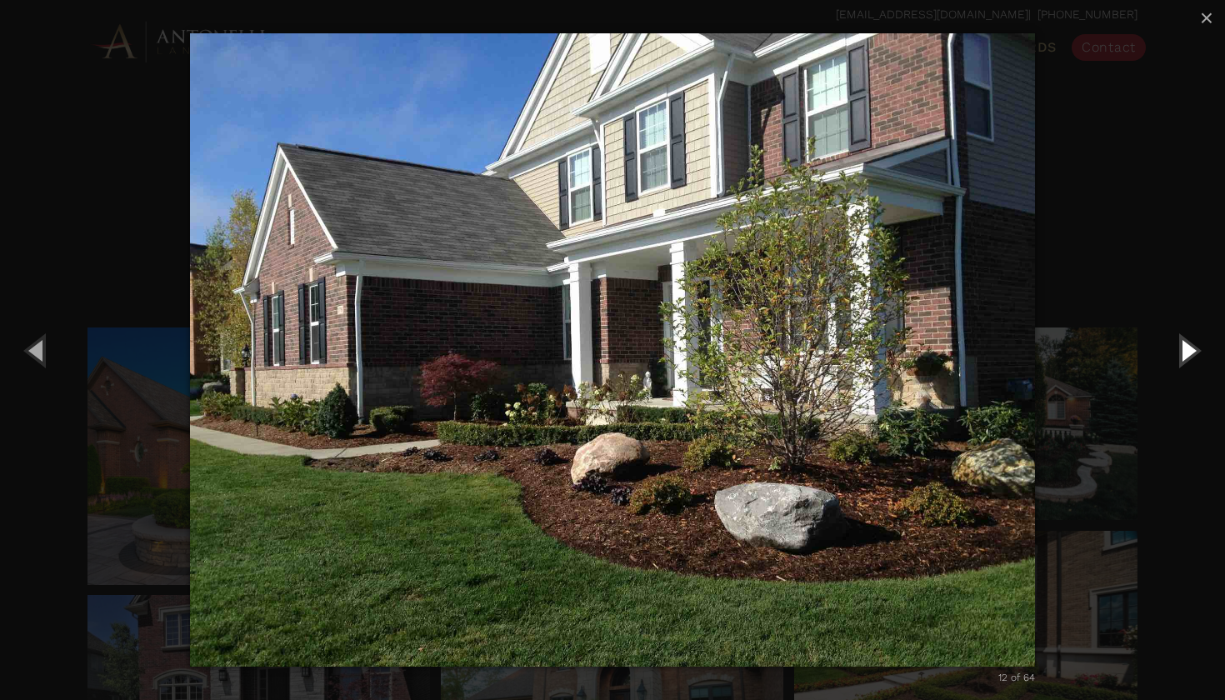
click at [1191, 354] on button "Next (Right arrow key)" at bounding box center [1187, 350] width 75 height 92
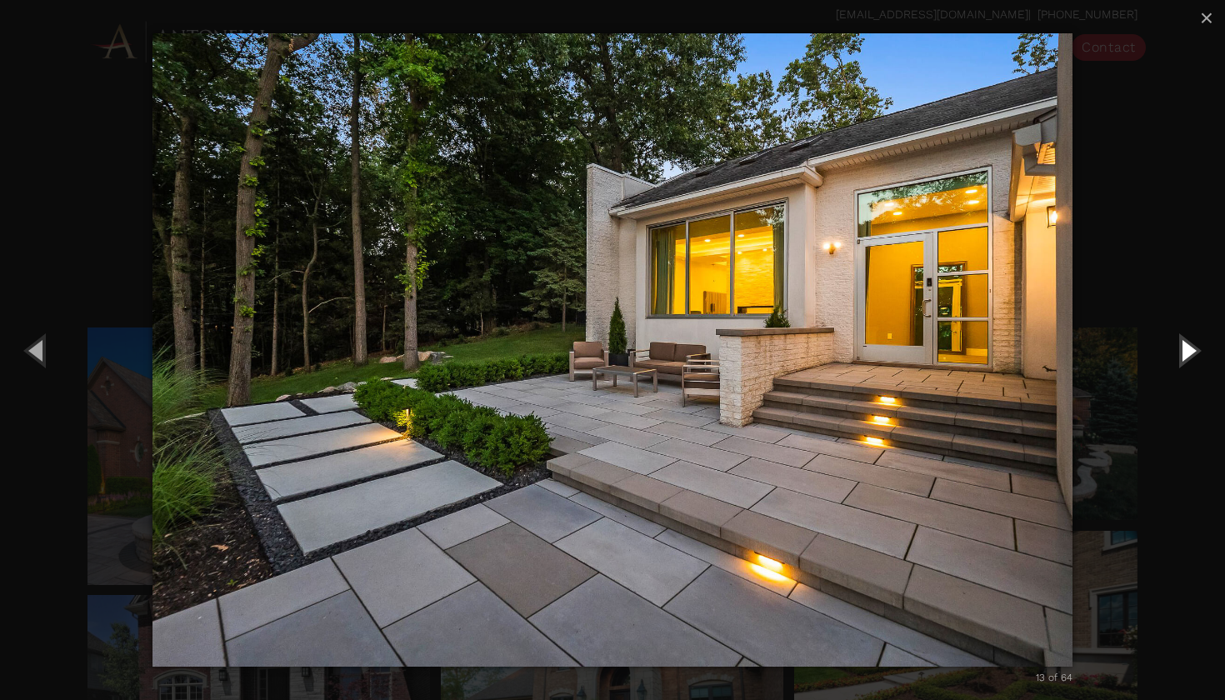
click at [1191, 354] on button "Next (Right arrow key)" at bounding box center [1187, 350] width 75 height 92
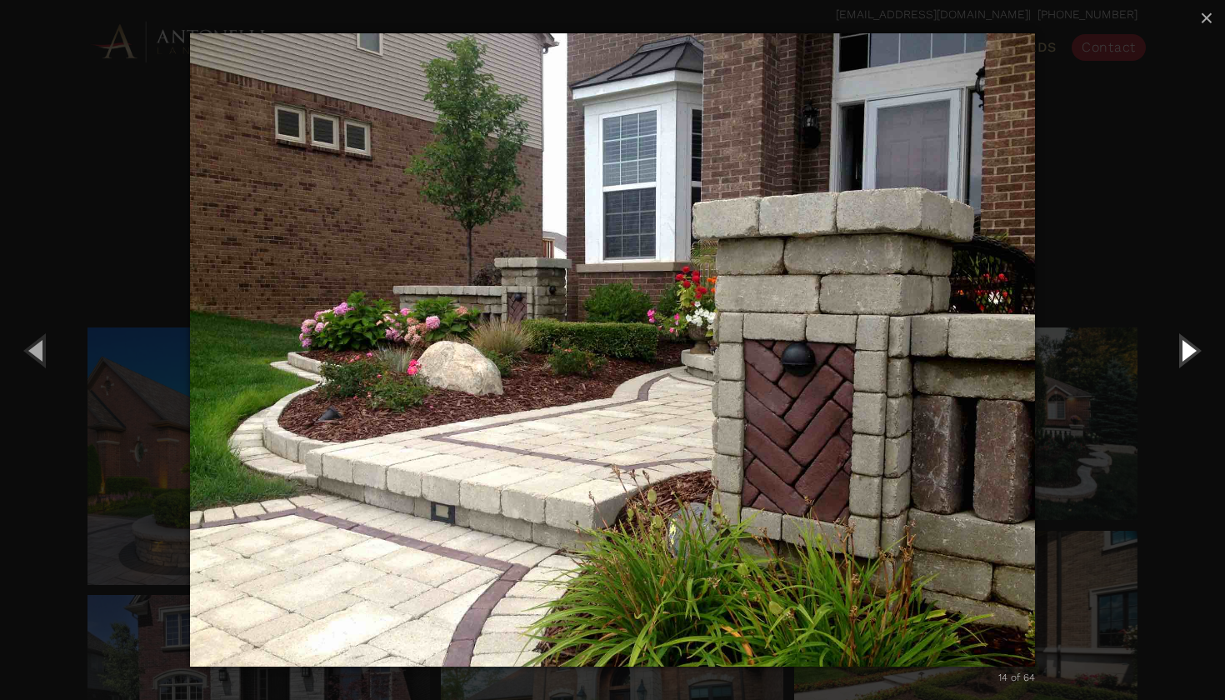
click at [1191, 354] on button "Next (Right arrow key)" at bounding box center [1187, 350] width 75 height 92
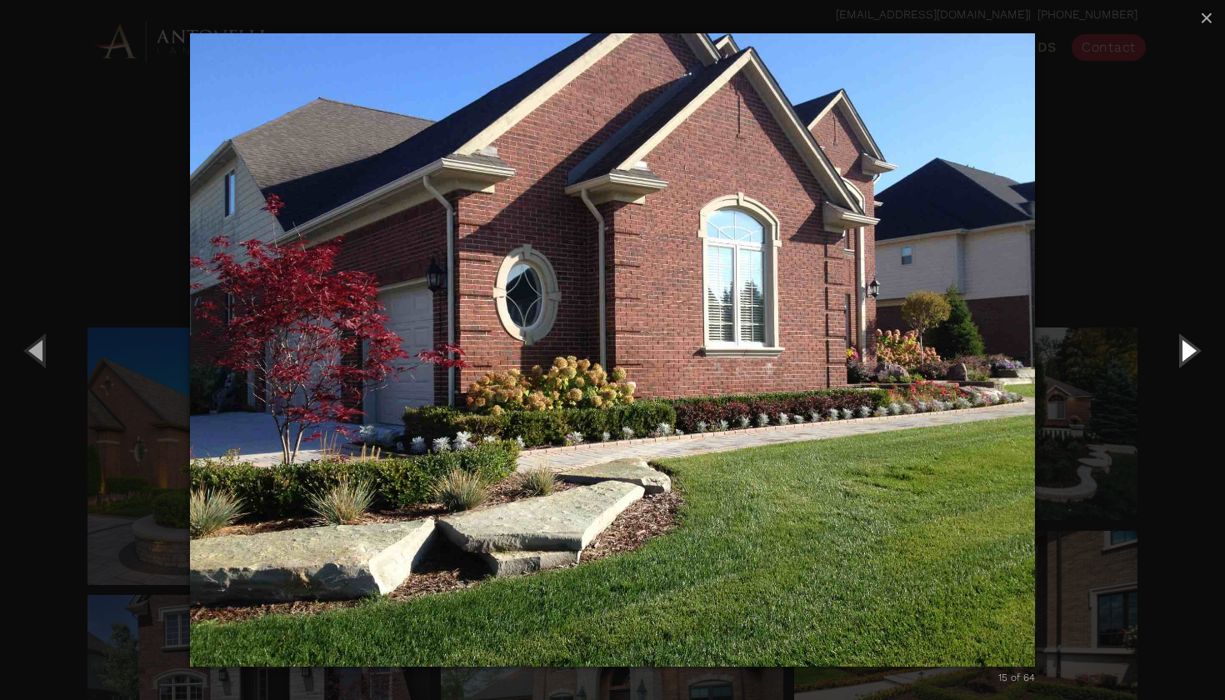
click at [1191, 354] on button "Next (Right arrow key)" at bounding box center [1187, 350] width 75 height 92
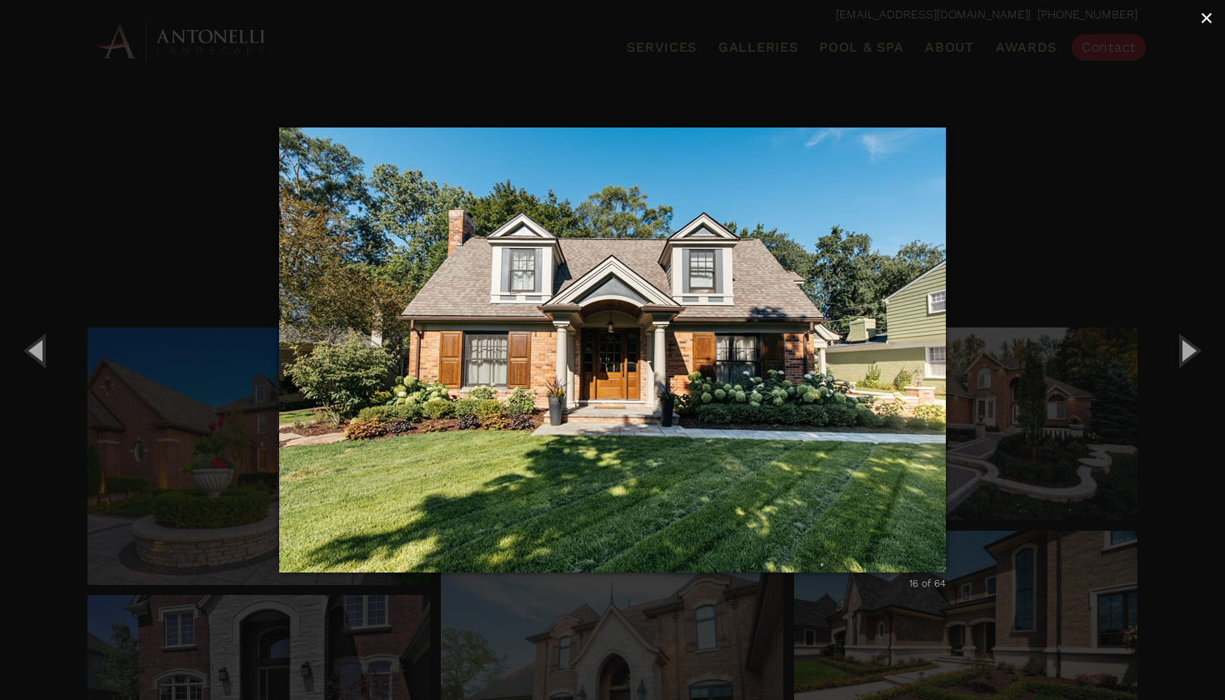
click at [1204, 15] on span "×" at bounding box center [1206, 18] width 13 height 26
